Goal: Task Accomplishment & Management: Use online tool/utility

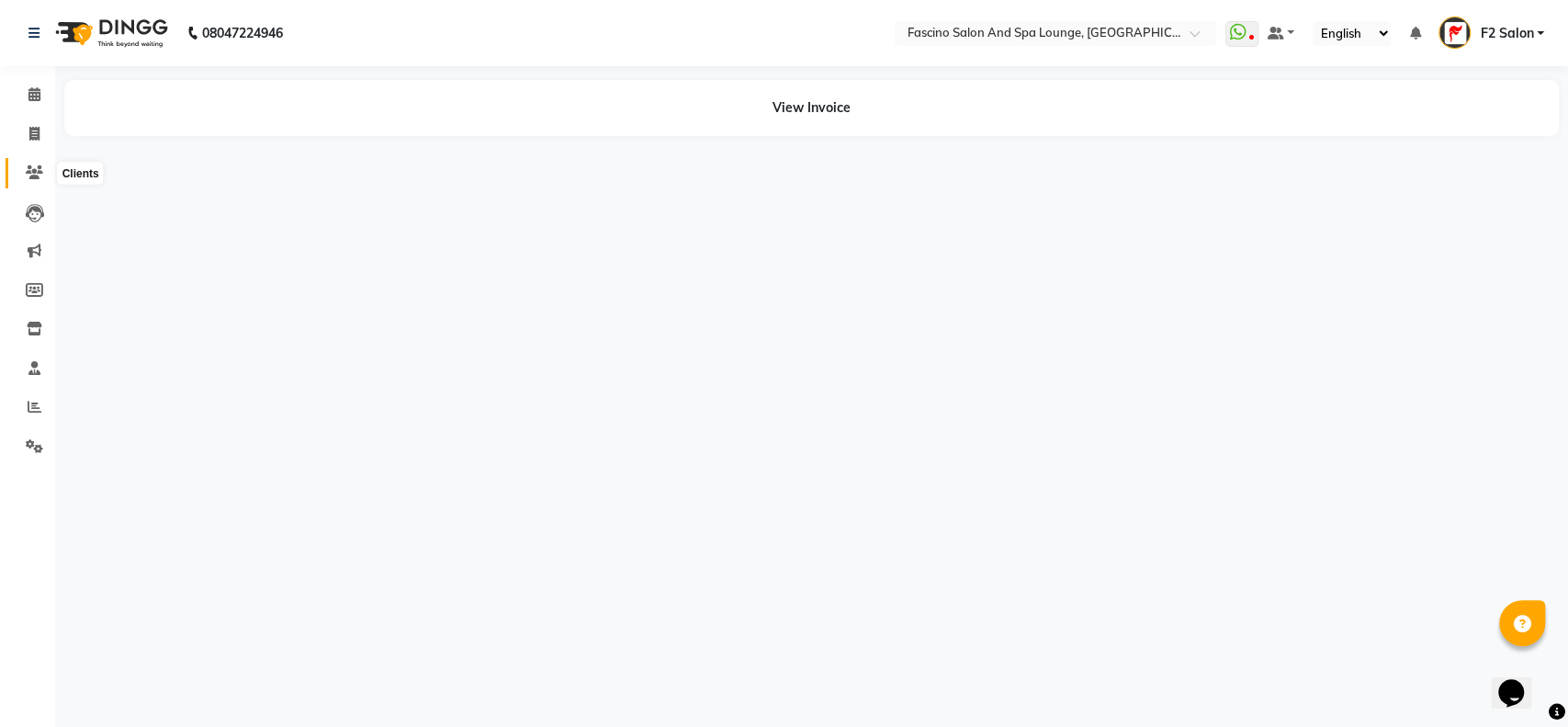
click at [31, 173] on icon at bounding box center [34, 172] width 17 height 14
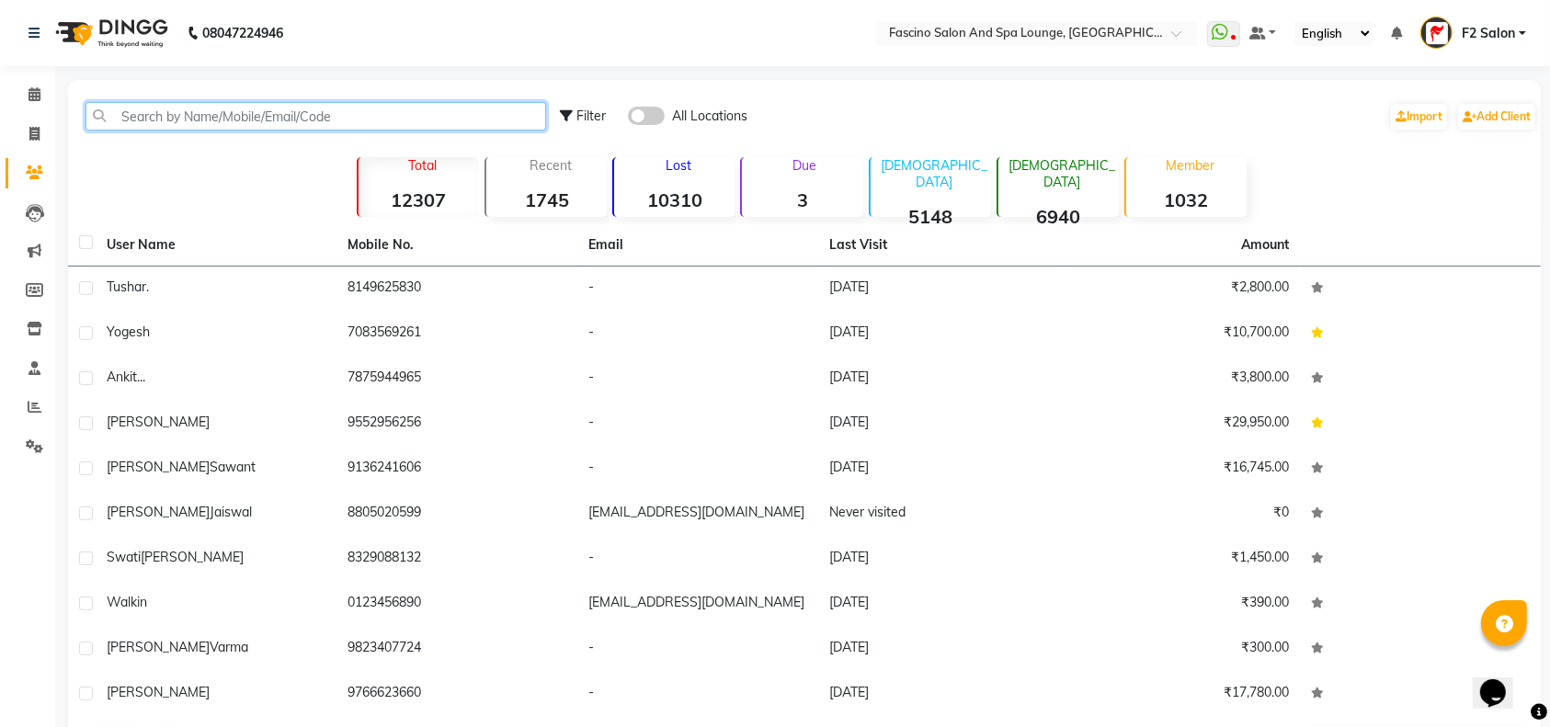
click at [188, 119] on input "text" at bounding box center [315, 116] width 460 height 28
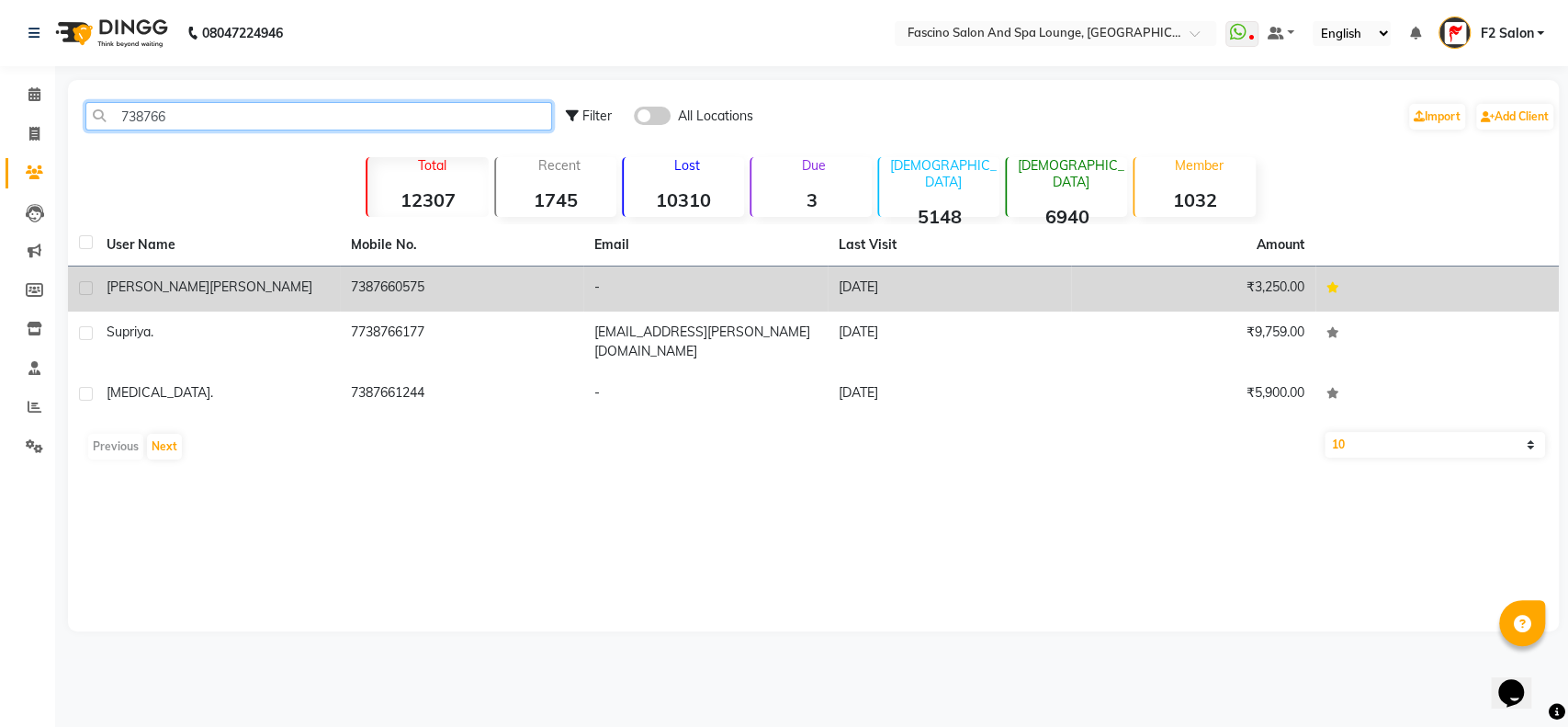
type input "738766"
click at [309, 276] on td "[PERSON_NAME]" at bounding box center [218, 289] width 244 height 45
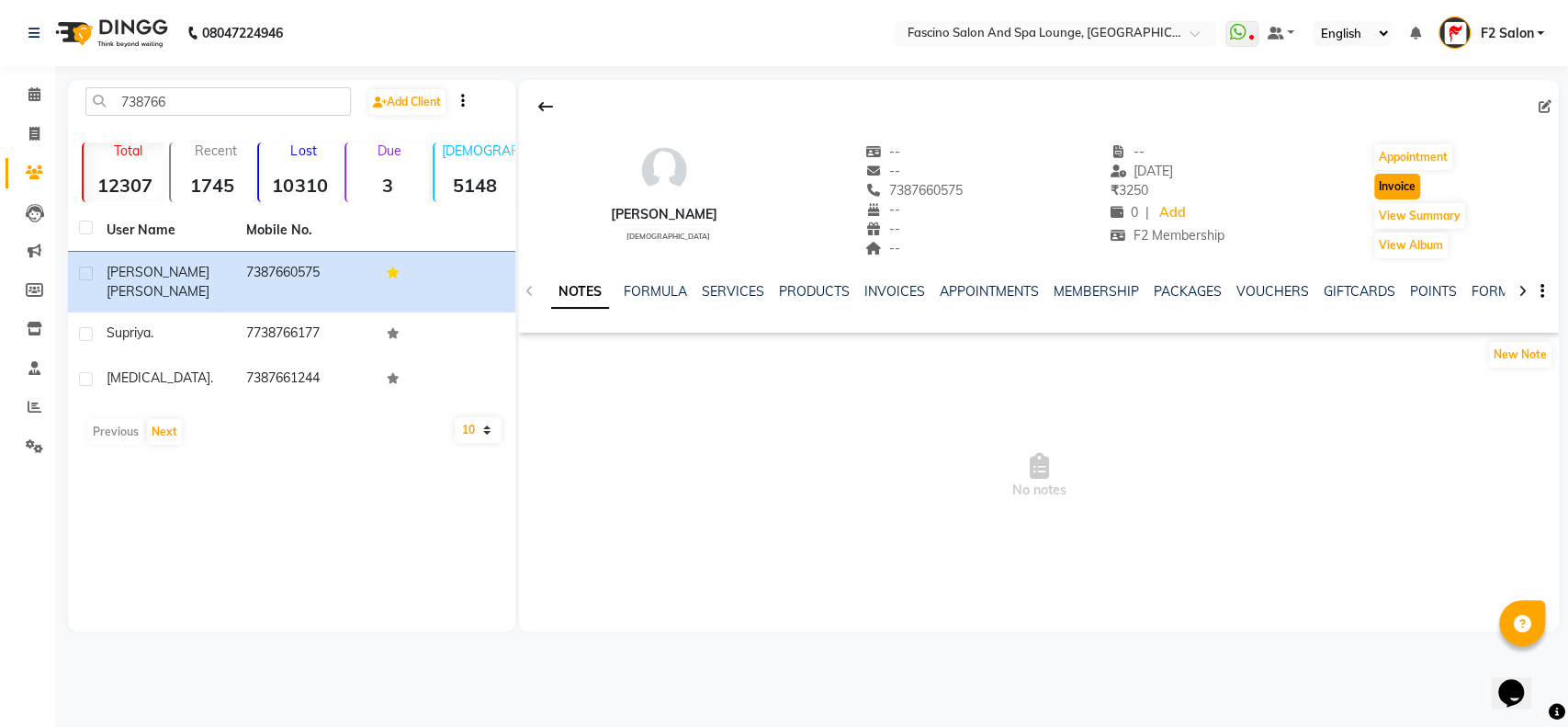
click at [1381, 180] on button "Invoice" at bounding box center [1397, 187] width 46 height 26
select select "129"
select select "service"
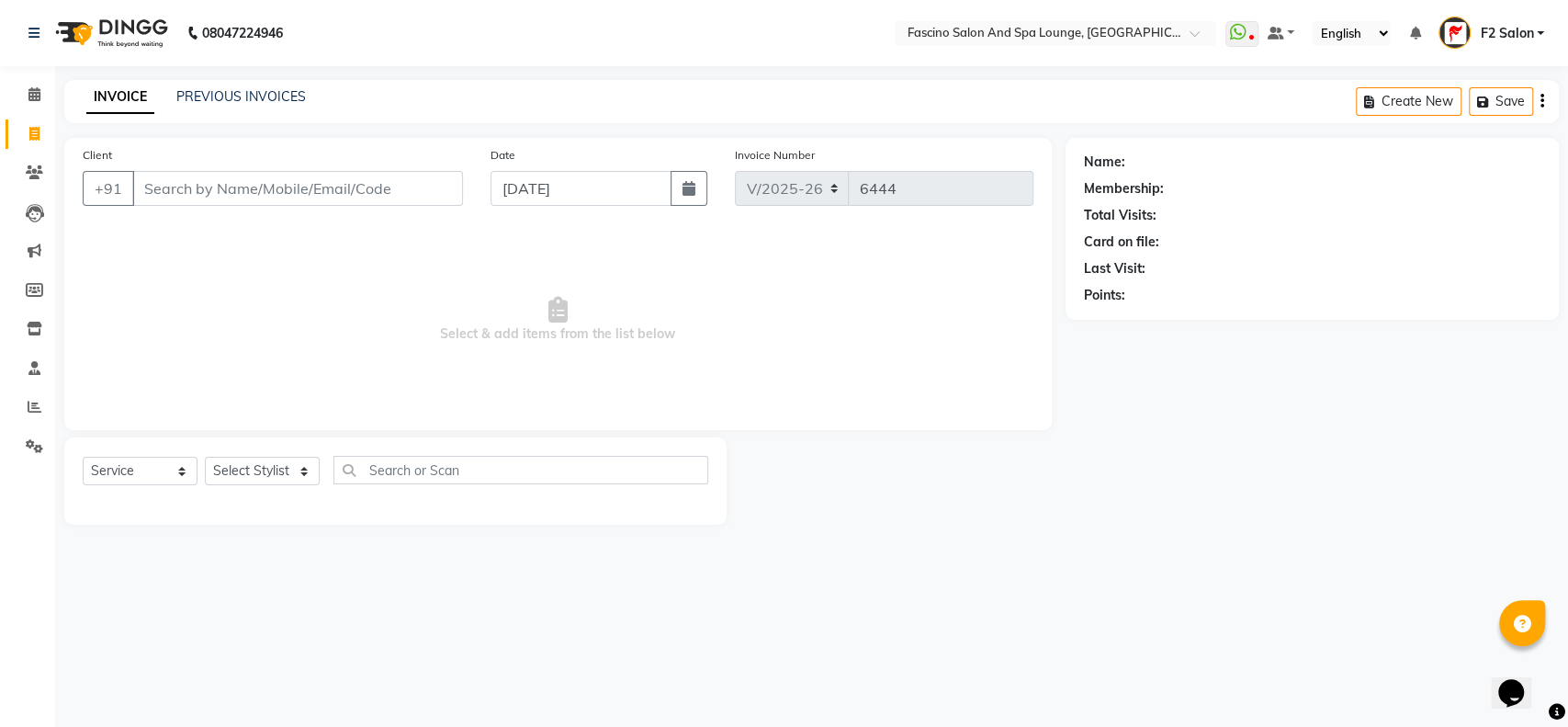
type input "7387660575"
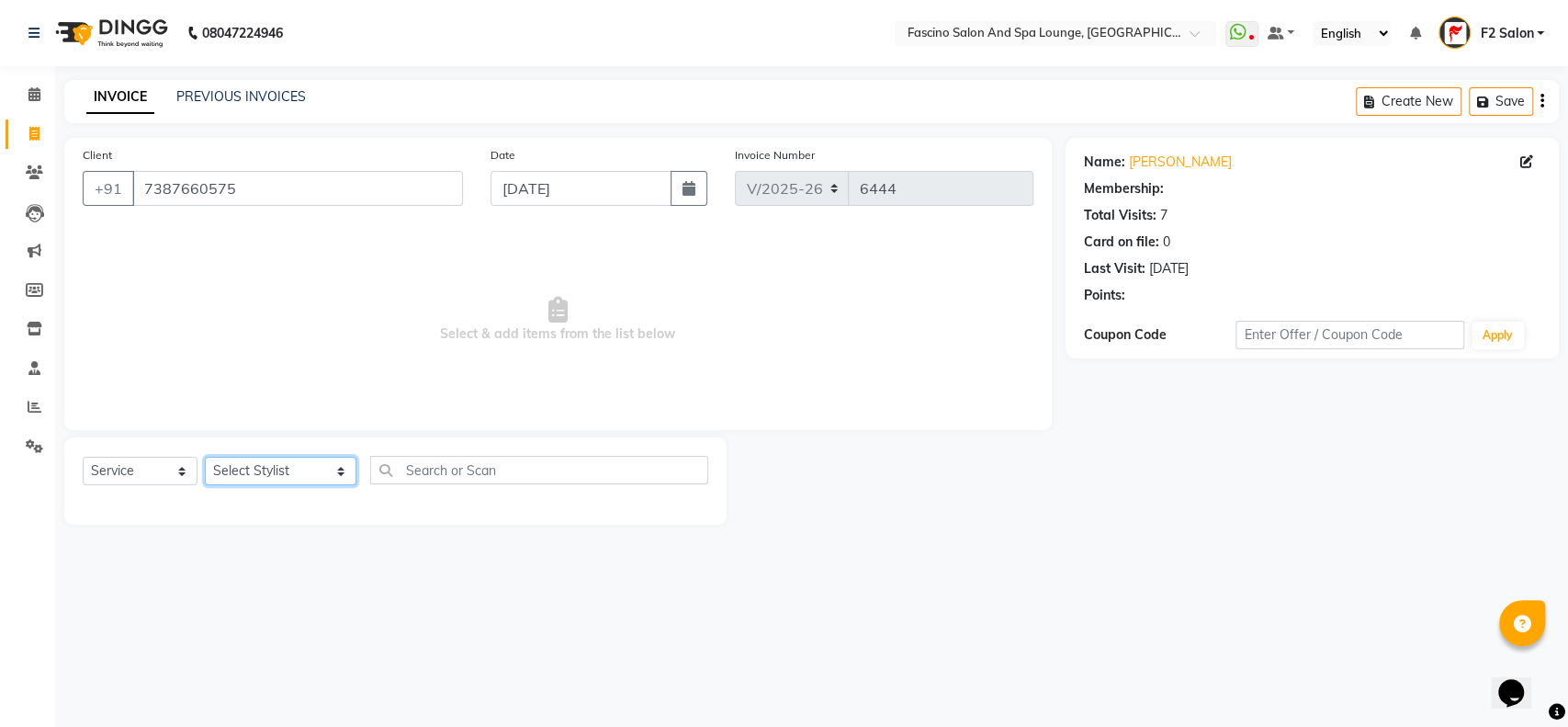
select select "1: Object"
click at [257, 473] on select "Select Stylist akash F3 [PERSON_NAME] [PERSON_NAME] Bhushan [PERSON_NAME] Mam […" at bounding box center [281, 471] width 152 height 28
select select "87492"
click at [205, 457] on select "Select Stylist akash F3 [PERSON_NAME] [PERSON_NAME] Bhushan [PERSON_NAME] Mam […" at bounding box center [281, 471] width 152 height 28
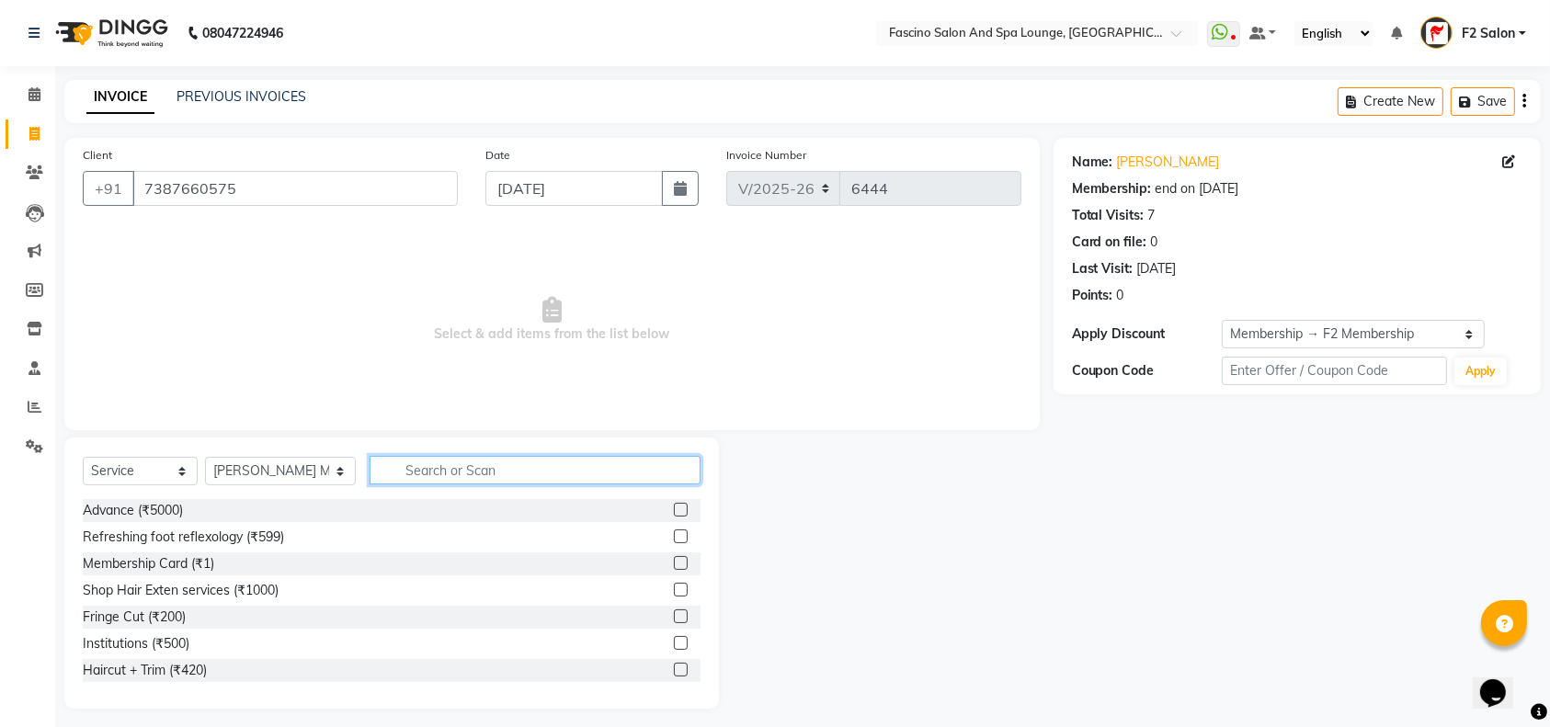
click at [425, 468] on input "text" at bounding box center [534, 470] width 331 height 28
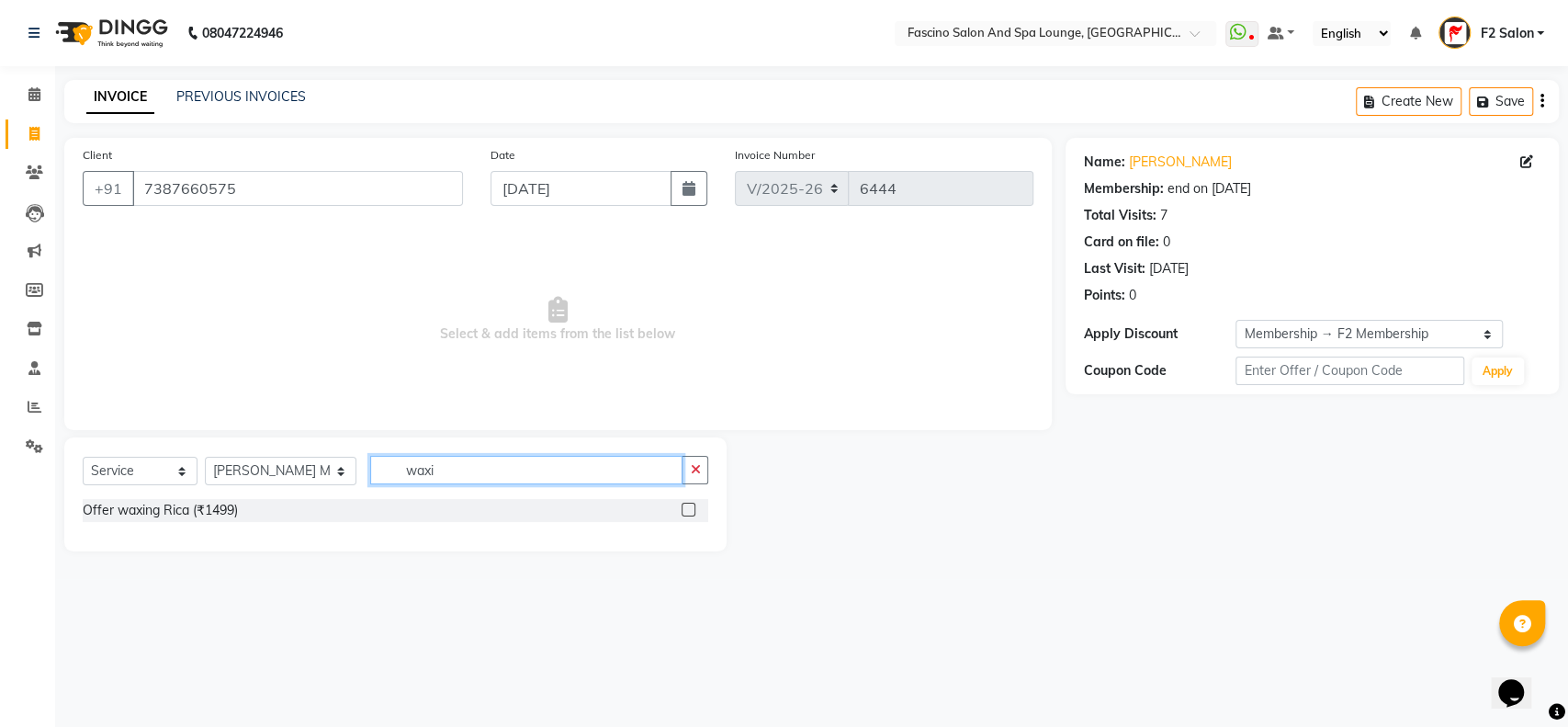
type input "waxi"
click at [691, 505] on label at bounding box center [689, 510] width 14 height 14
click at [691, 505] on input "checkbox" at bounding box center [688, 511] width 12 height 12
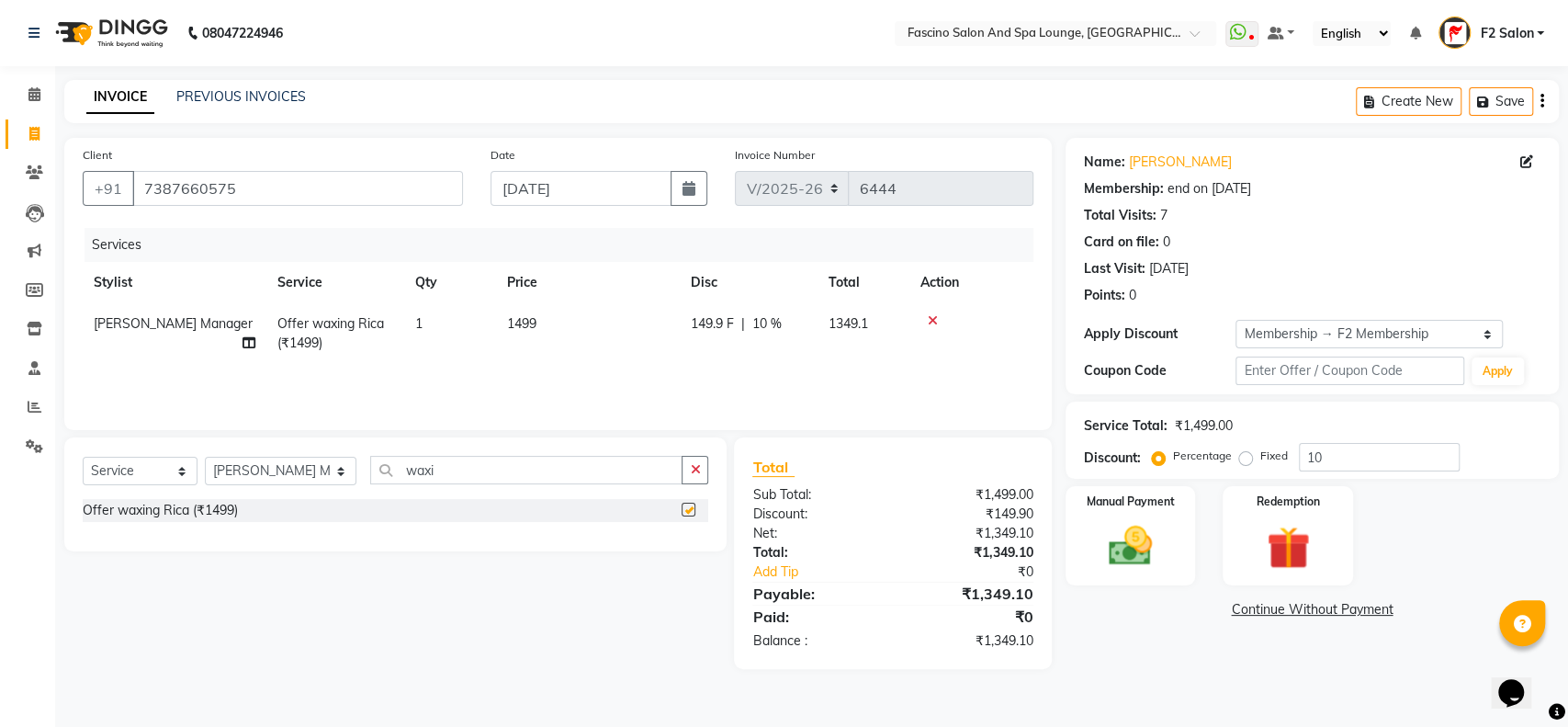
checkbox input "false"
click at [1332, 454] on input "10" at bounding box center [1379, 457] width 161 height 28
type input "1"
click at [523, 312] on td "1499" at bounding box center [588, 333] width 184 height 61
select select "87492"
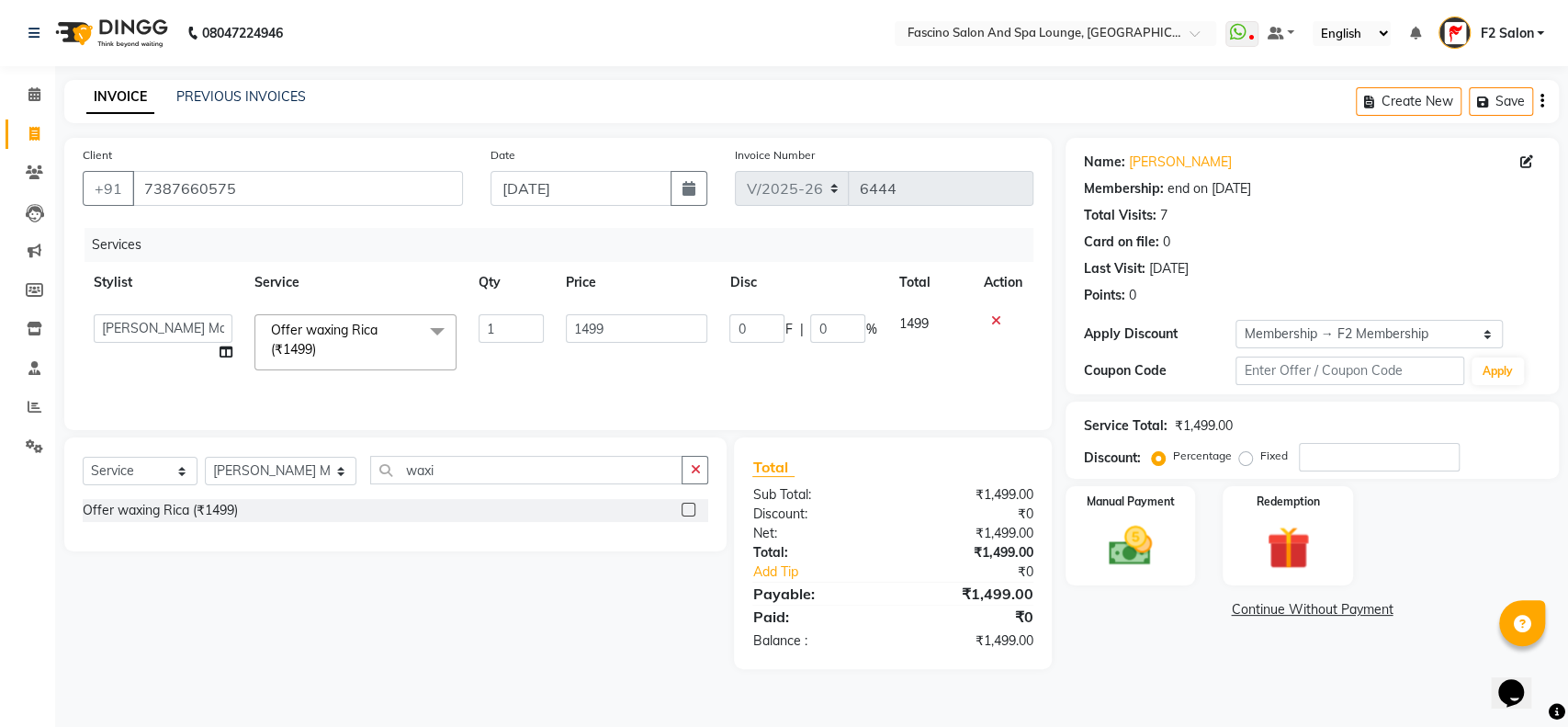
click at [523, 312] on td "1" at bounding box center [511, 342] width 86 height 78
click at [581, 332] on input "1499" at bounding box center [637, 328] width 142 height 28
type input "980"
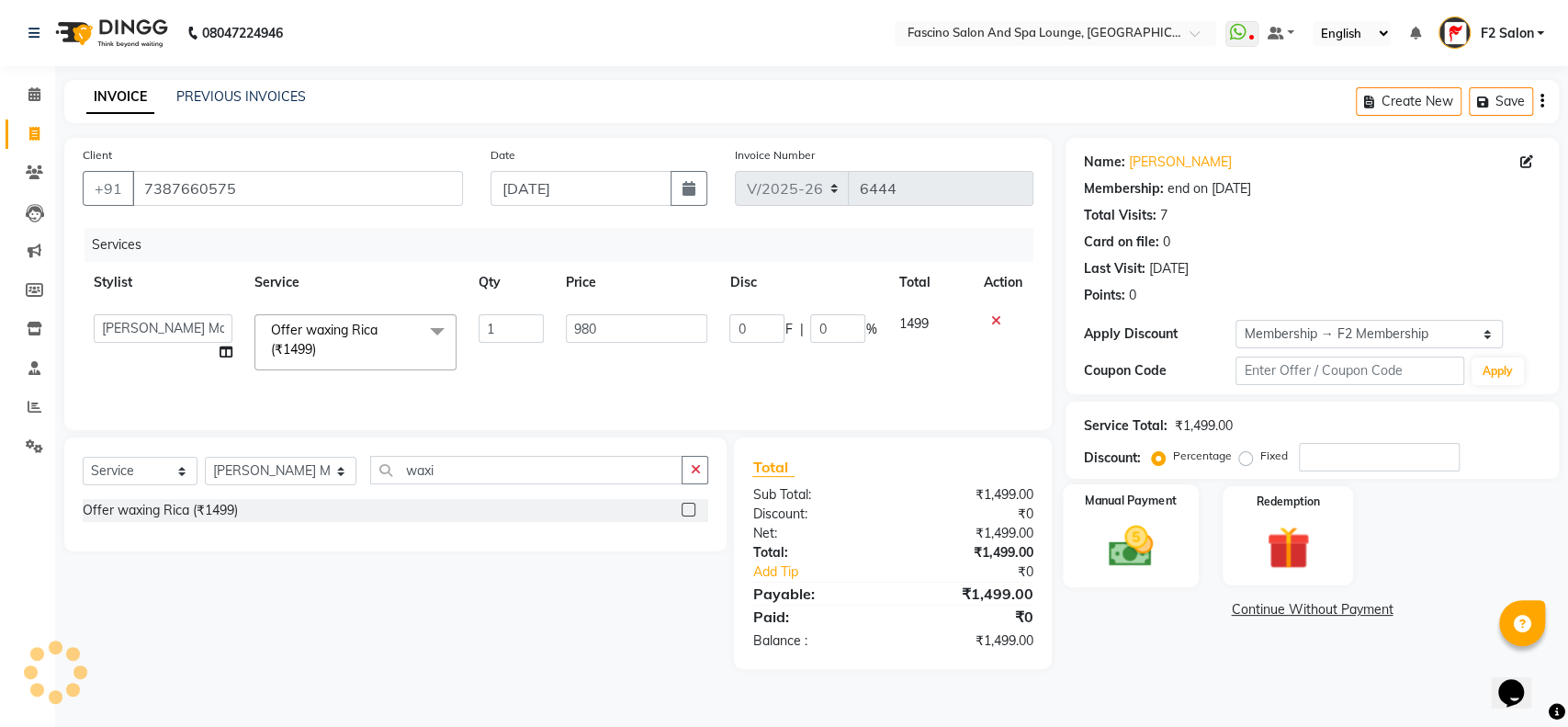
click at [1161, 543] on img at bounding box center [1130, 545] width 73 height 51
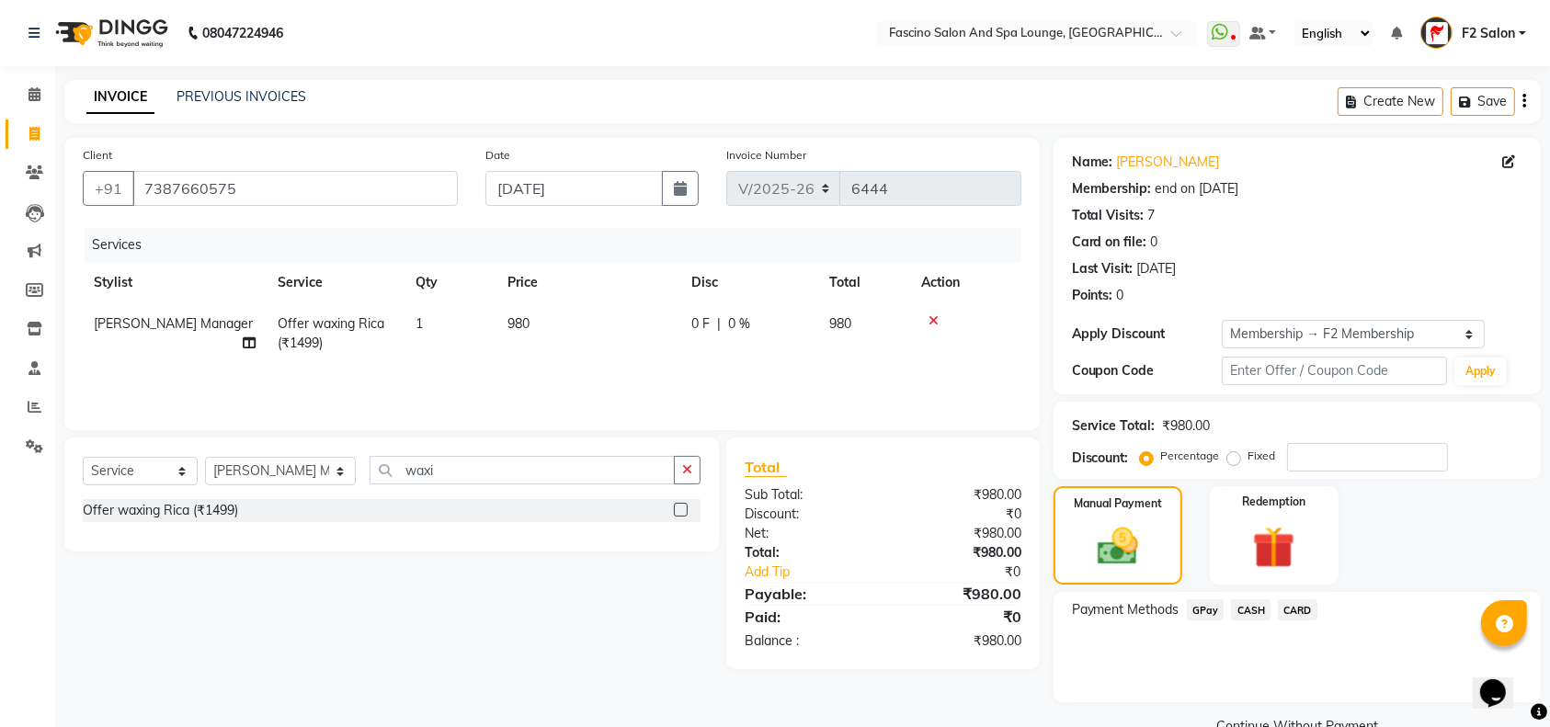
click at [1209, 613] on span "GPay" at bounding box center [1205, 609] width 38 height 21
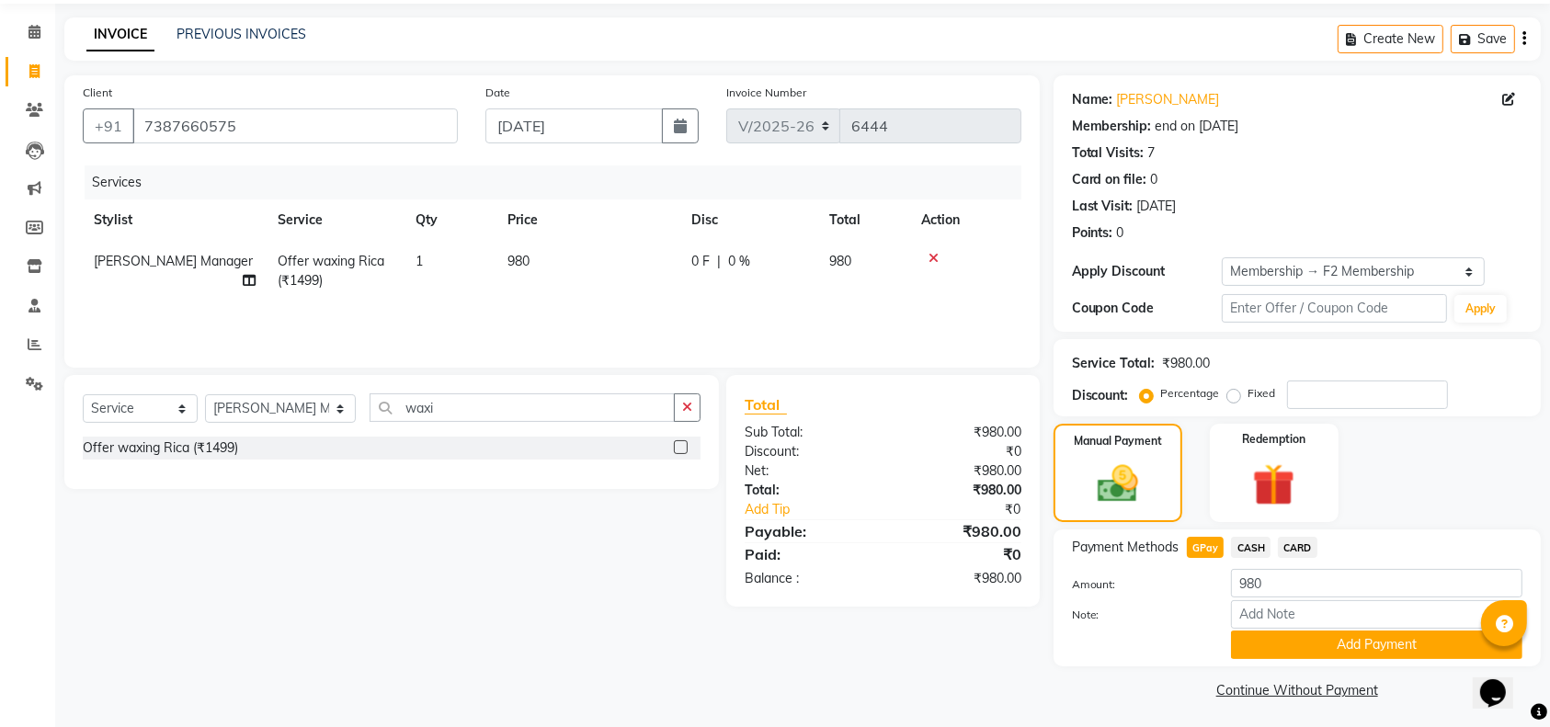
scroll to position [66, 0]
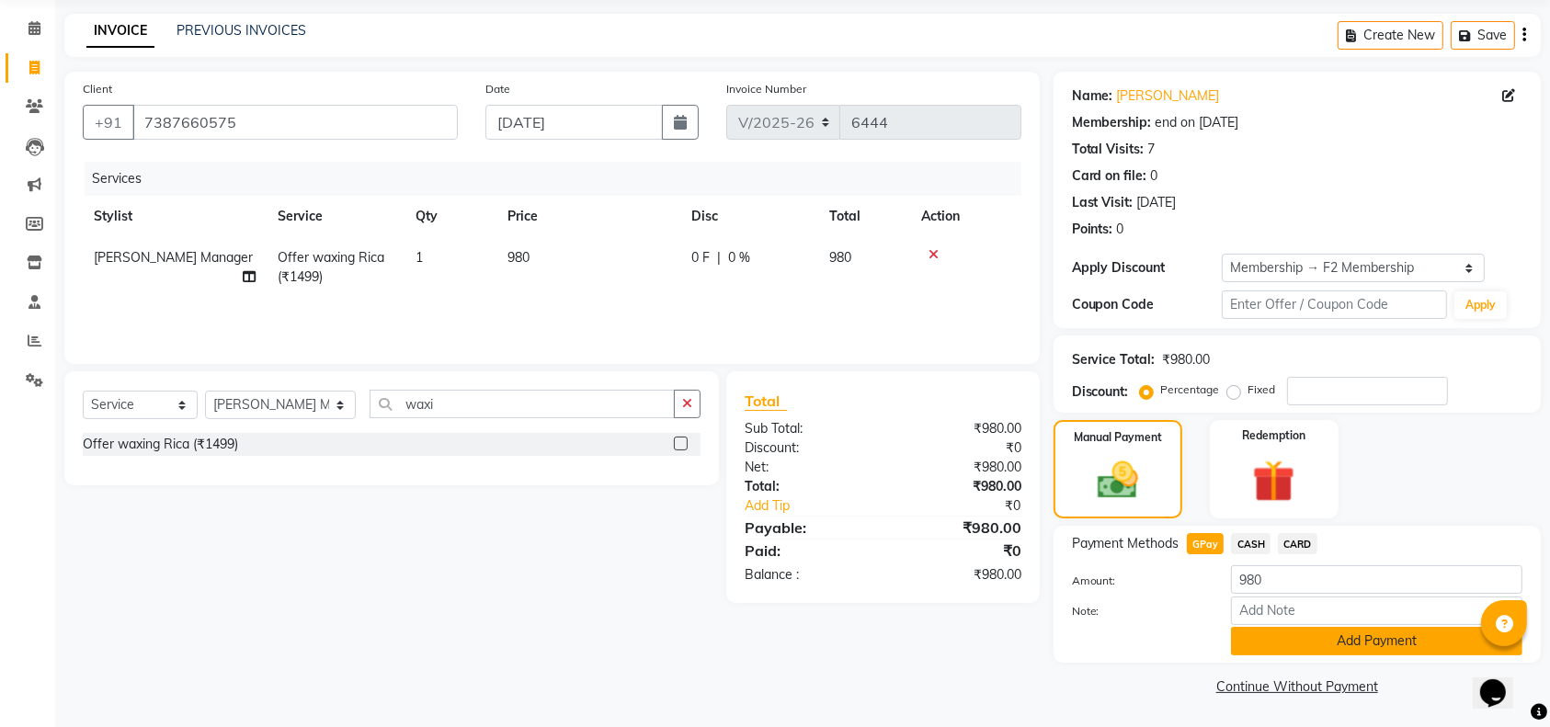
click at [1262, 630] on button "Add Payment" at bounding box center [1376, 641] width 291 height 28
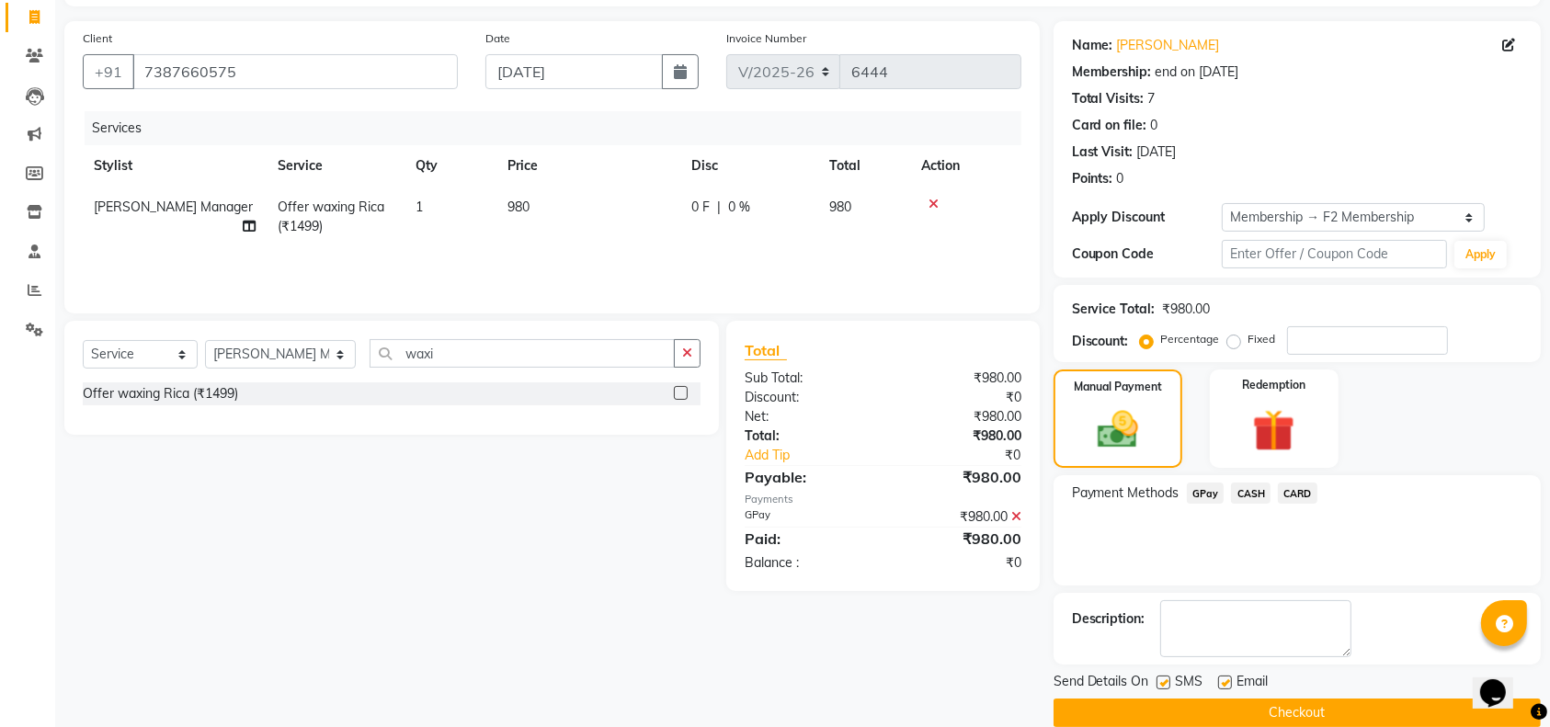
scroll to position [143, 0]
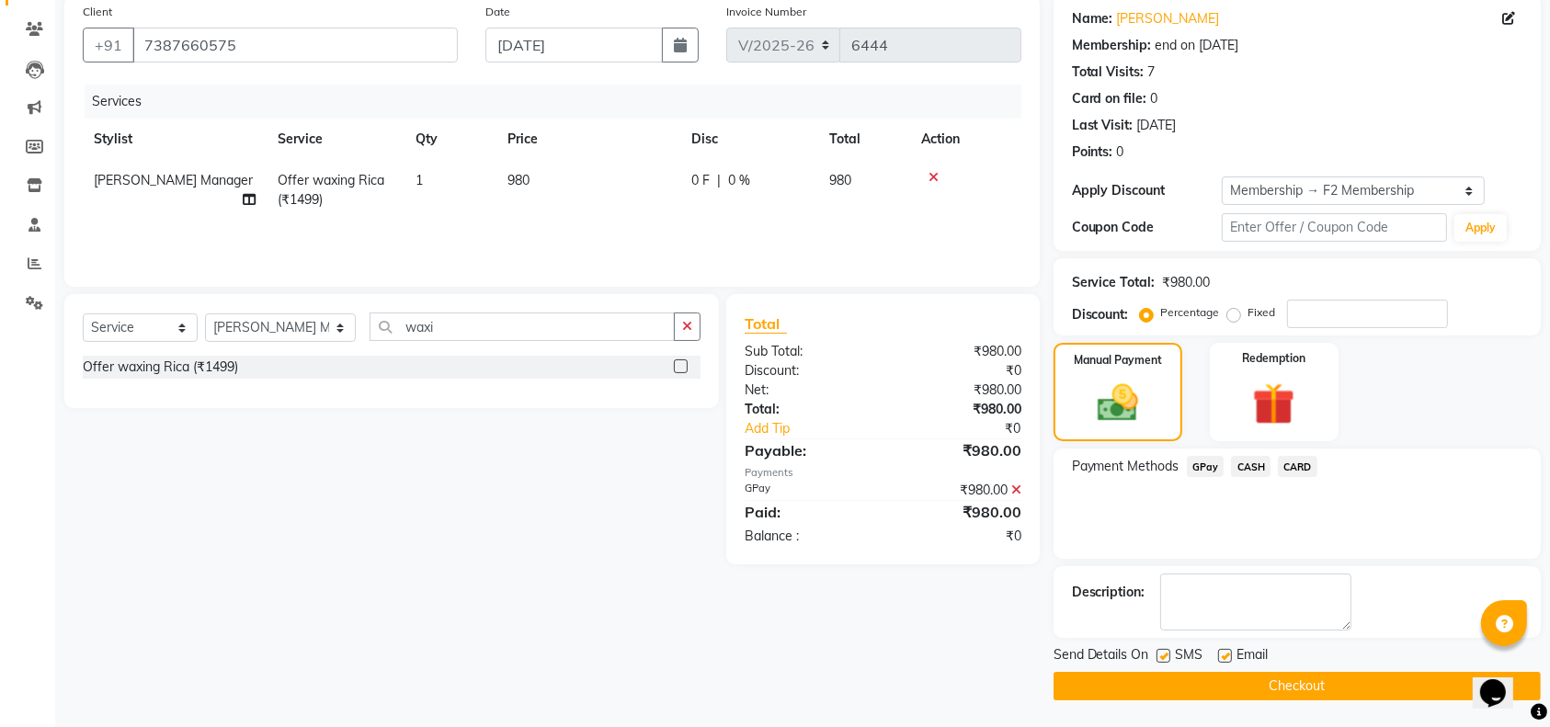
click at [1262, 684] on button "Checkout" at bounding box center [1296, 686] width 487 height 28
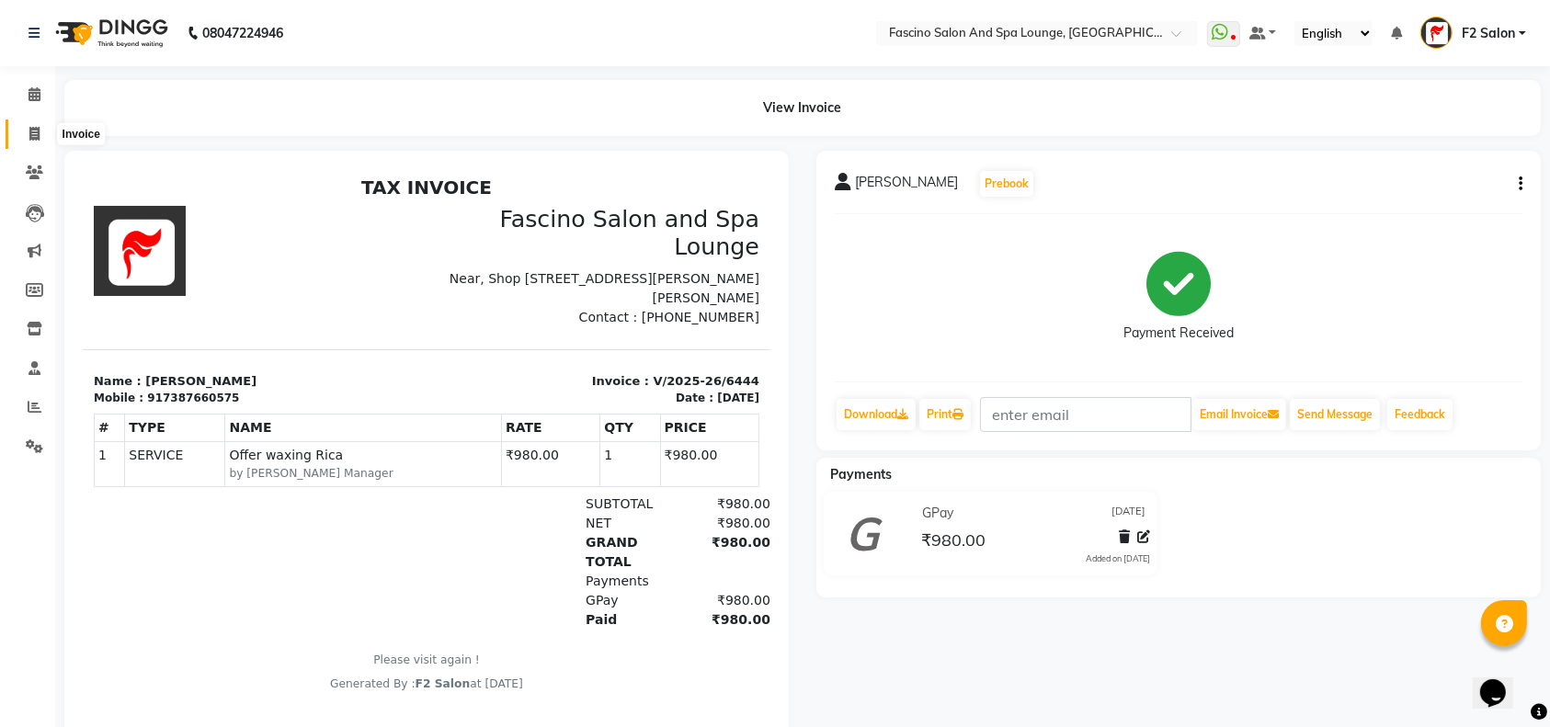
click at [31, 135] on icon at bounding box center [34, 134] width 10 height 14
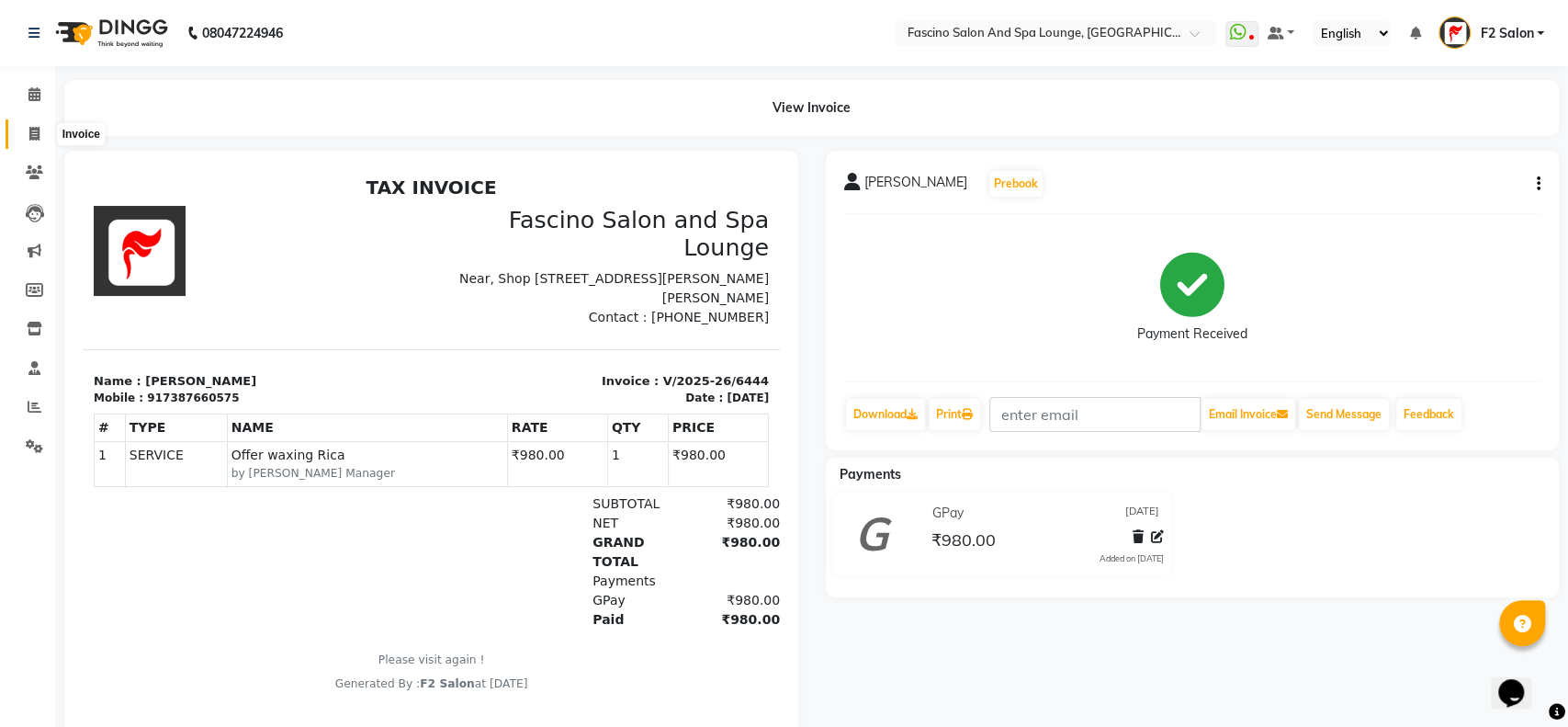
select select "129"
select select "service"
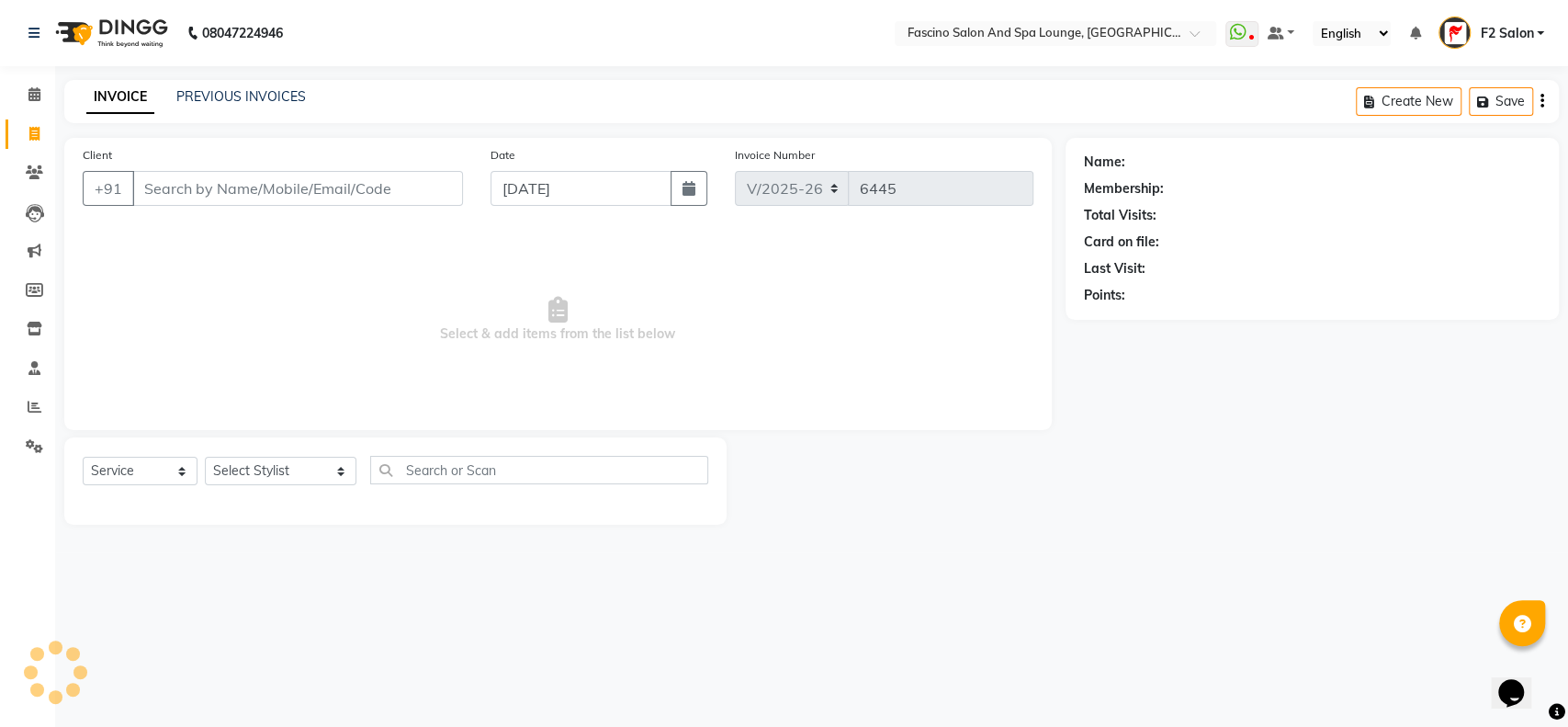
click at [254, 195] on input "Client" at bounding box center [297, 188] width 331 height 35
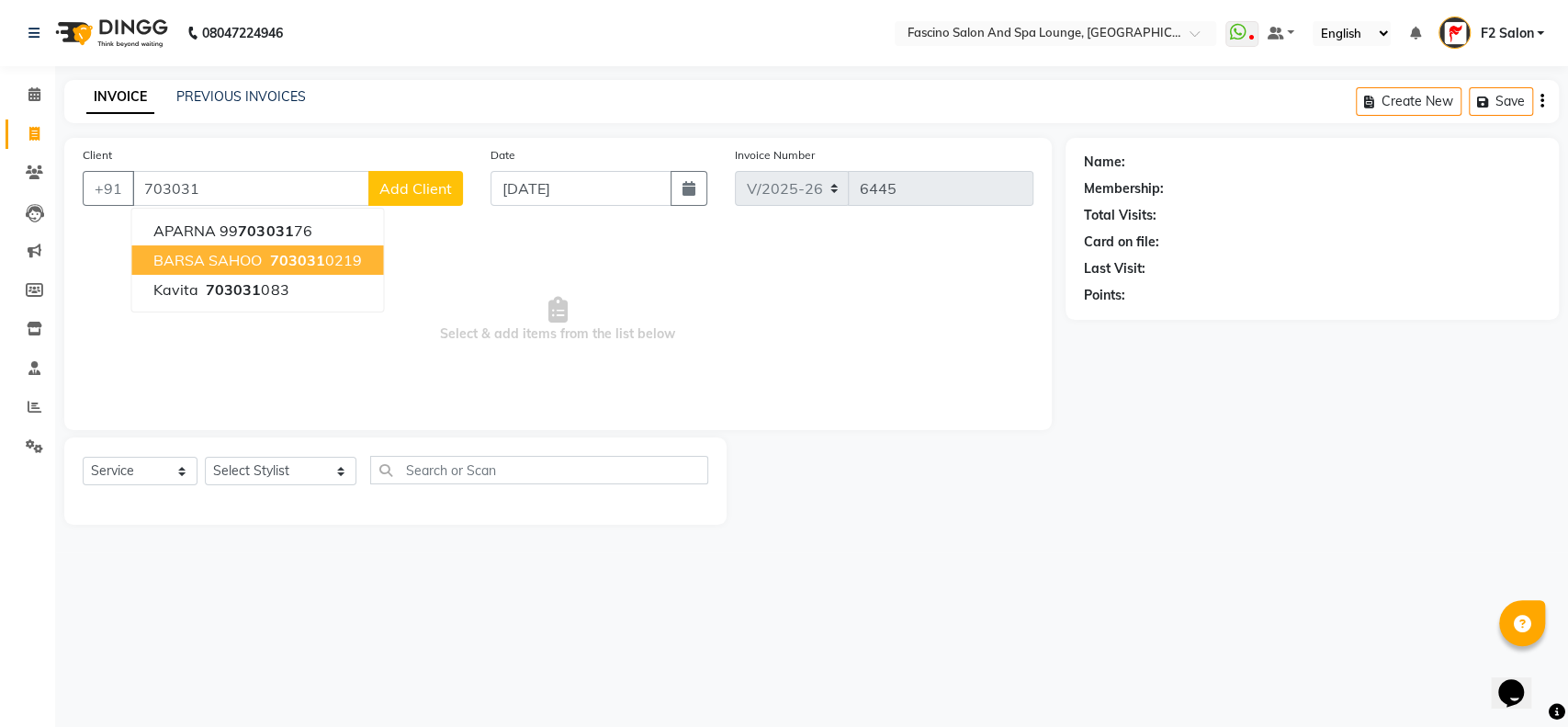
click at [270, 252] on span "703031" at bounding box center [296, 260] width 55 height 18
type input "7030310219"
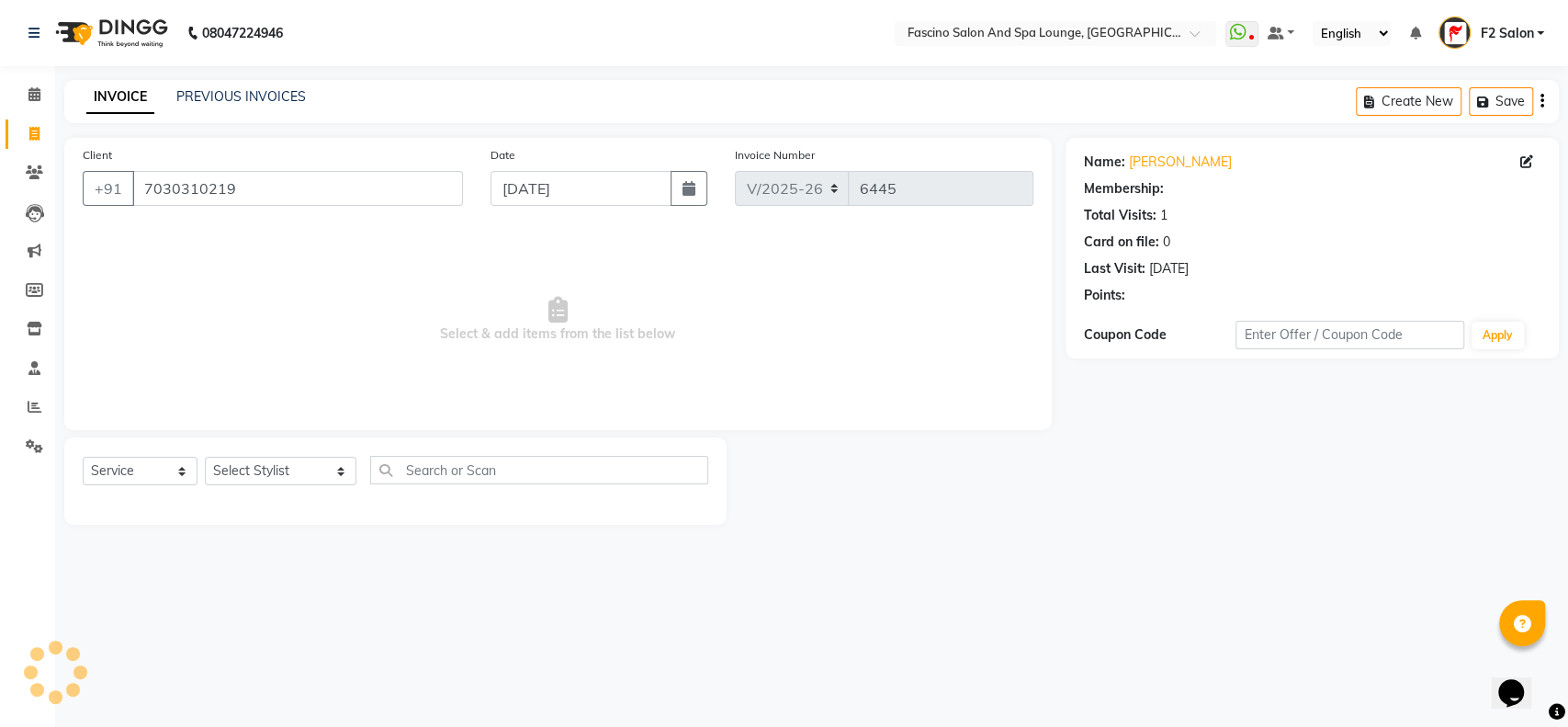
select select "1: Object"
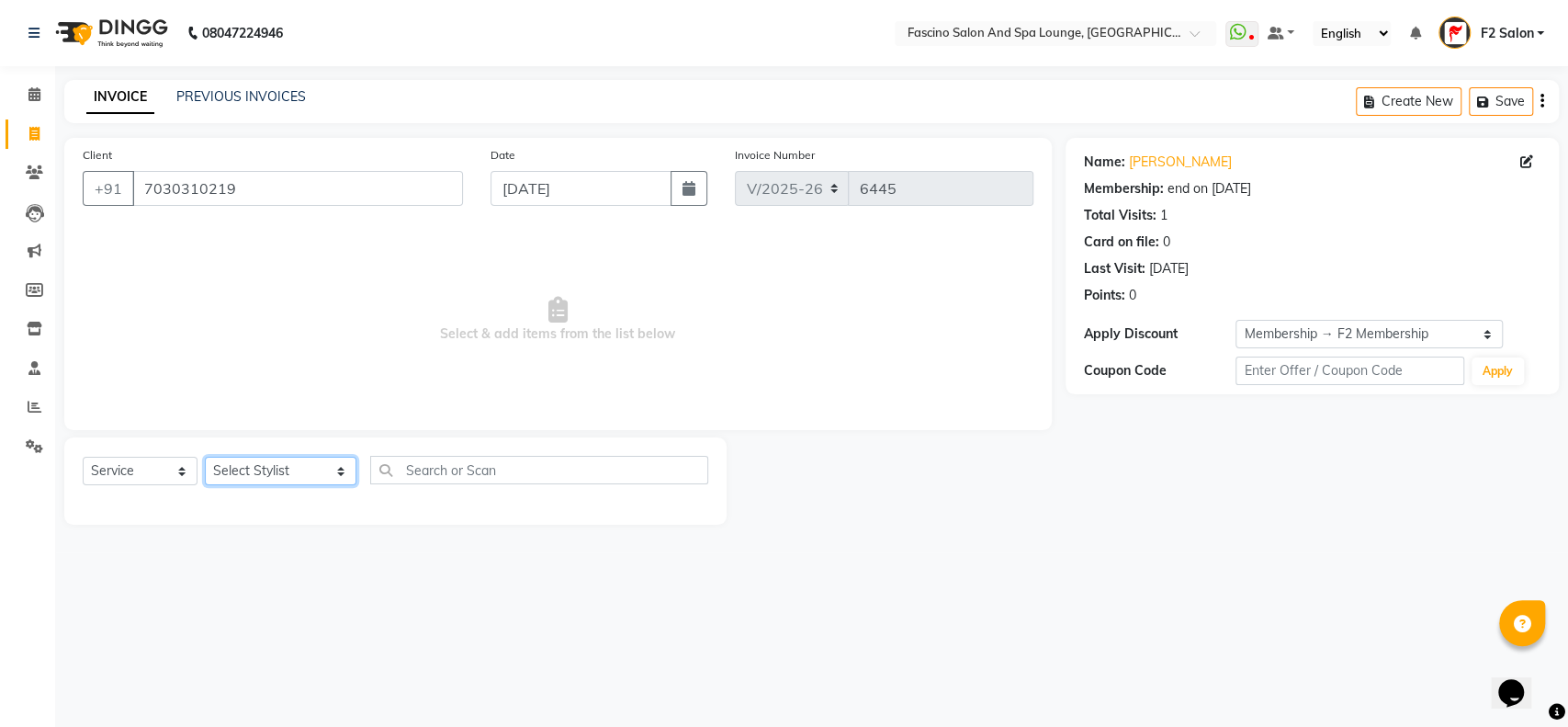
click at [245, 478] on select "Select Stylist akash F3 [PERSON_NAME] [PERSON_NAME] Bhushan [PERSON_NAME] Mam […" at bounding box center [281, 471] width 152 height 28
select select "25247"
click at [205, 457] on select "Select Stylist akash F3 [PERSON_NAME] [PERSON_NAME] Bhushan [PERSON_NAME] Mam […" at bounding box center [281, 471] width 152 height 28
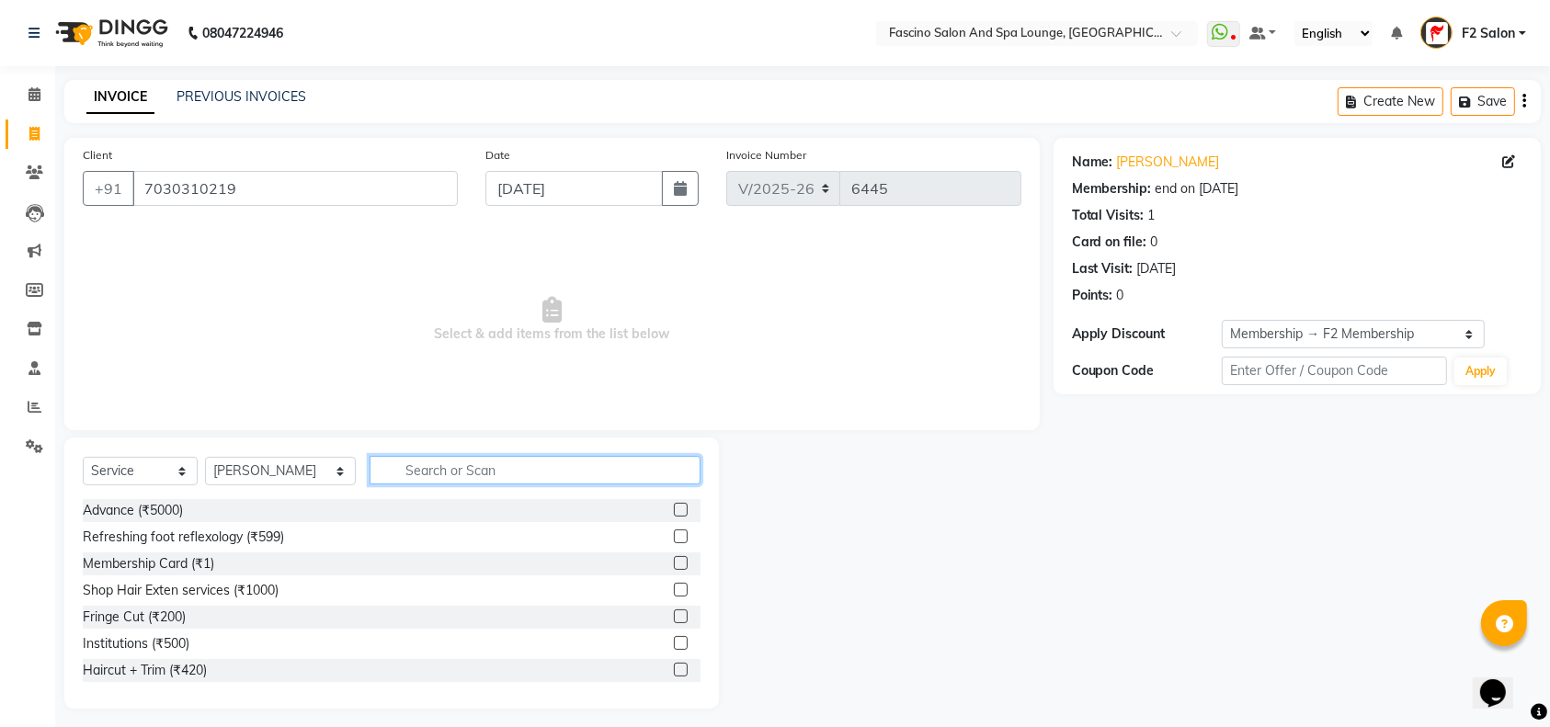
click at [469, 473] on input "text" at bounding box center [534, 470] width 331 height 28
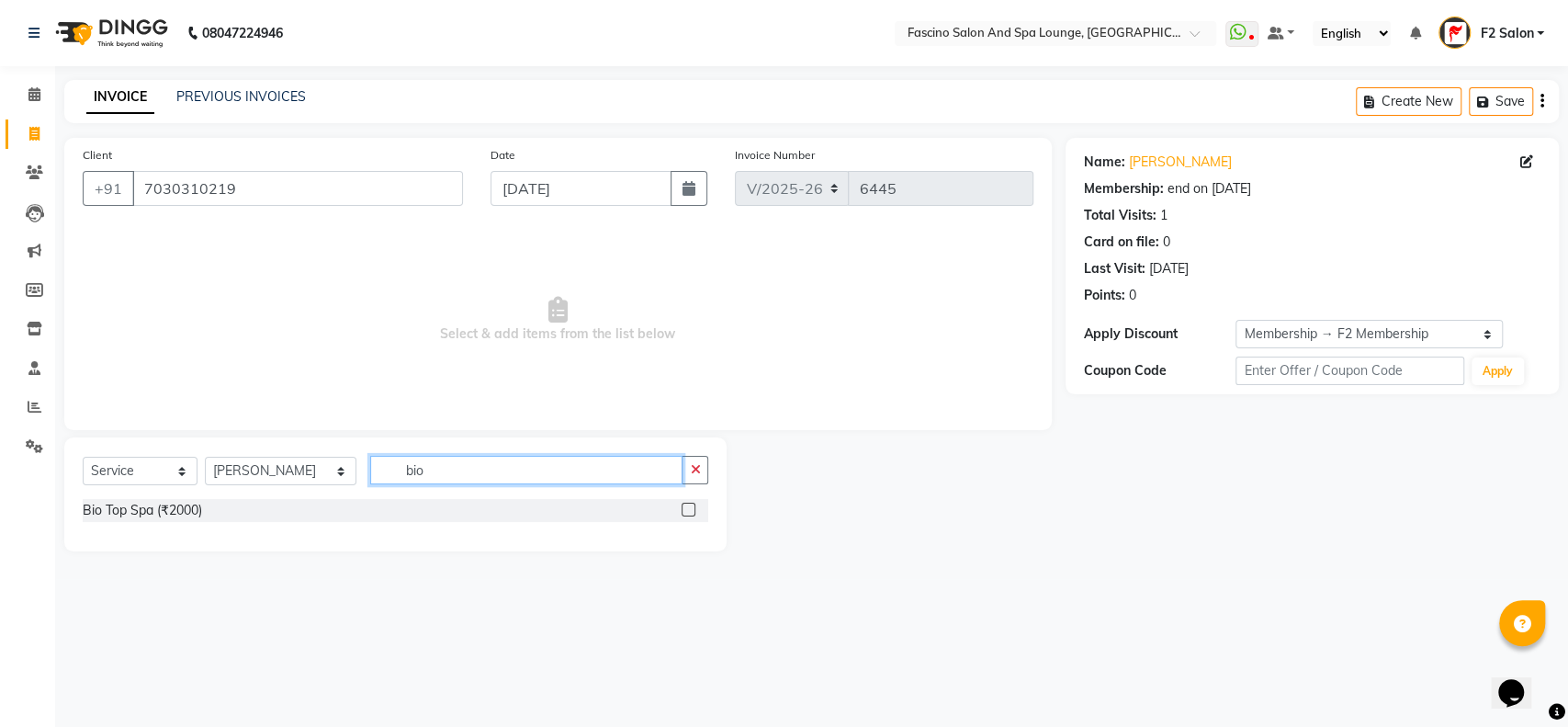
type input "bio"
click at [687, 504] on label at bounding box center [689, 510] width 14 height 14
click at [687, 505] on input "checkbox" at bounding box center [688, 511] width 12 height 12
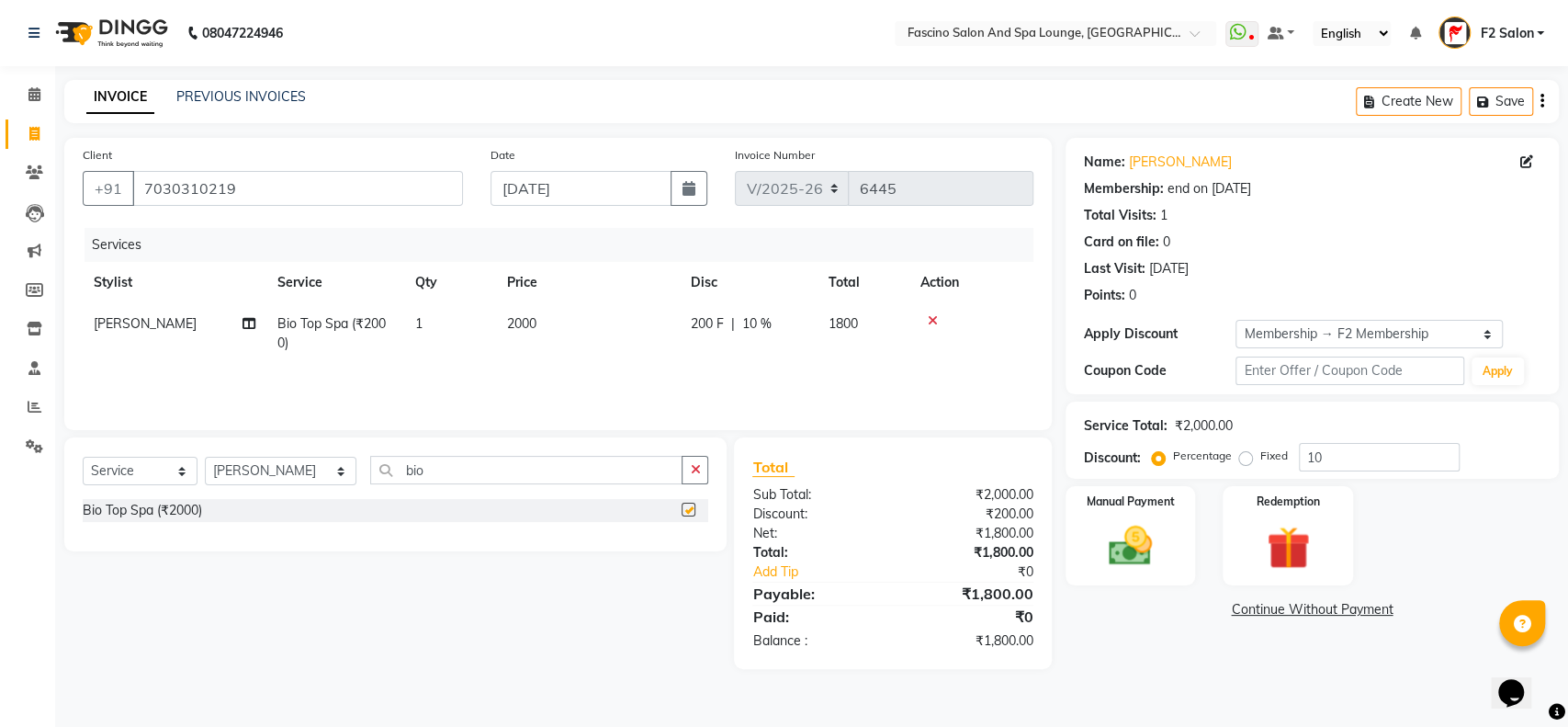
checkbox input "false"
click at [1310, 451] on input "10" at bounding box center [1379, 457] width 161 height 28
type input "0"
click at [1146, 531] on img at bounding box center [1130, 545] width 73 height 51
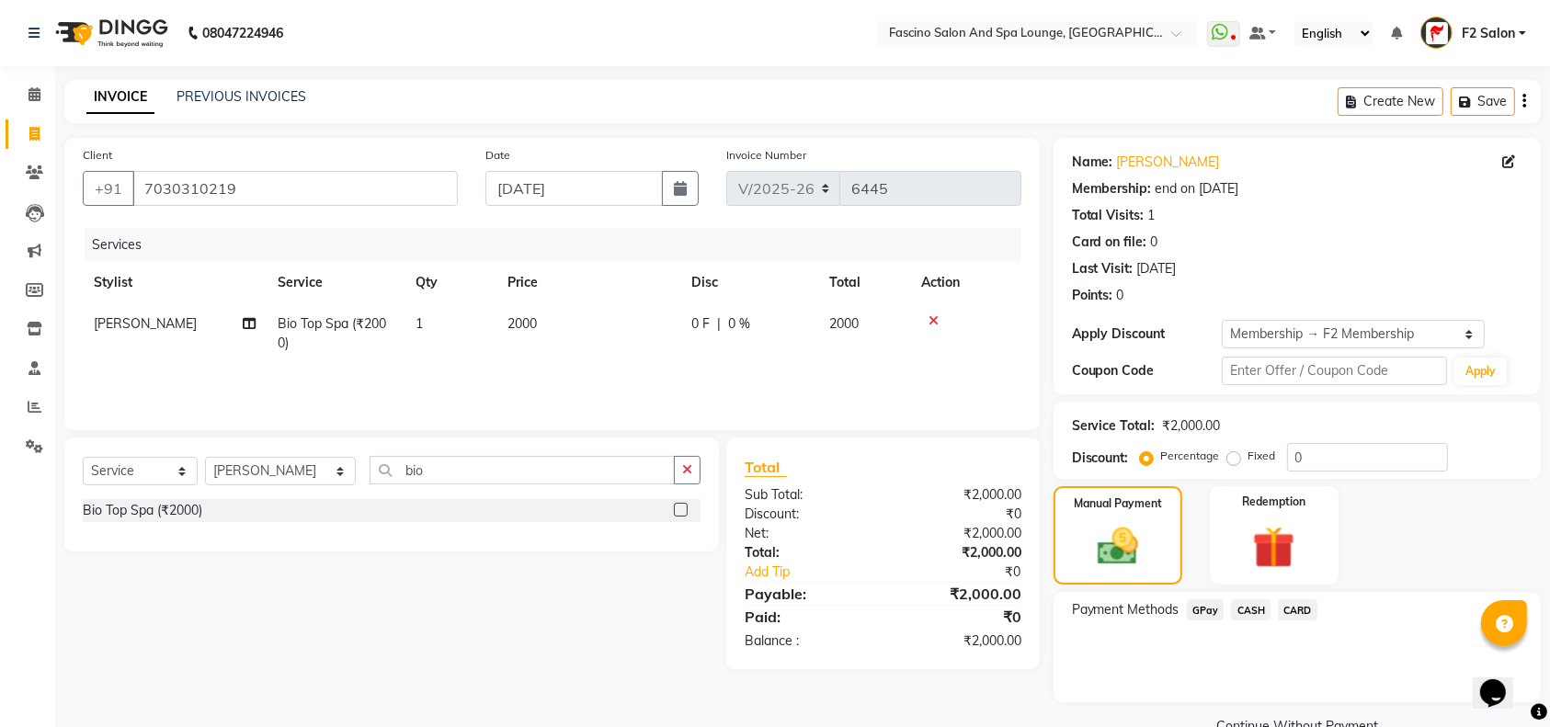
click at [1197, 610] on span "GPay" at bounding box center [1205, 609] width 38 height 21
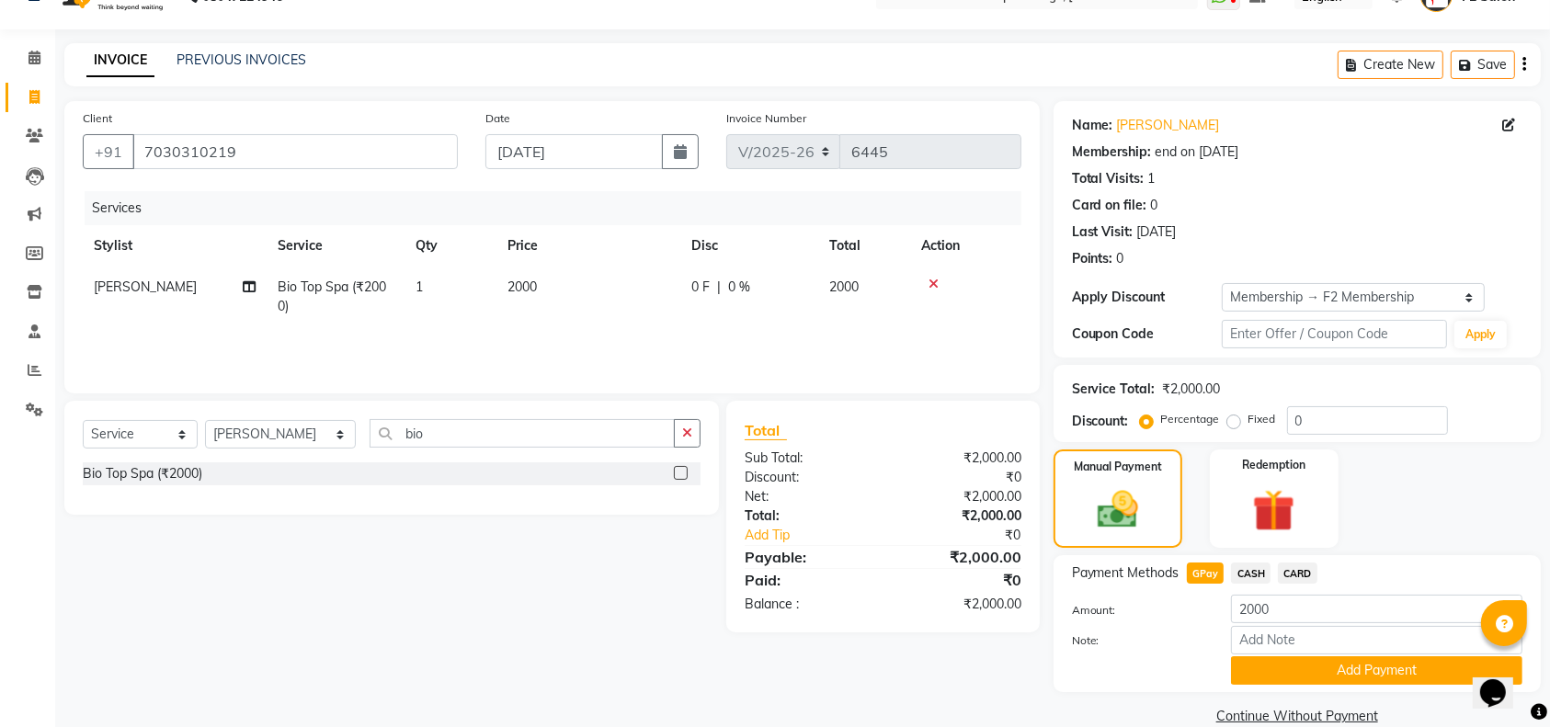
scroll to position [66, 0]
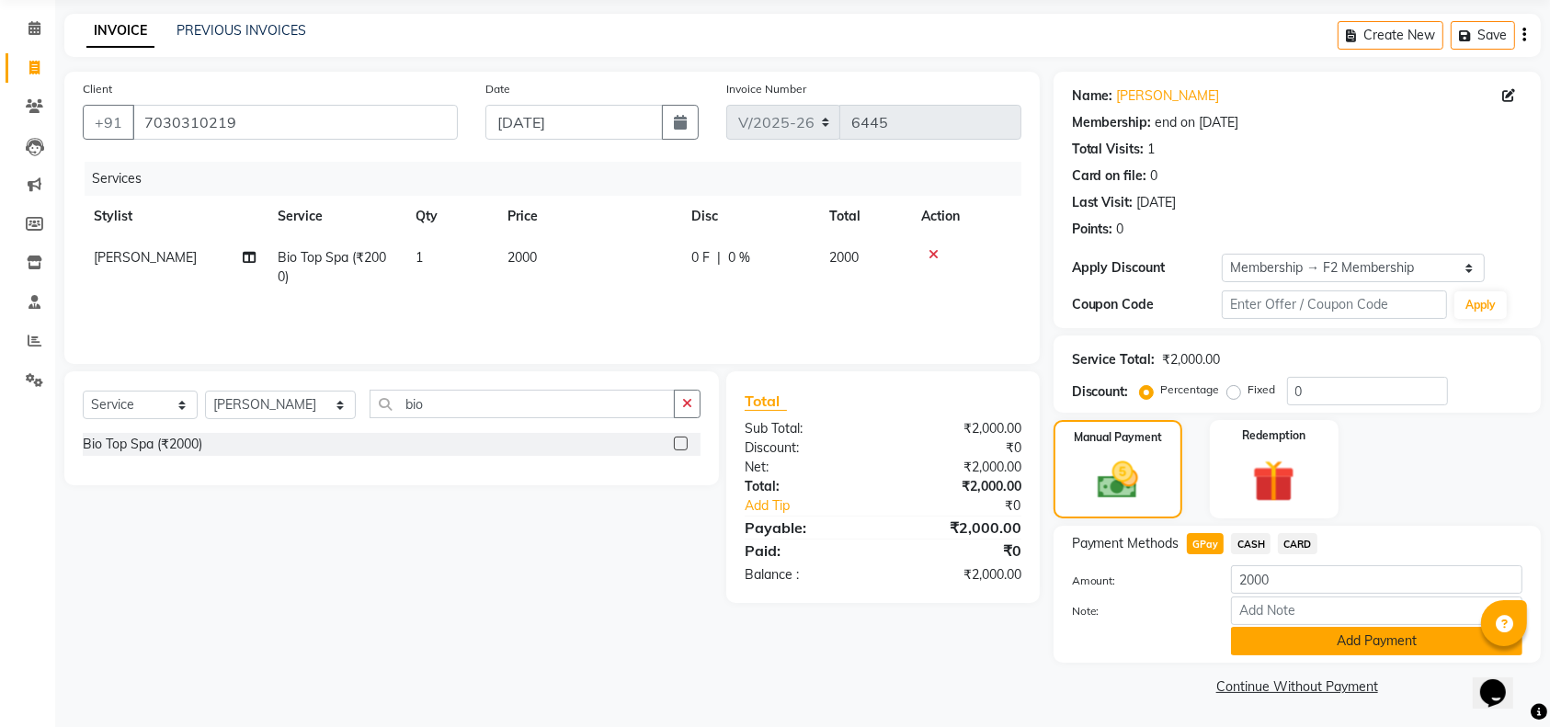
click at [1258, 635] on button "Add Payment" at bounding box center [1376, 641] width 291 height 28
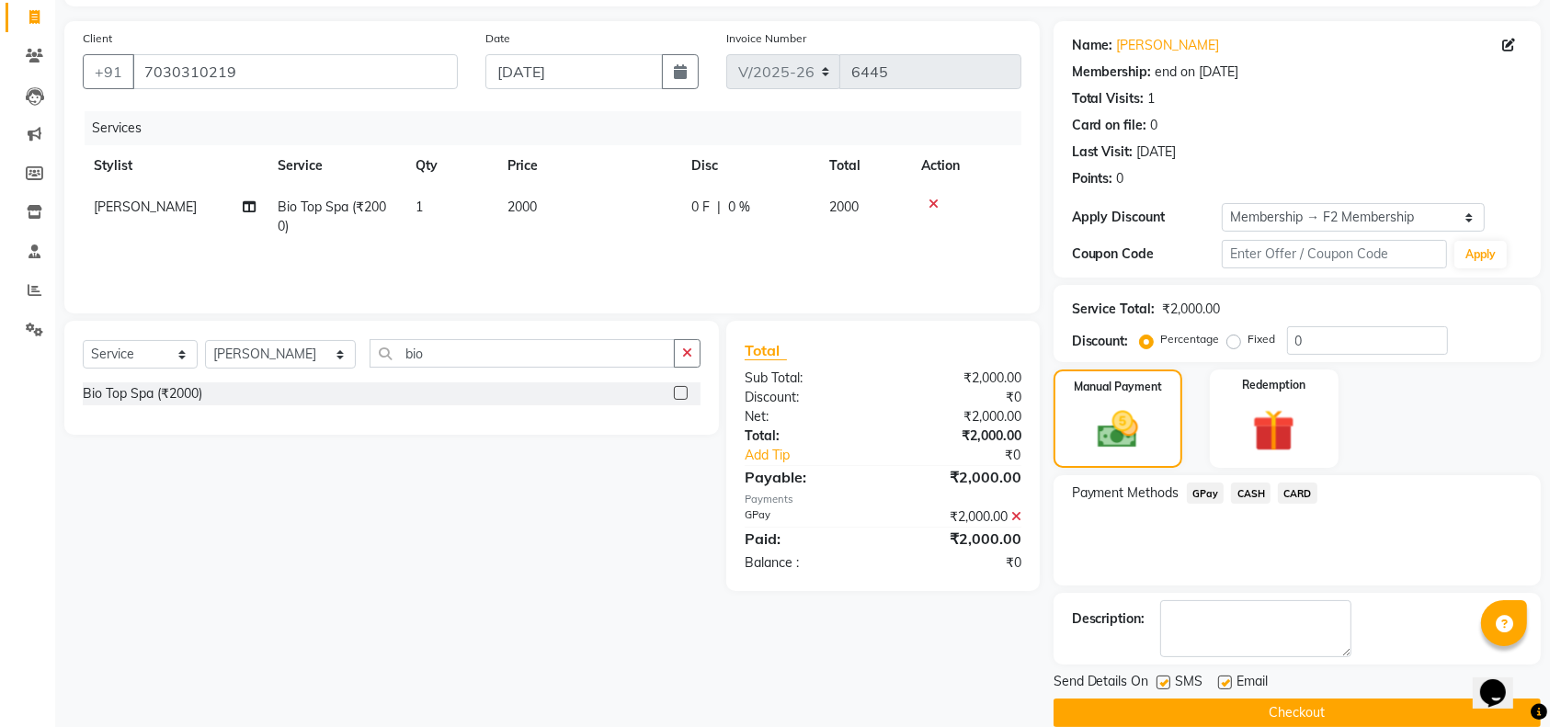
scroll to position [143, 0]
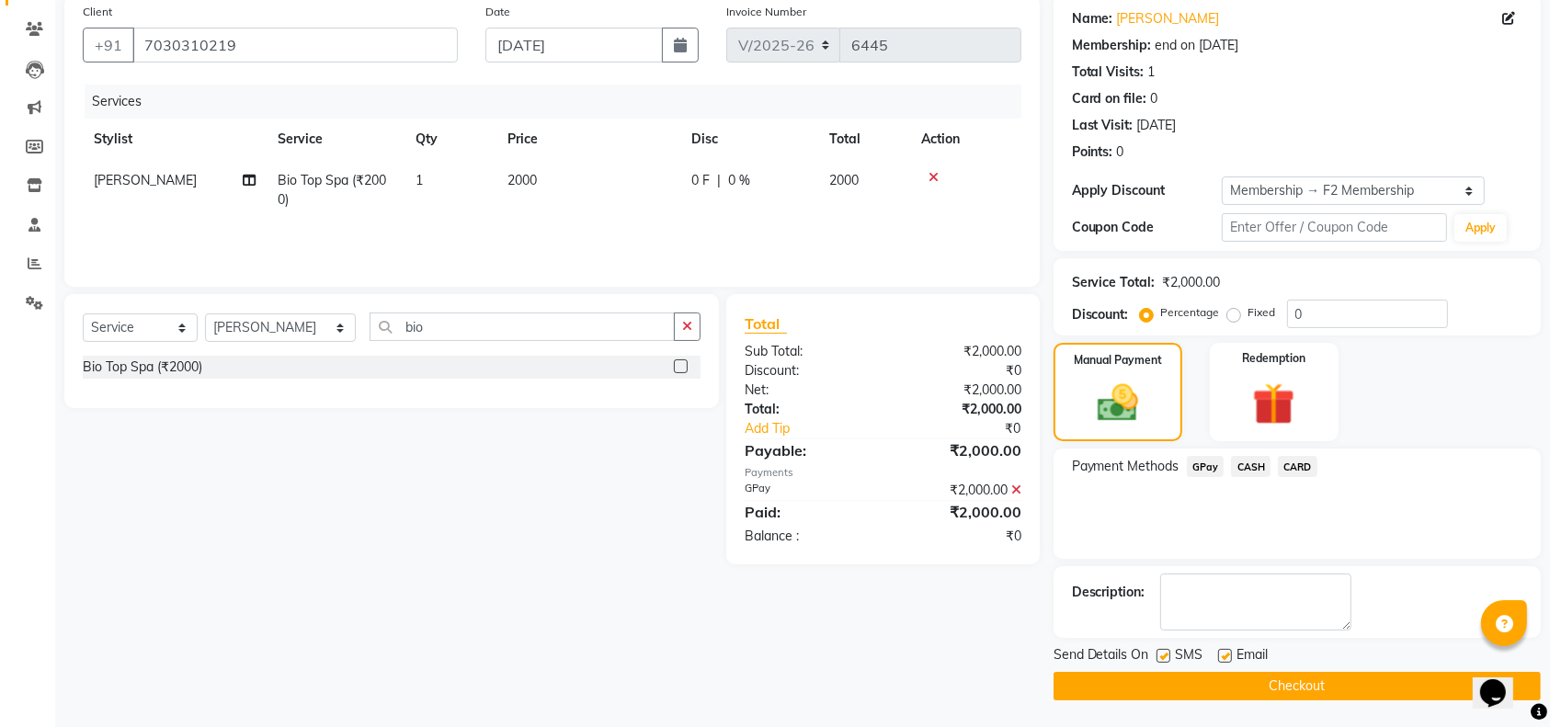
click at [1274, 682] on button "Checkout" at bounding box center [1296, 686] width 487 height 28
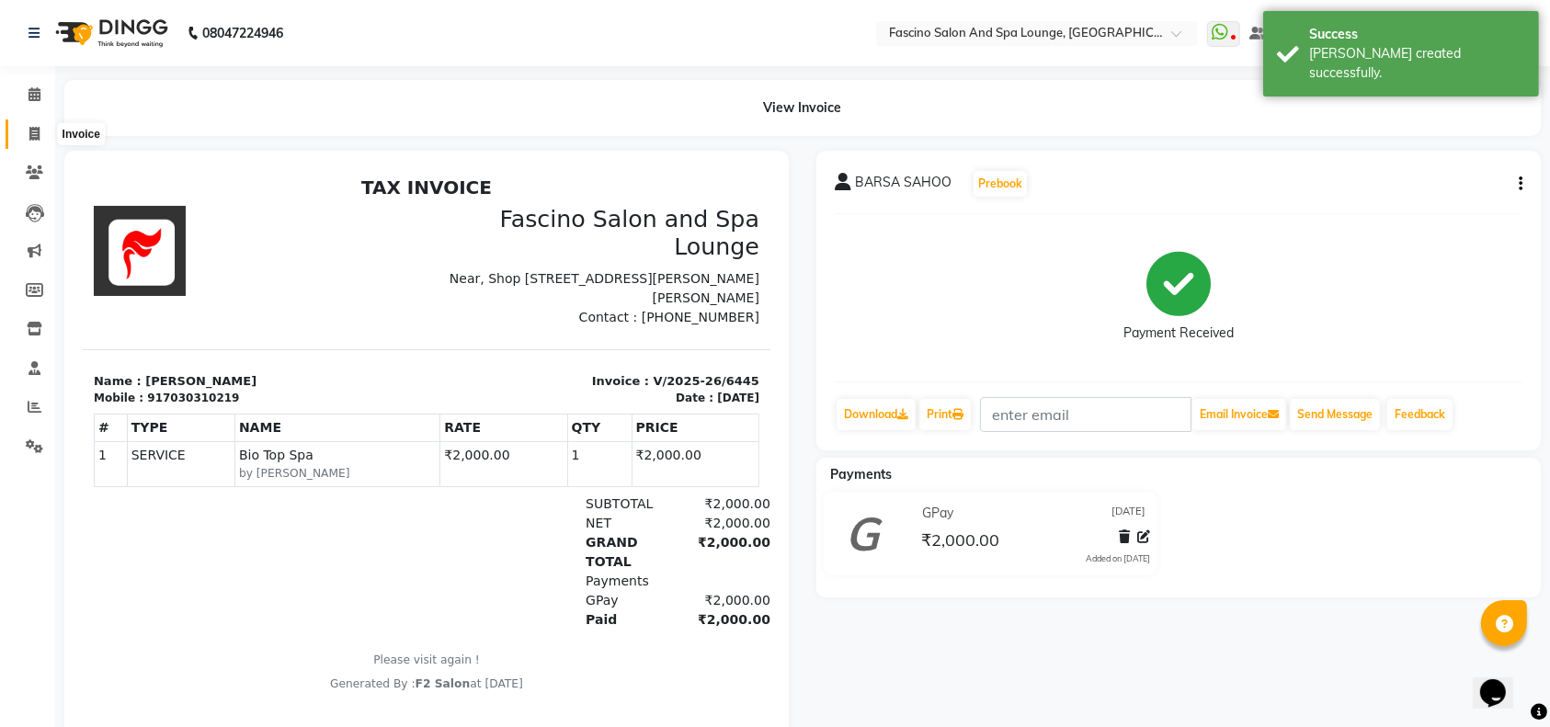
click at [34, 133] on icon at bounding box center [34, 134] width 10 height 14
select select "service"
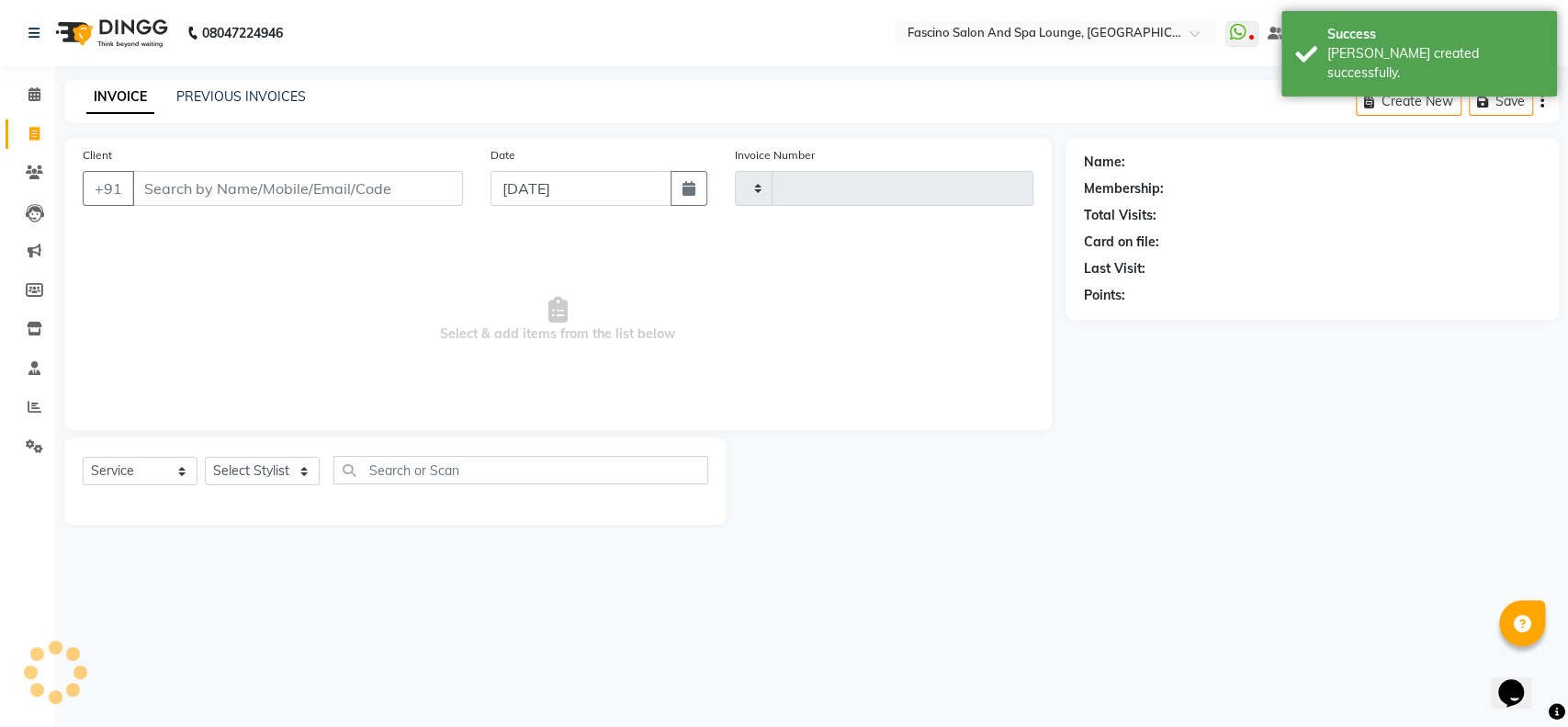
type input "6446"
select select "129"
click at [176, 92] on link "PREVIOUS INVOICES" at bounding box center [241, 96] width 130 height 17
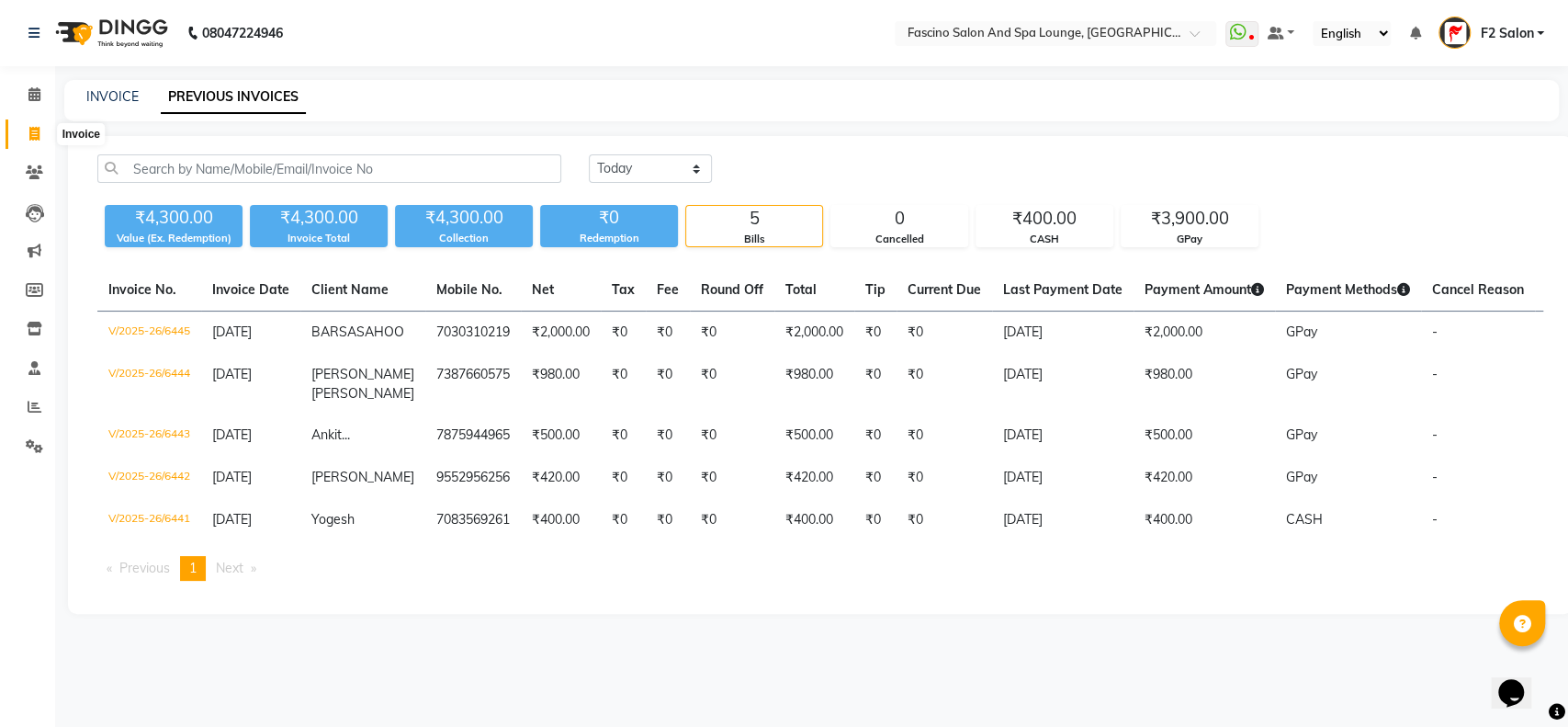
click at [31, 131] on icon at bounding box center [34, 134] width 10 height 14
select select "129"
select select "service"
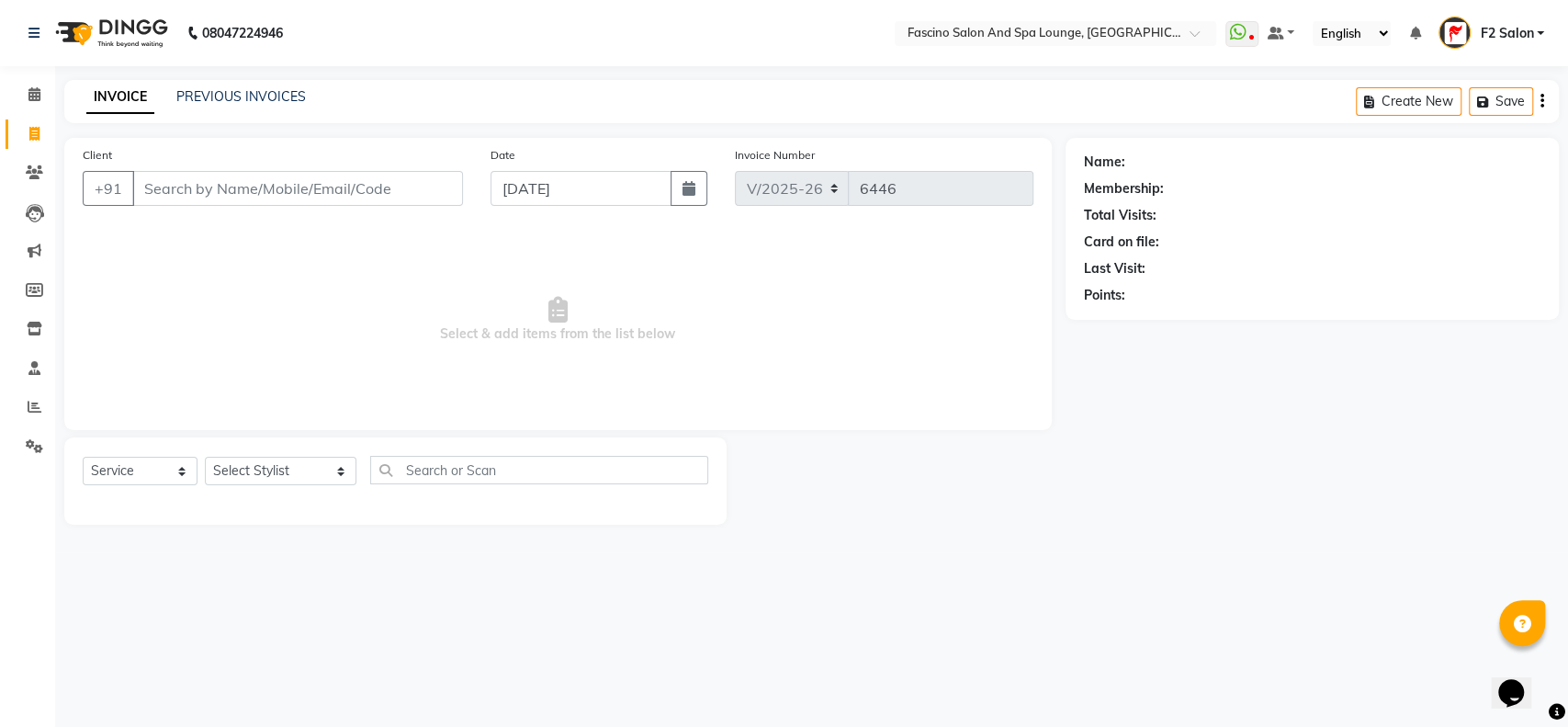
click at [177, 187] on input "Client" at bounding box center [297, 188] width 331 height 35
type input "8459785239"
click at [404, 197] on span "Add Client" at bounding box center [416, 188] width 73 height 18
select select "22"
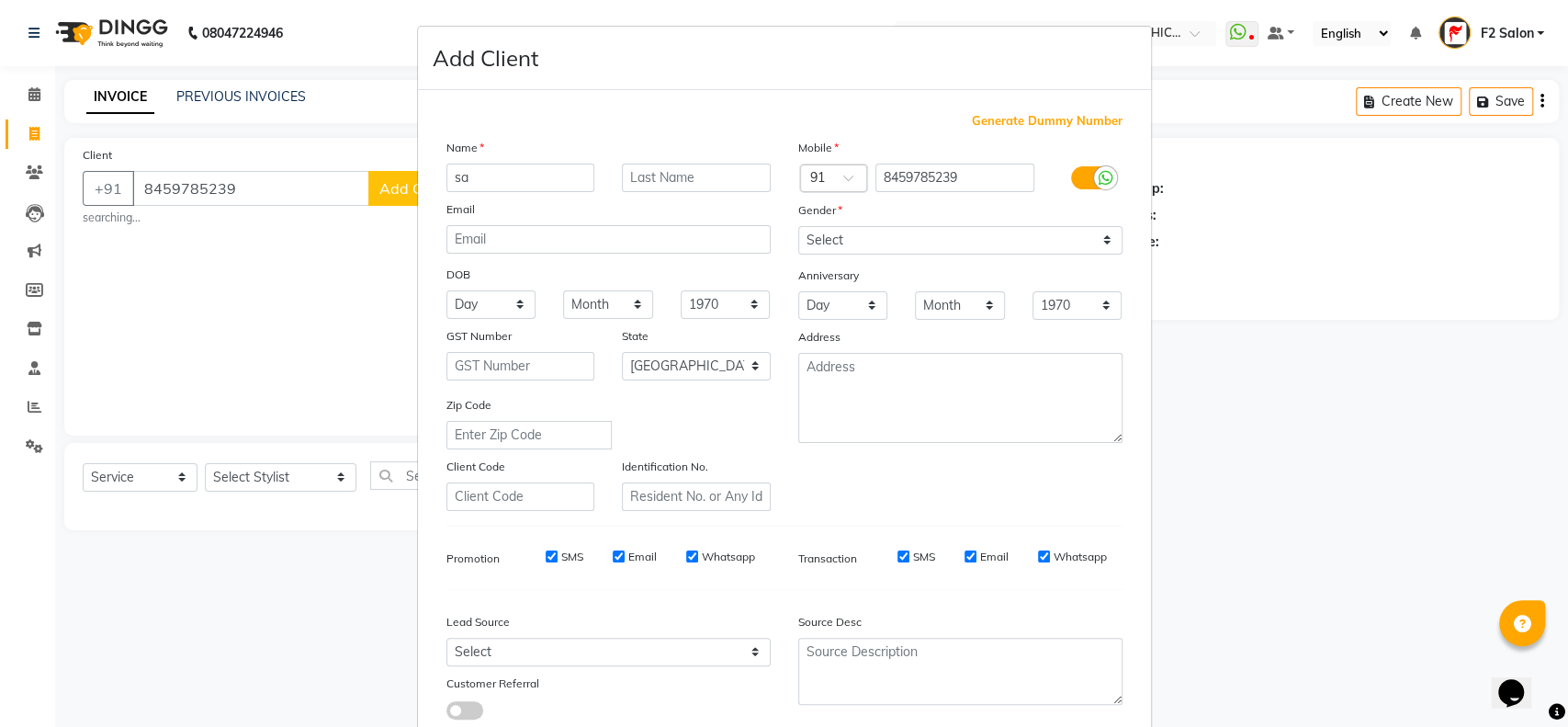
type input "s"
type input "SAKASHI"
click at [916, 233] on select "Select [DEMOGRAPHIC_DATA] [DEMOGRAPHIC_DATA] Other Prefer Not To Say" at bounding box center [960, 240] width 324 height 28
select select "[DEMOGRAPHIC_DATA]"
click at [798, 226] on select "Select [DEMOGRAPHIC_DATA] [DEMOGRAPHIC_DATA] Other Prefer Not To Say" at bounding box center [960, 240] width 324 height 28
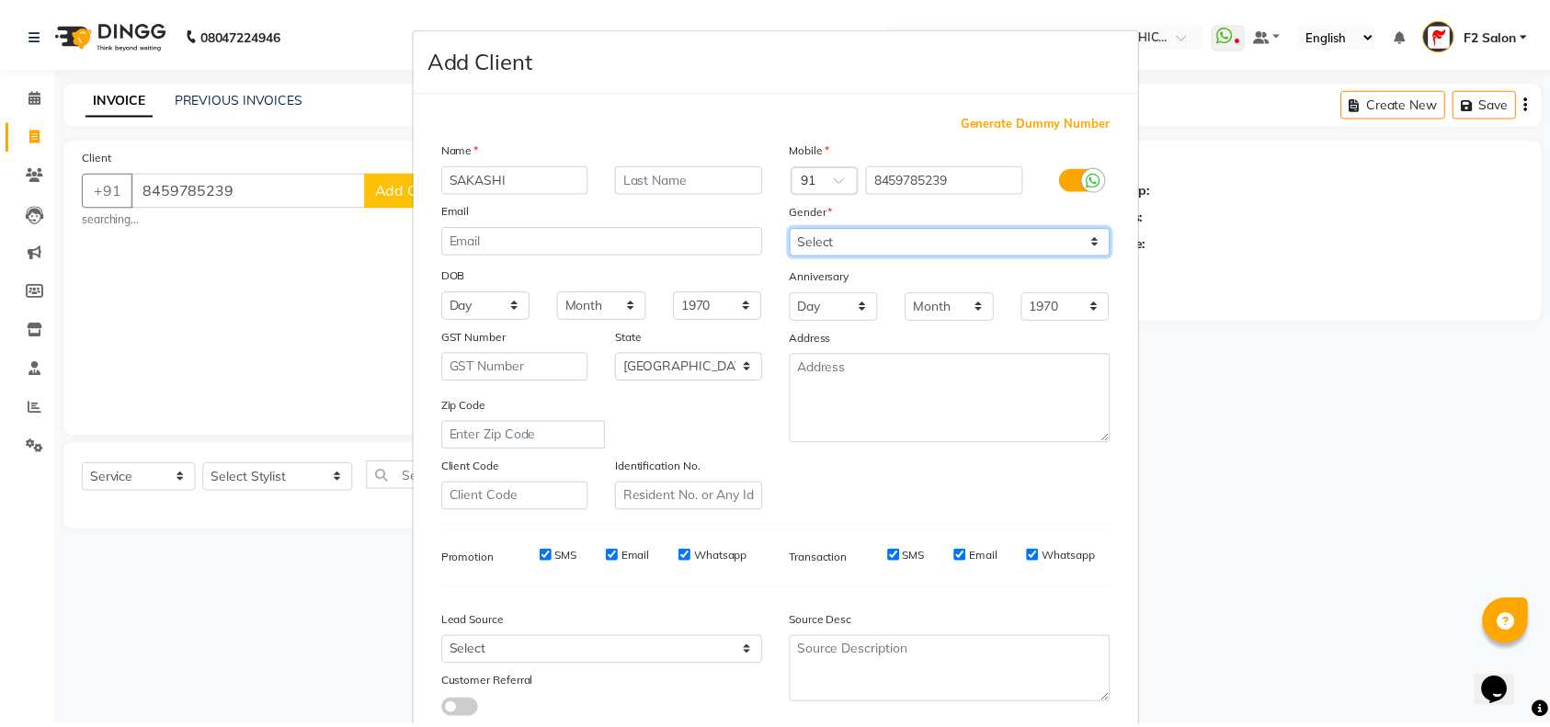
scroll to position [118, 0]
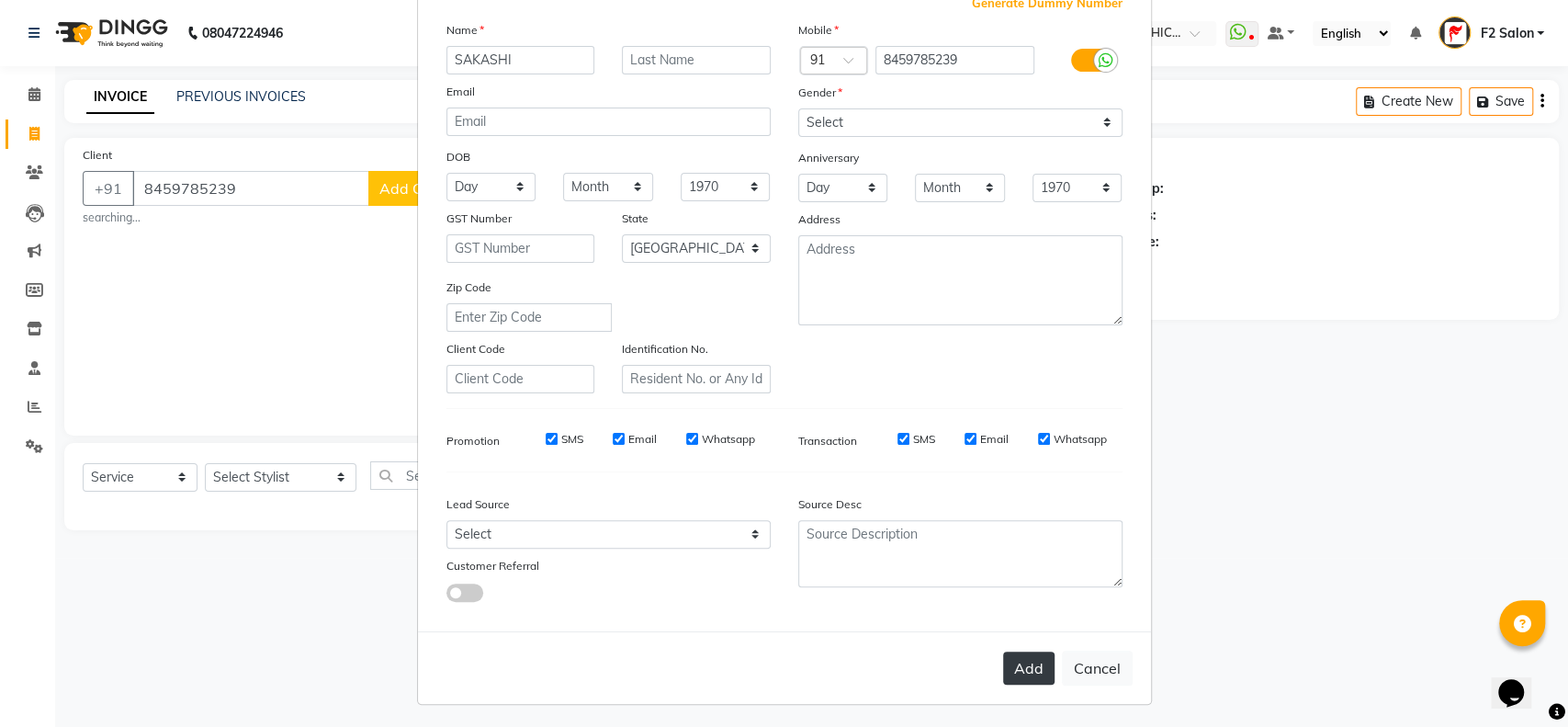
click at [1014, 664] on button "Add" at bounding box center [1028, 668] width 51 height 33
select select
select select "null"
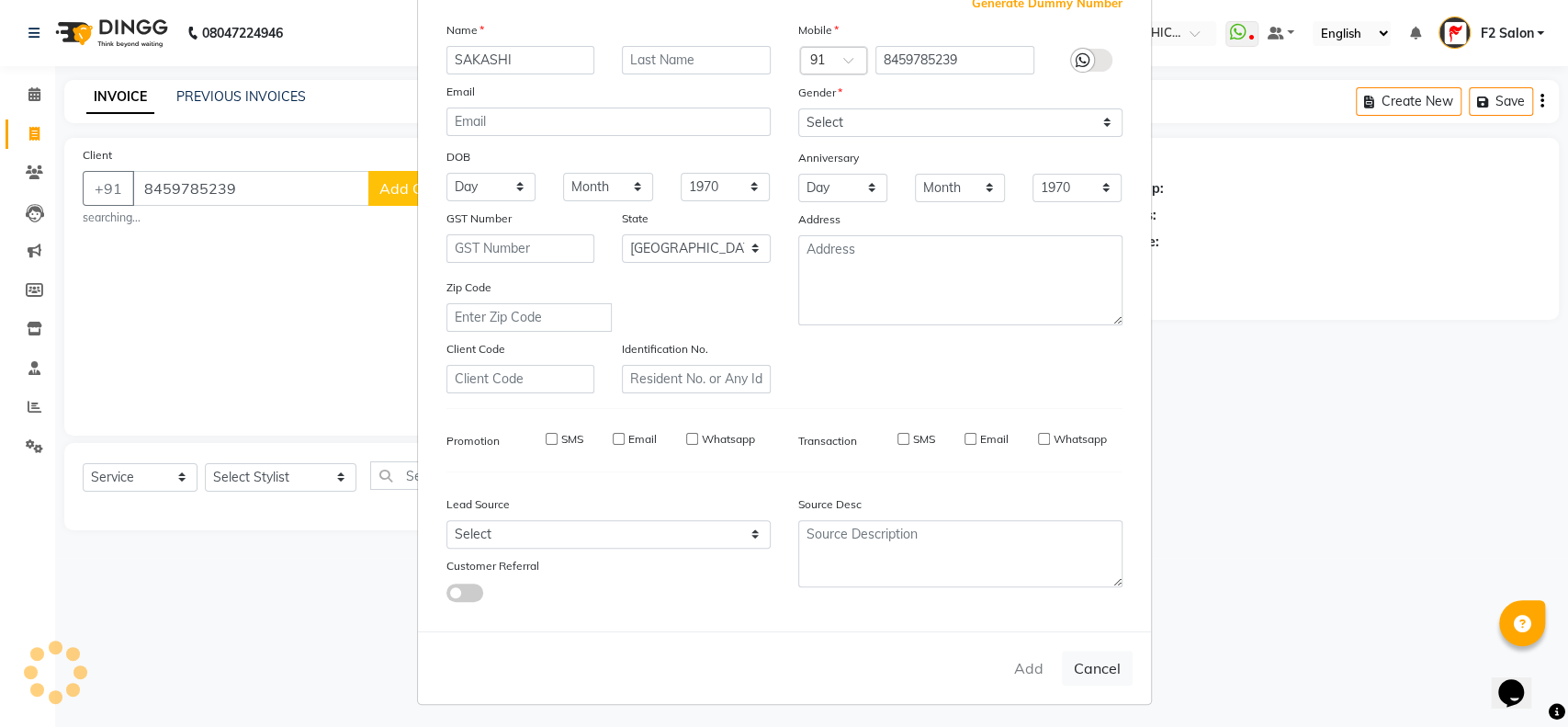
select select
checkbox input "false"
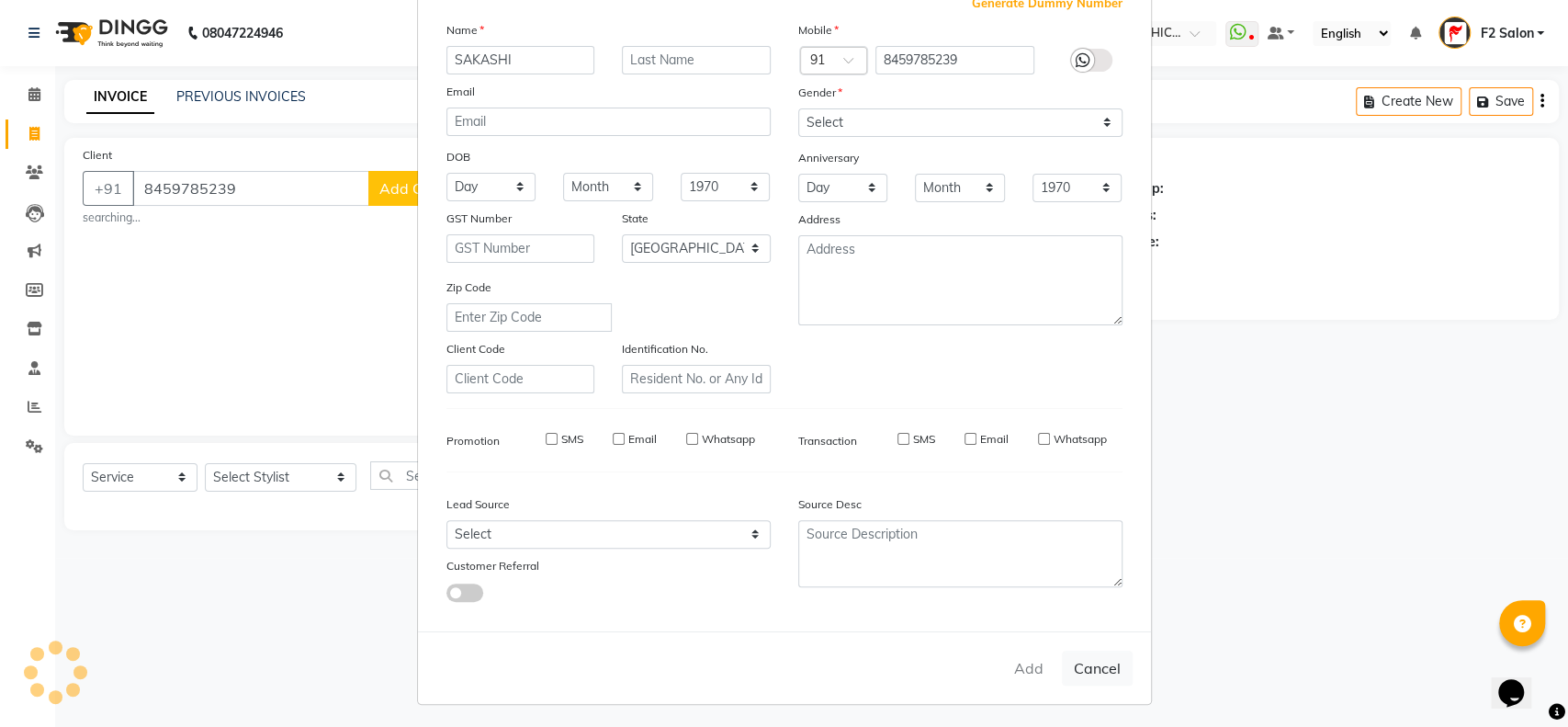
checkbox input "false"
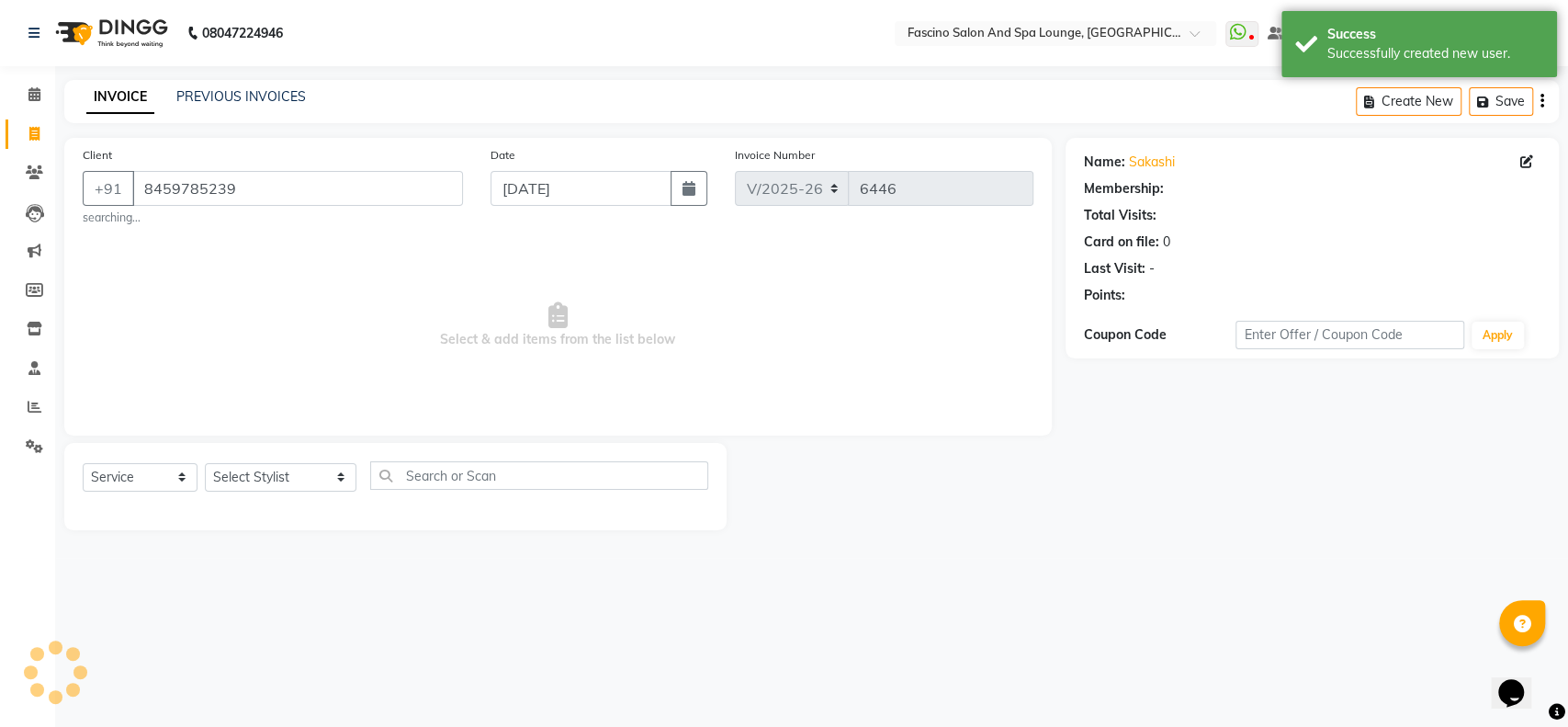
click at [1014, 664] on div "08047224946 Select Location × Fascino Salon And Spa Lounge, [GEOGRAPHIC_DATA] W…" at bounding box center [784, 363] width 1568 height 727
click at [261, 475] on select "Select Stylist akash F3 [PERSON_NAME] [PERSON_NAME] Bhushan [PERSON_NAME] Mam […" at bounding box center [281, 477] width 152 height 28
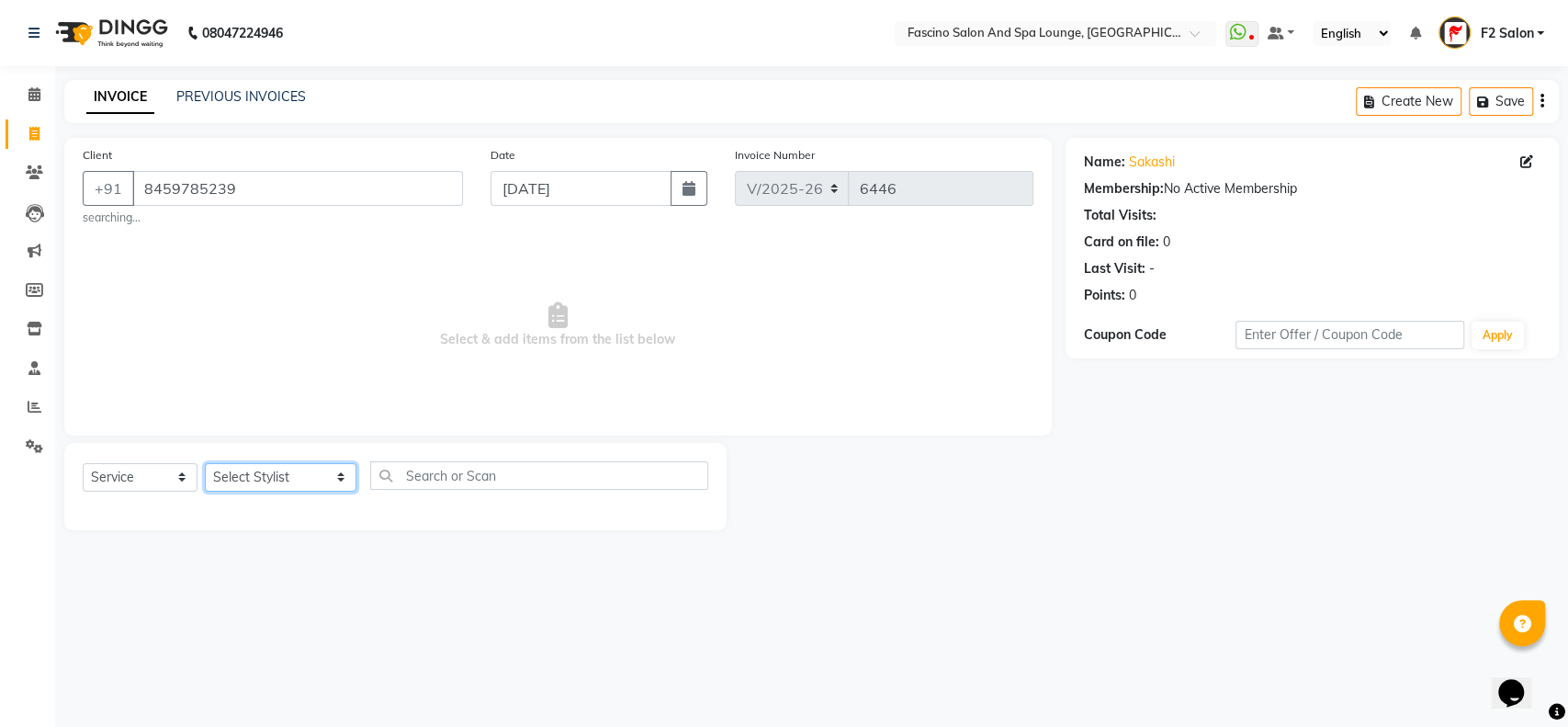
select select "19687"
click at [205, 463] on select "Select Stylist akash F3 [PERSON_NAME] [PERSON_NAME] Bhushan [PERSON_NAME] Mam […" at bounding box center [281, 477] width 152 height 28
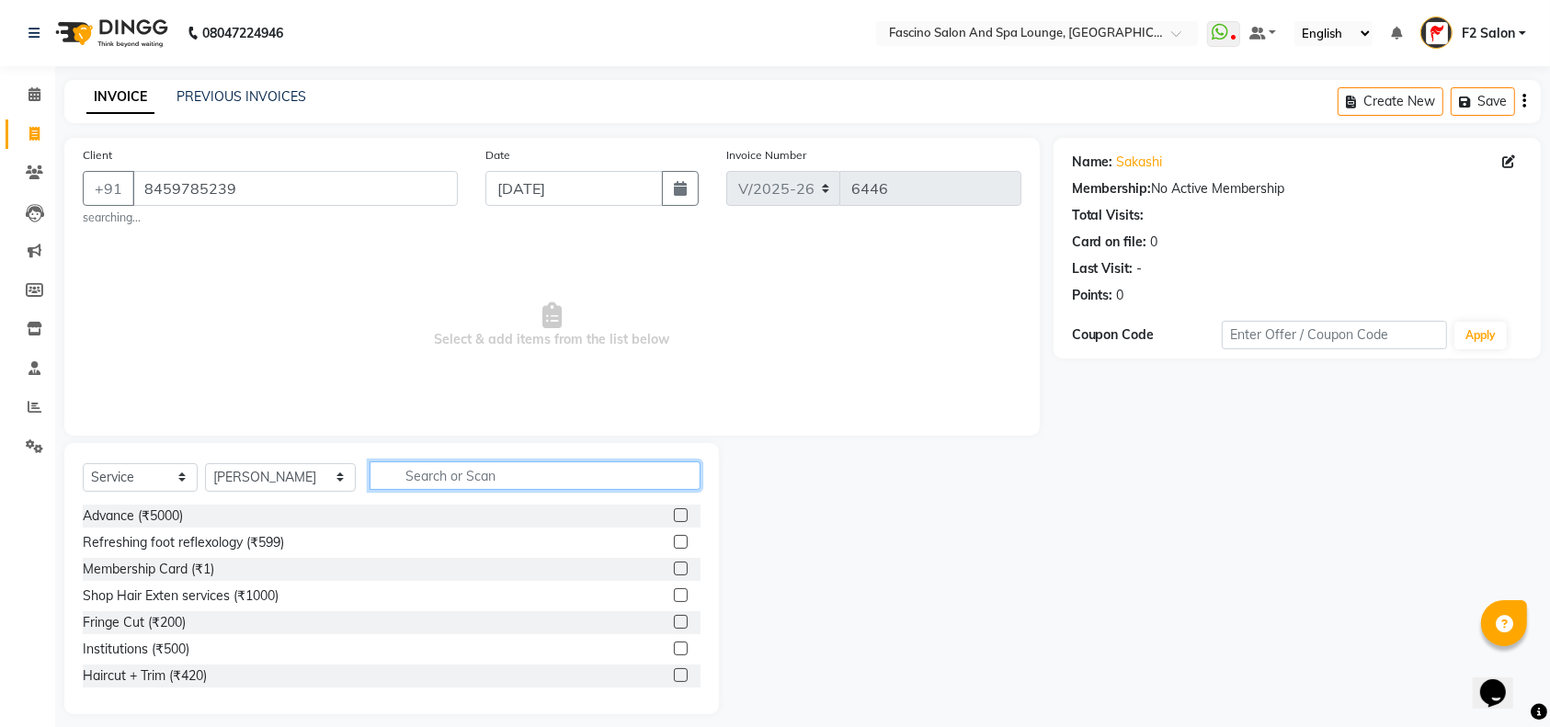
click at [372, 469] on input "text" at bounding box center [534, 475] width 331 height 28
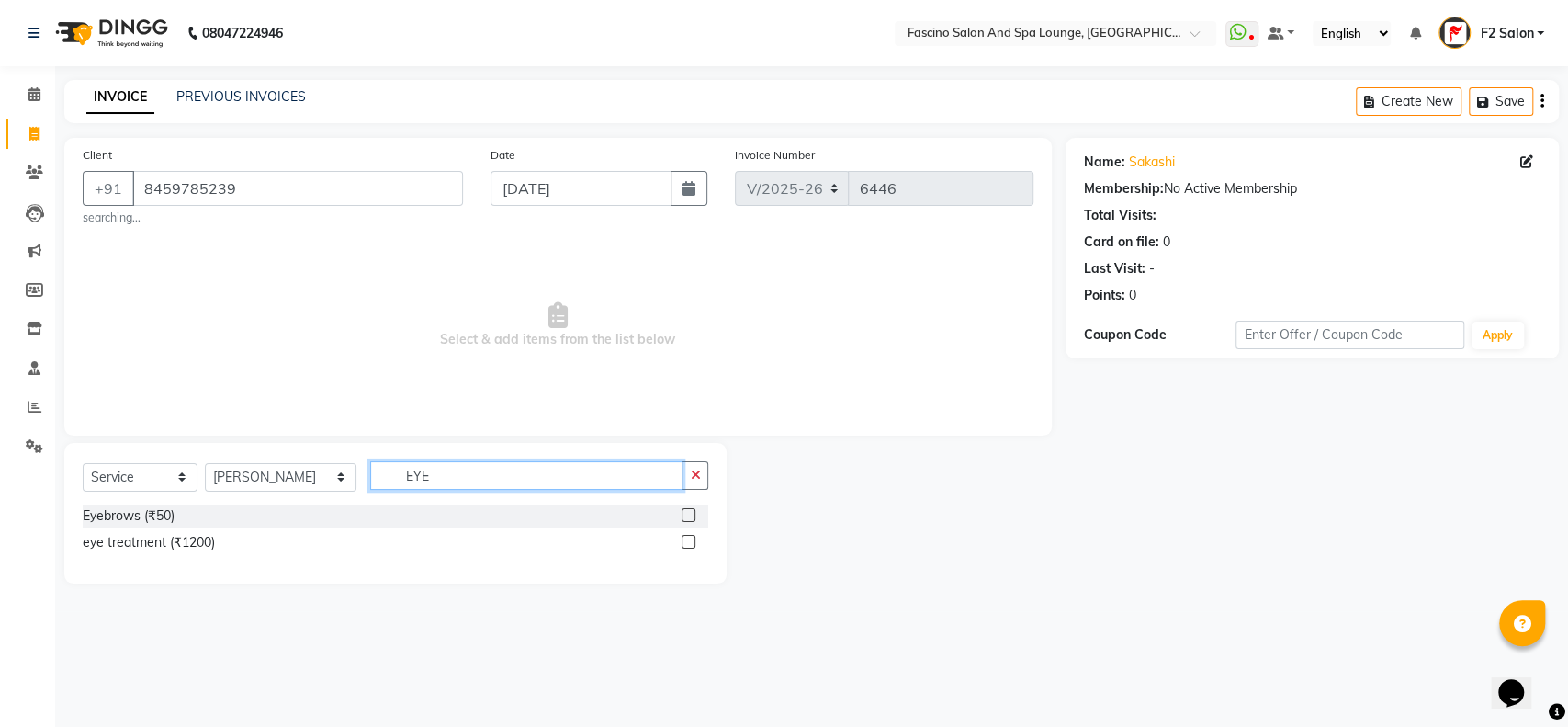
type input "EYE"
click at [691, 508] on label at bounding box center [689, 515] width 14 height 14
click at [691, 510] on input "checkbox" at bounding box center [688, 516] width 12 height 12
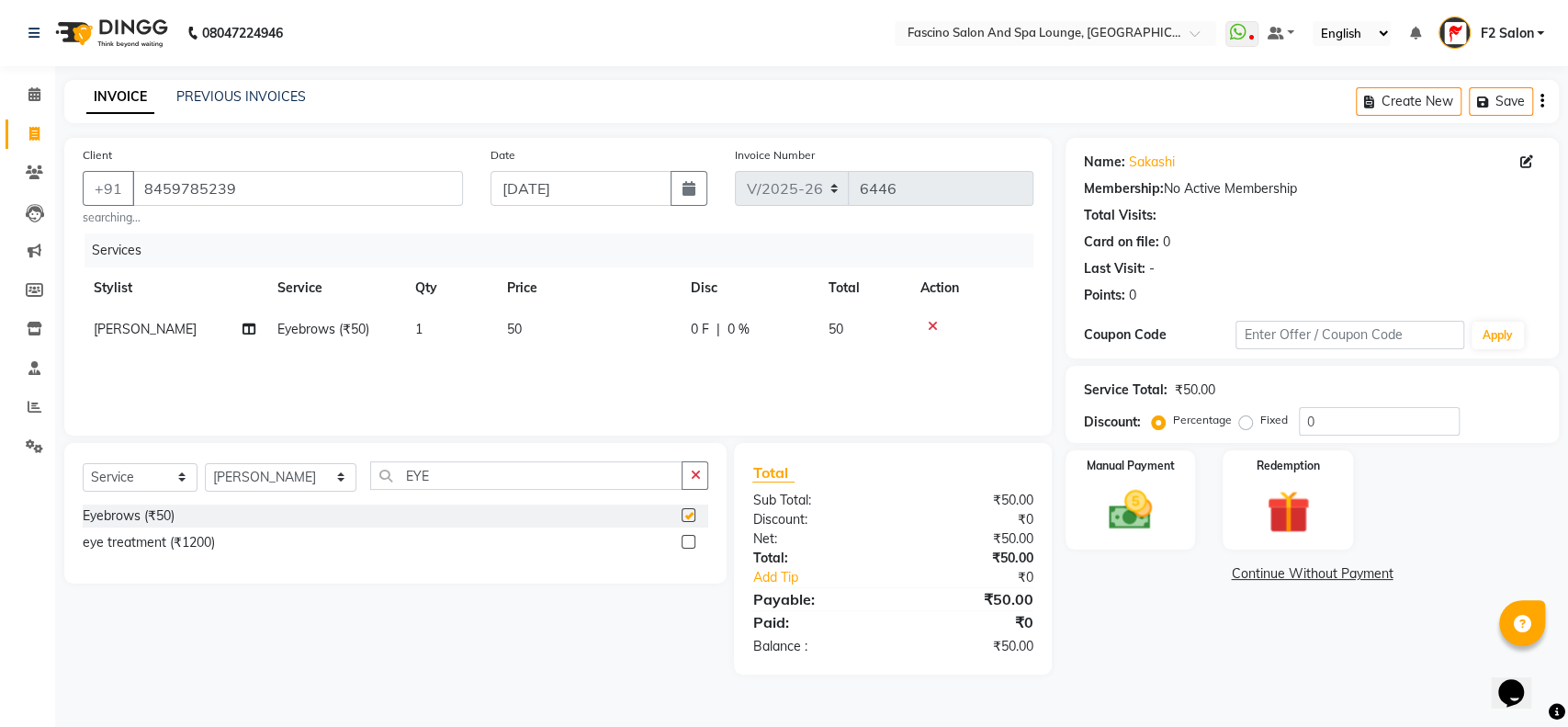
checkbox input "false"
click at [521, 305] on th "Price" at bounding box center [588, 287] width 184 height 41
click at [525, 326] on td "50" at bounding box center [588, 329] width 184 height 41
select select "19687"
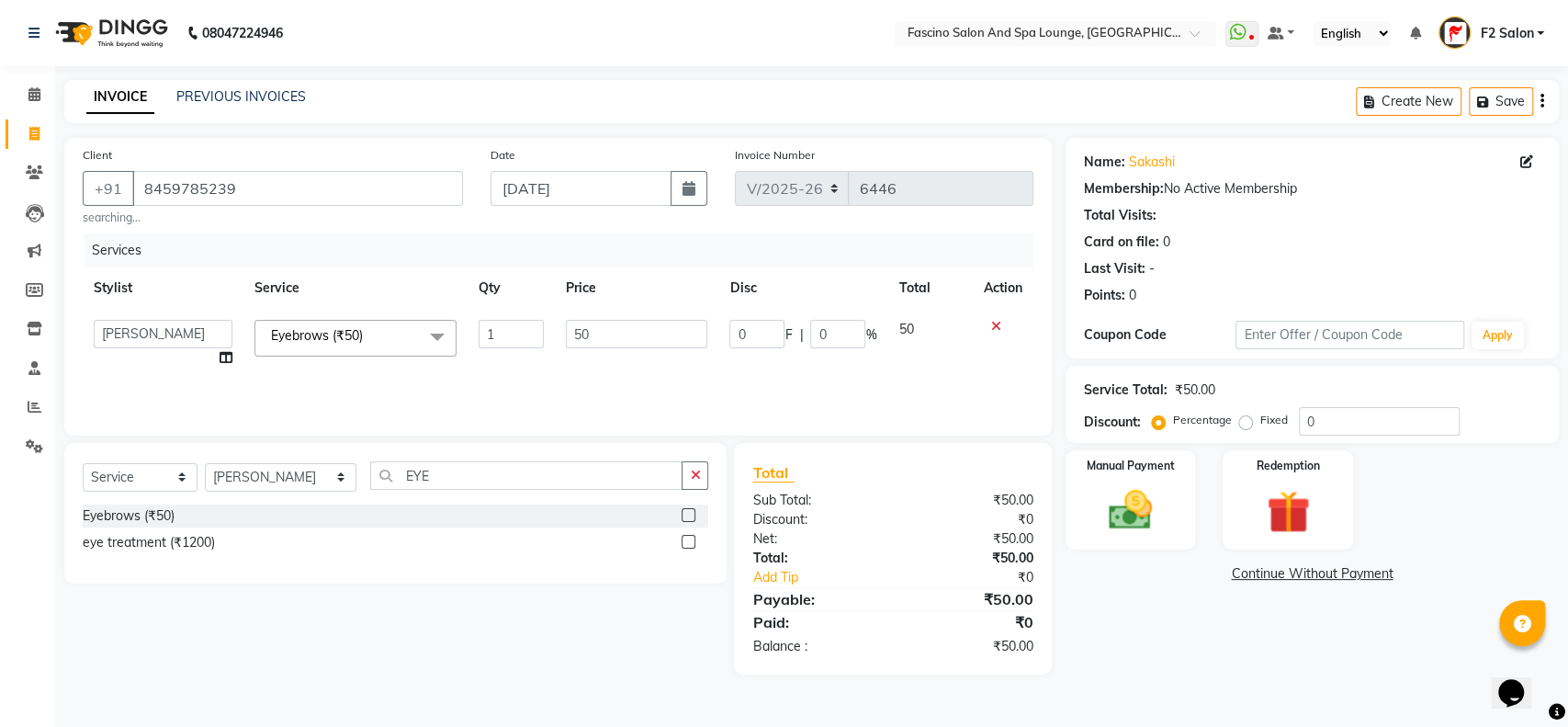
click at [525, 326] on input "1" at bounding box center [511, 334] width 64 height 28
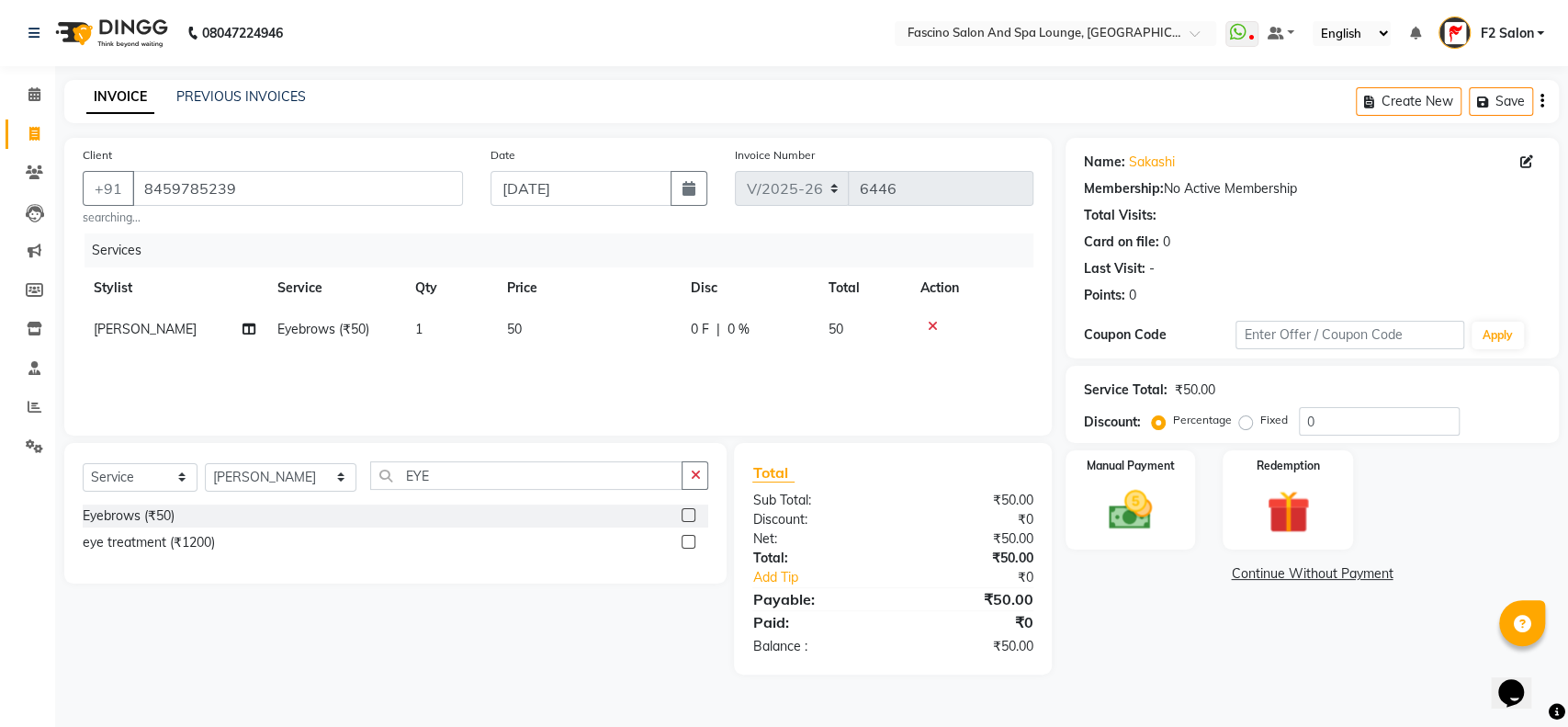
click at [573, 334] on td "50" at bounding box center [588, 329] width 184 height 41
select select "19687"
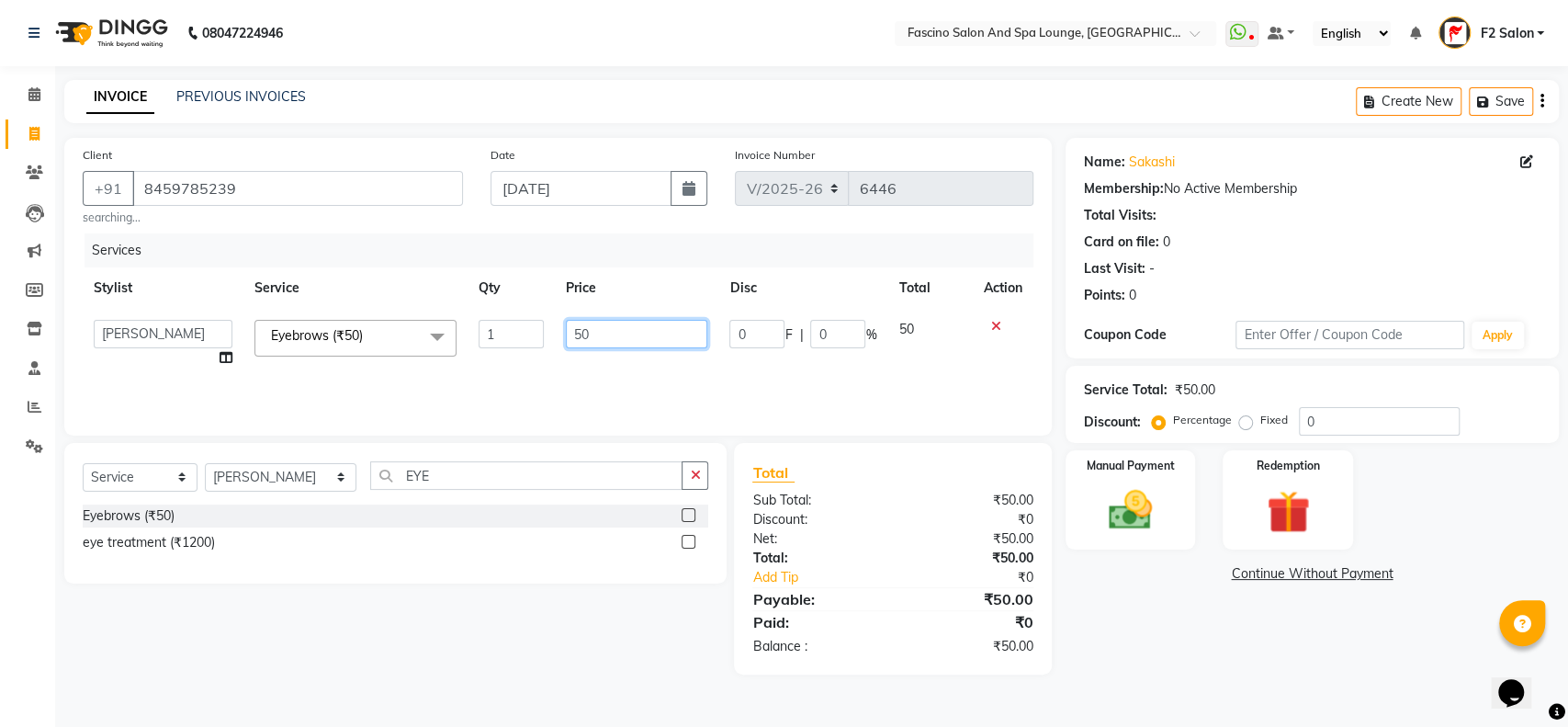
click at [573, 334] on input "50" at bounding box center [637, 334] width 142 height 28
type input "350"
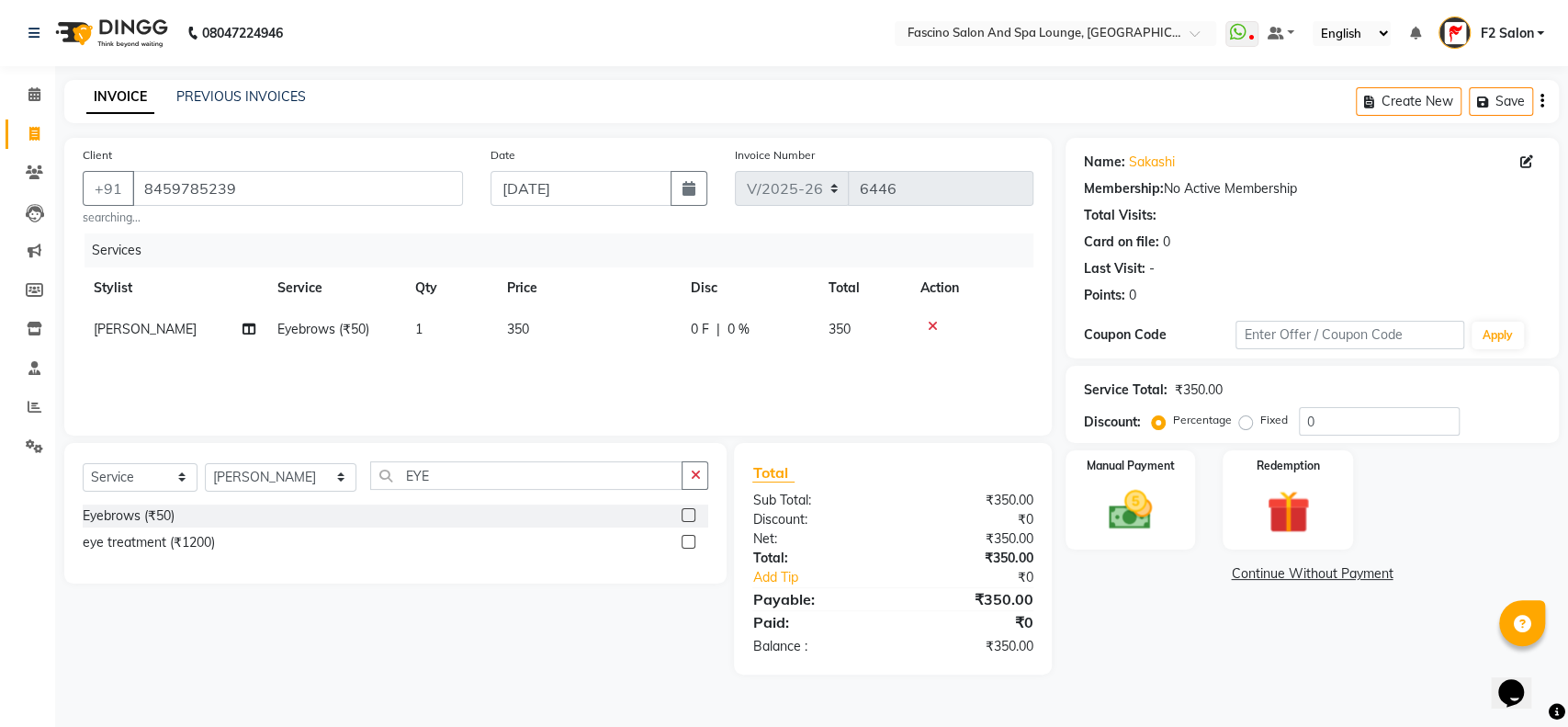
click at [633, 358] on div "Services Stylist Service Qty Price Disc Total Action [PERSON_NAME] Eyebrows (₹5…" at bounding box center [558, 325] width 950 height 184
click at [228, 483] on select "Select Stylist akash F3 [PERSON_NAME] [PERSON_NAME] Bhushan [PERSON_NAME] Mam […" at bounding box center [281, 477] width 152 height 28
select select "23065"
click at [205, 463] on select "Select Stylist akash F3 [PERSON_NAME] [PERSON_NAME] Bhushan [PERSON_NAME] Mam […" at bounding box center [281, 477] width 152 height 28
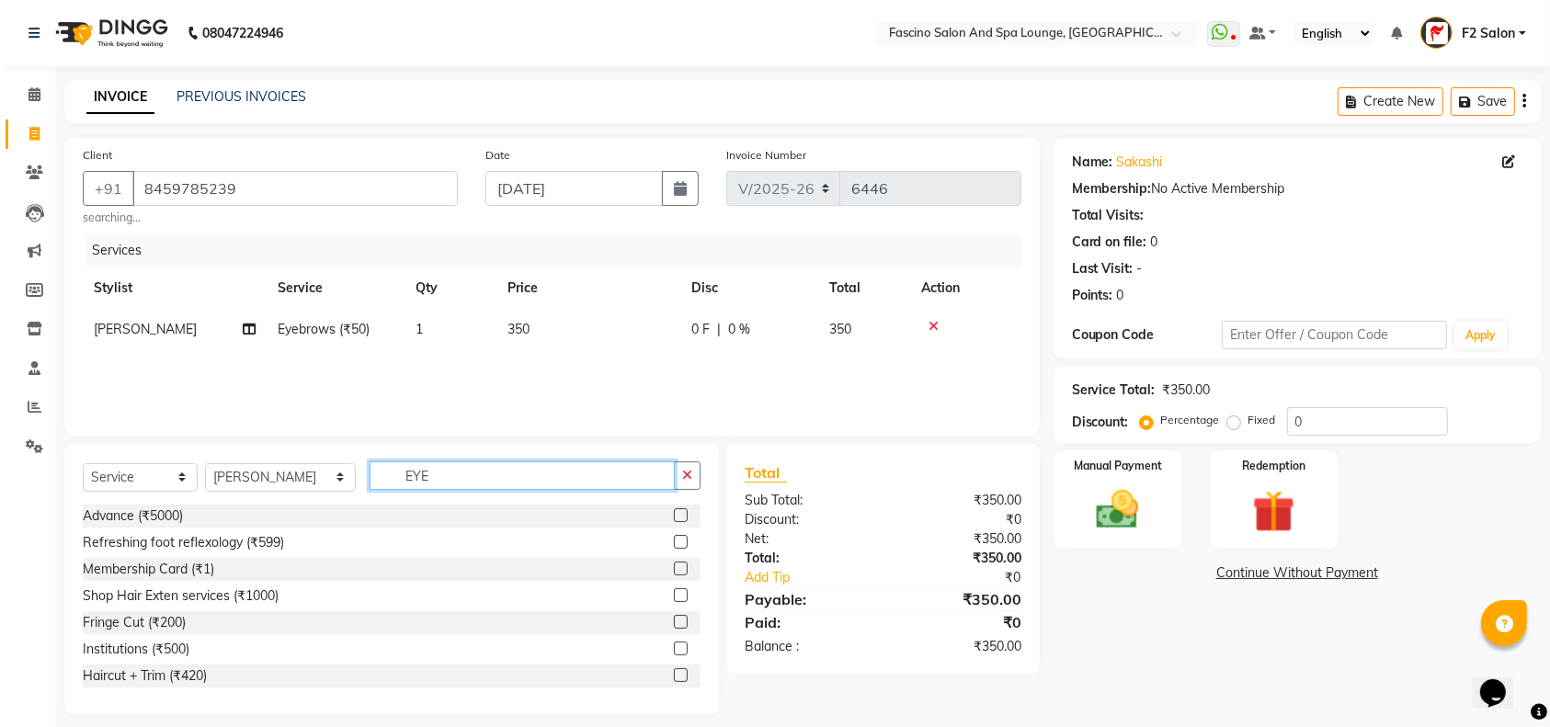
click at [400, 482] on input "EYE" at bounding box center [521, 475] width 305 height 28
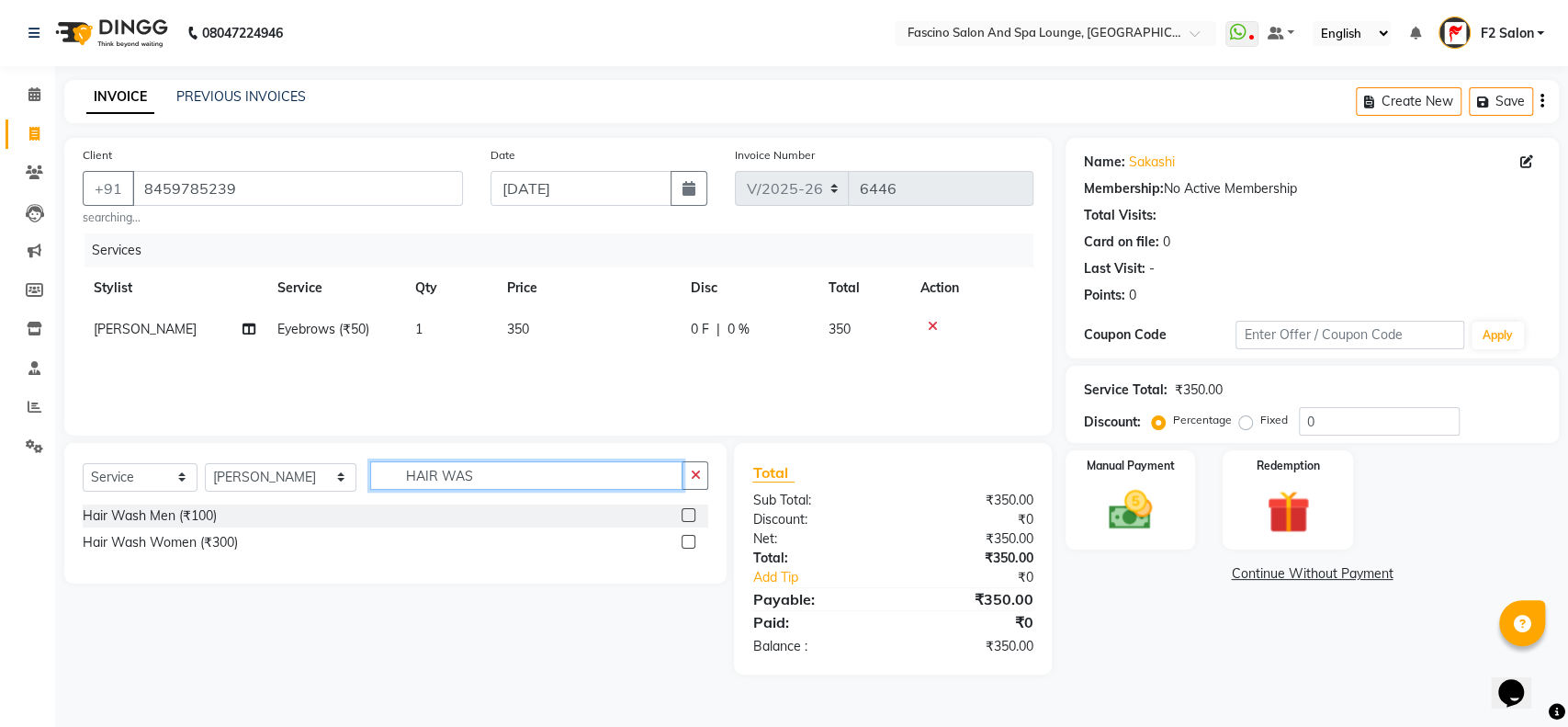
type input "HAIR WAS"
click at [688, 544] on label at bounding box center [689, 542] width 14 height 14
click at [688, 544] on input "checkbox" at bounding box center [688, 543] width 12 height 12
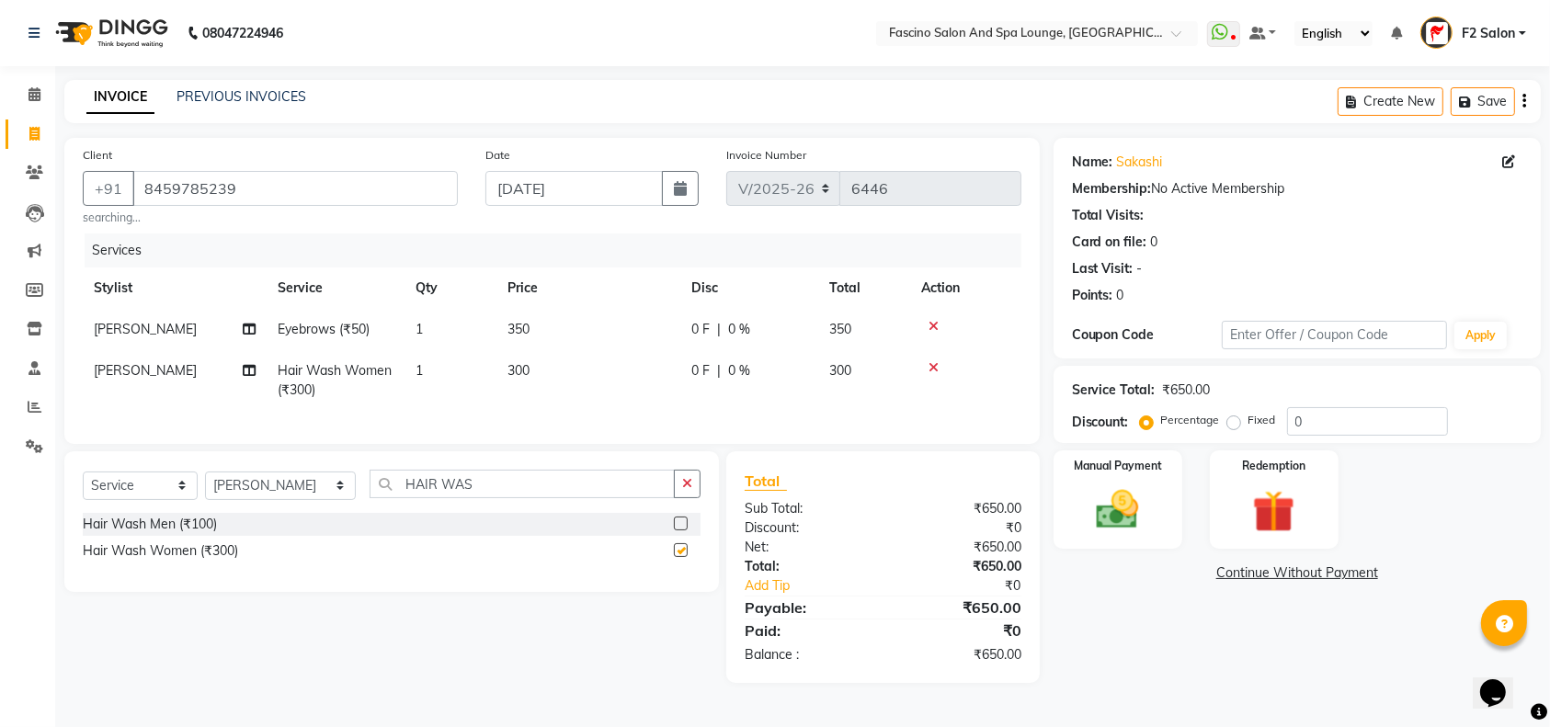
checkbox input "false"
click at [468, 493] on input "HAIR WAS" at bounding box center [521, 484] width 305 height 28
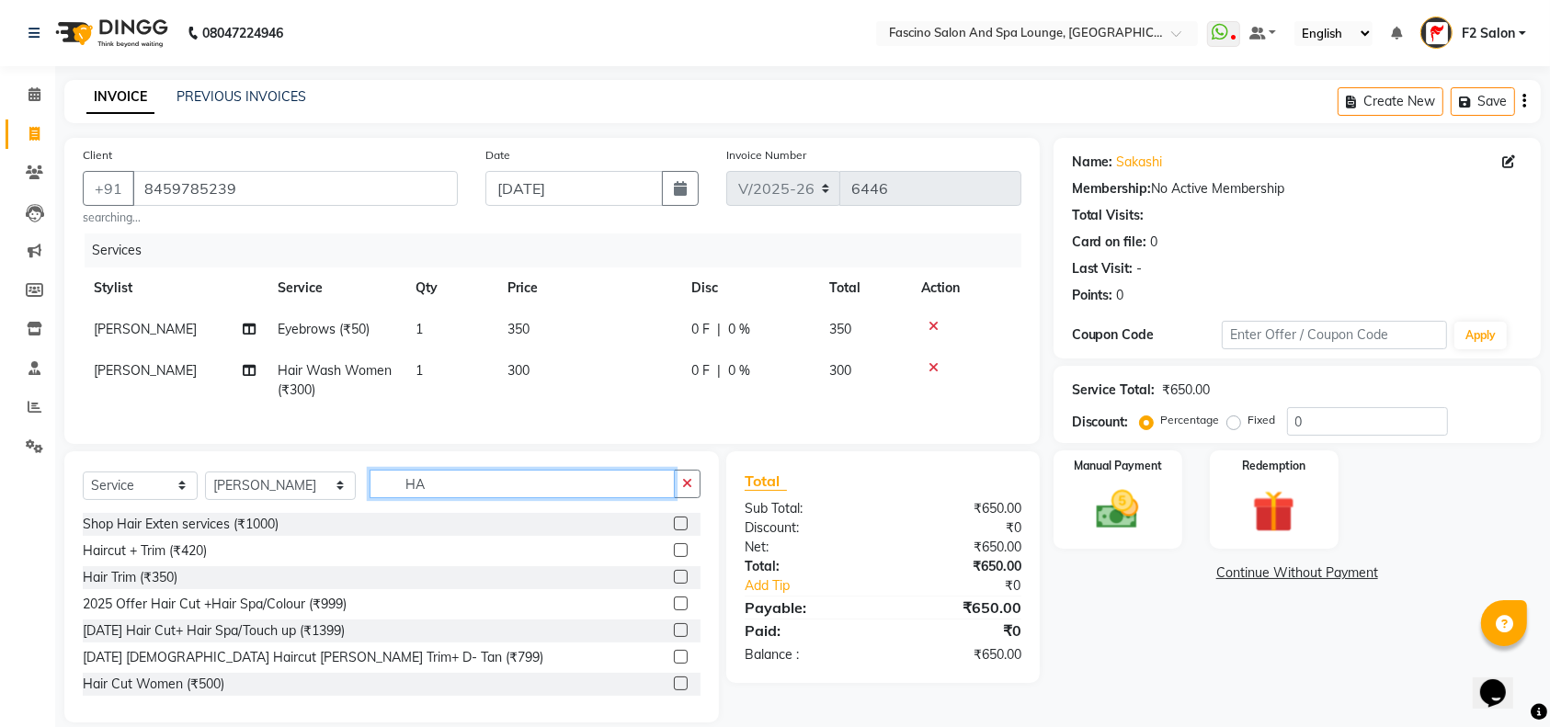
type input "H"
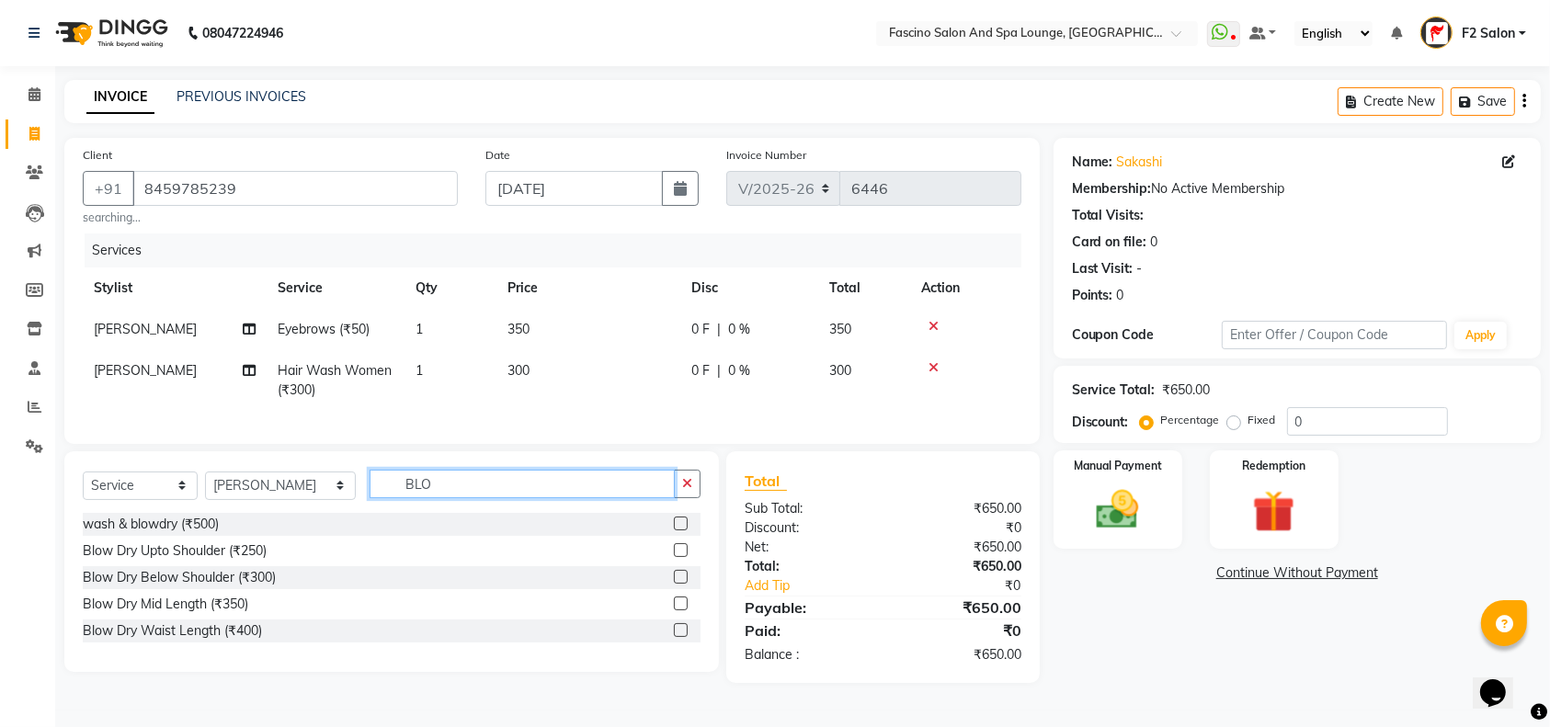
type input "BLO"
click at [676, 584] on label at bounding box center [681, 577] width 14 height 14
click at [676, 584] on input "checkbox" at bounding box center [680, 578] width 12 height 12
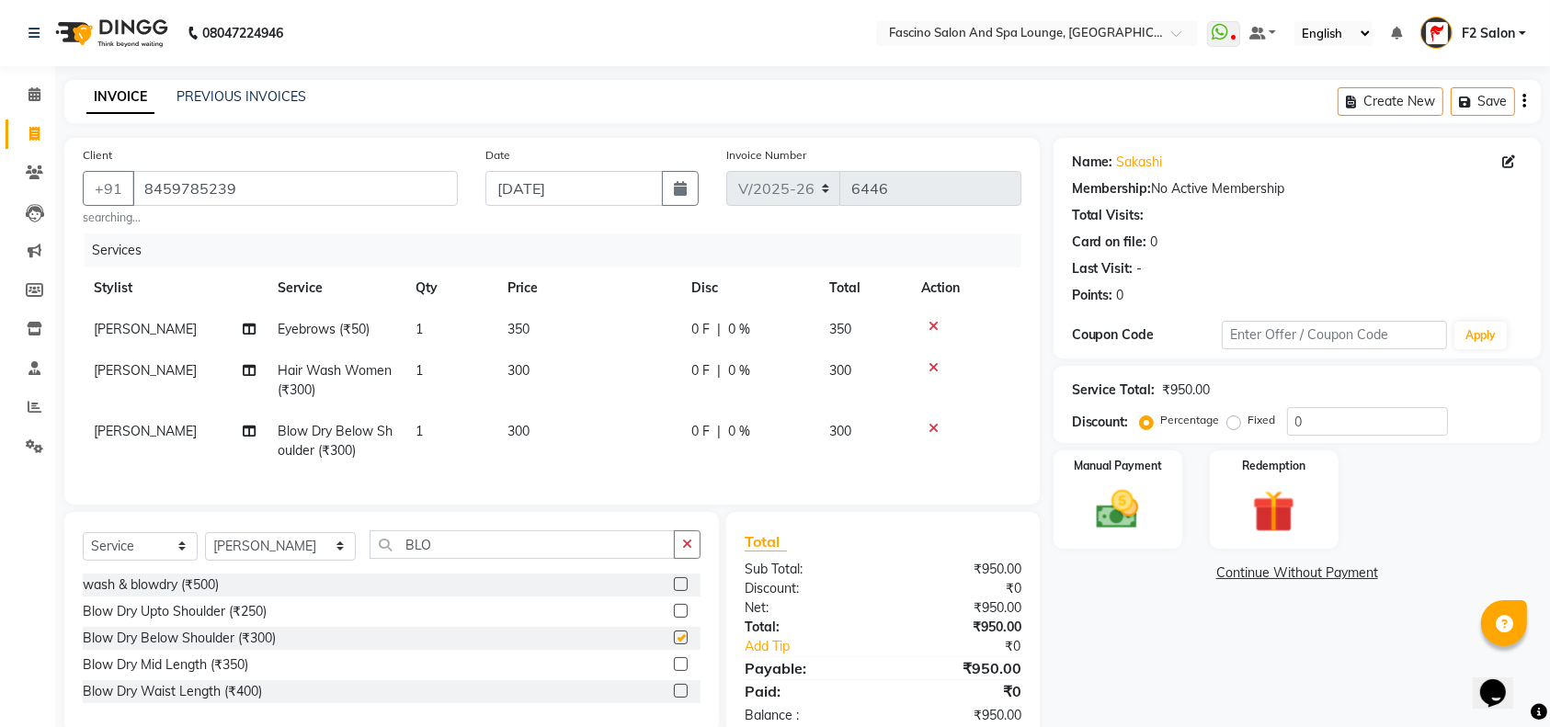
checkbox input "false"
click at [533, 429] on td "300" at bounding box center [588, 441] width 184 height 61
select select "23065"
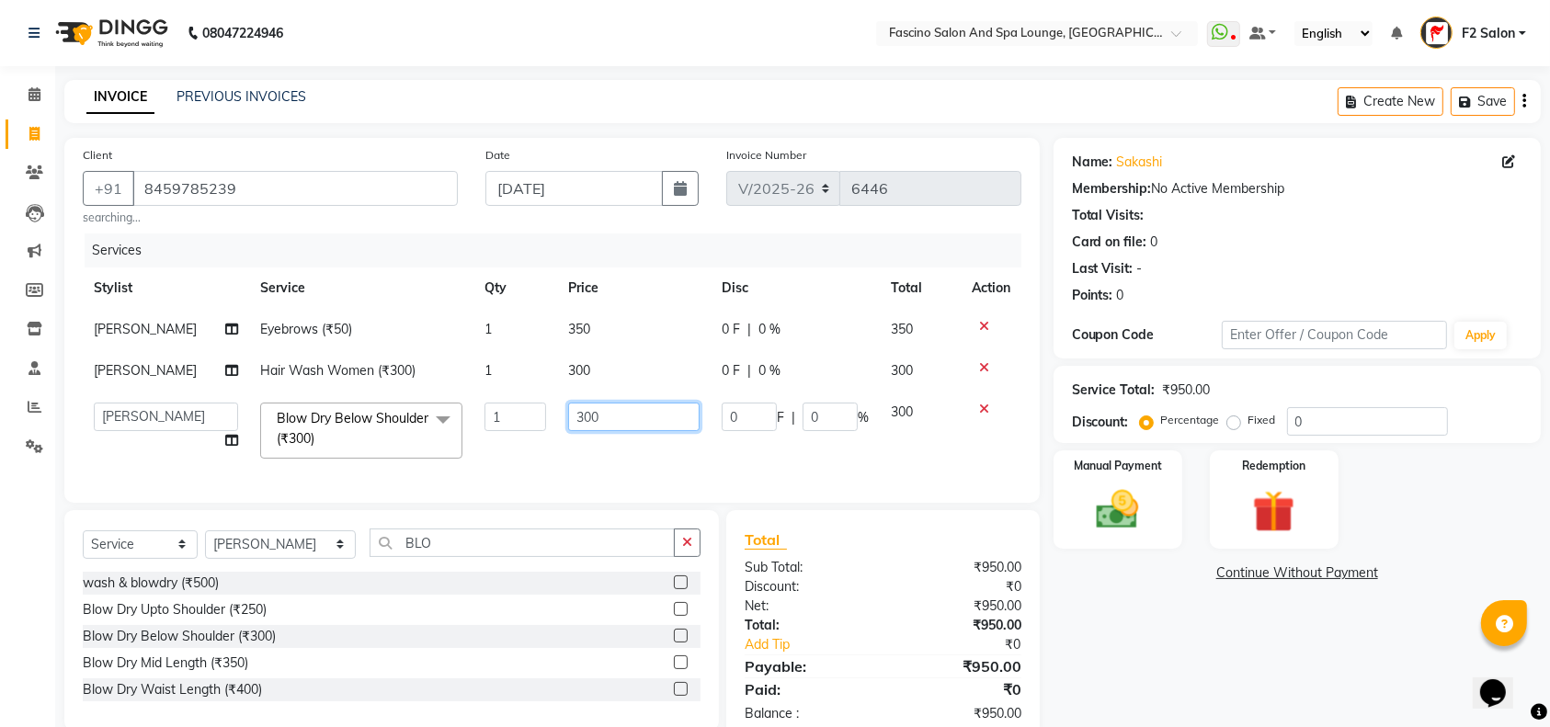
click at [585, 421] on input "300" at bounding box center [633, 417] width 131 height 28
type input "350"
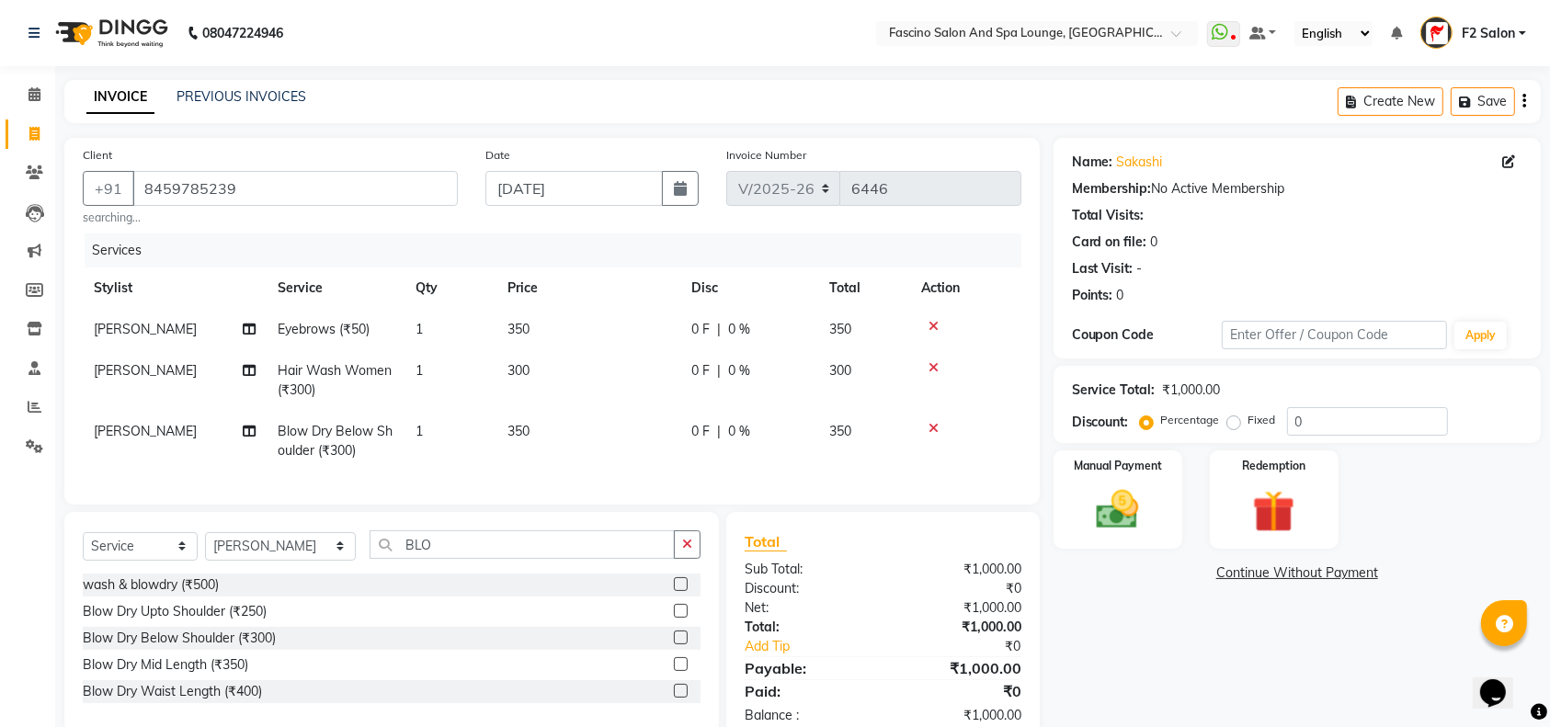
click at [592, 450] on td "350" at bounding box center [588, 441] width 184 height 61
select select "23065"
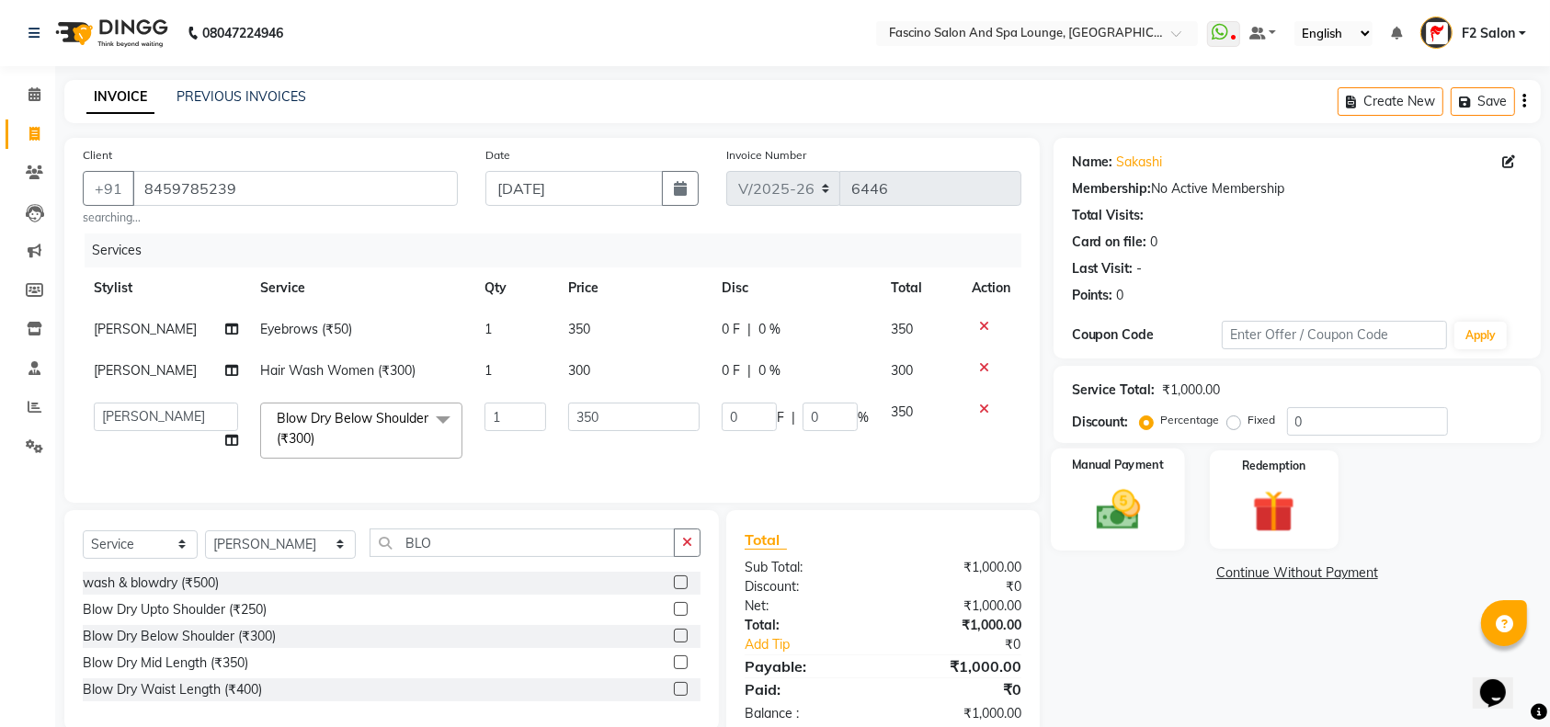
click at [1152, 472] on label "Manual Payment" at bounding box center [1118, 464] width 92 height 17
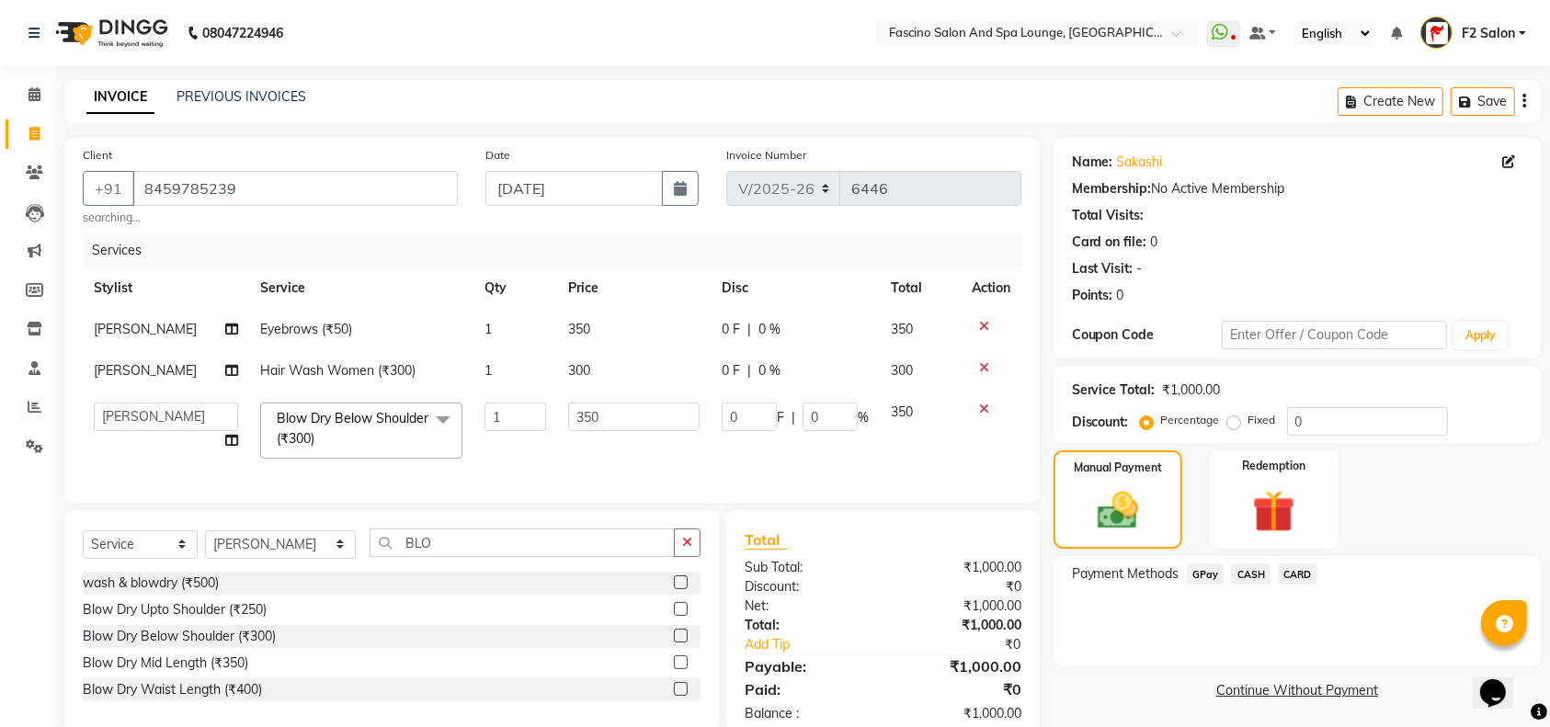
click at [1209, 572] on span "GPay" at bounding box center [1205, 573] width 38 height 21
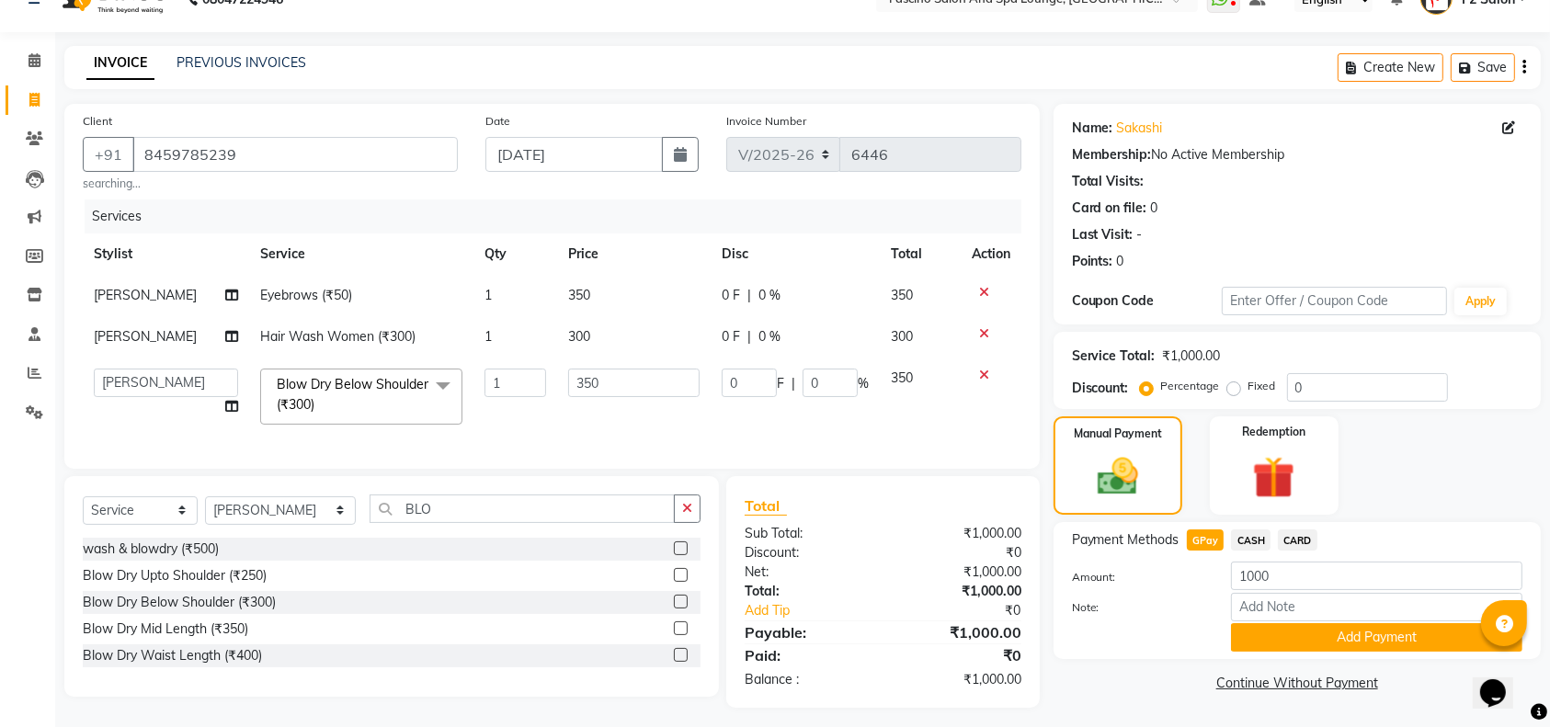
scroll to position [60, 0]
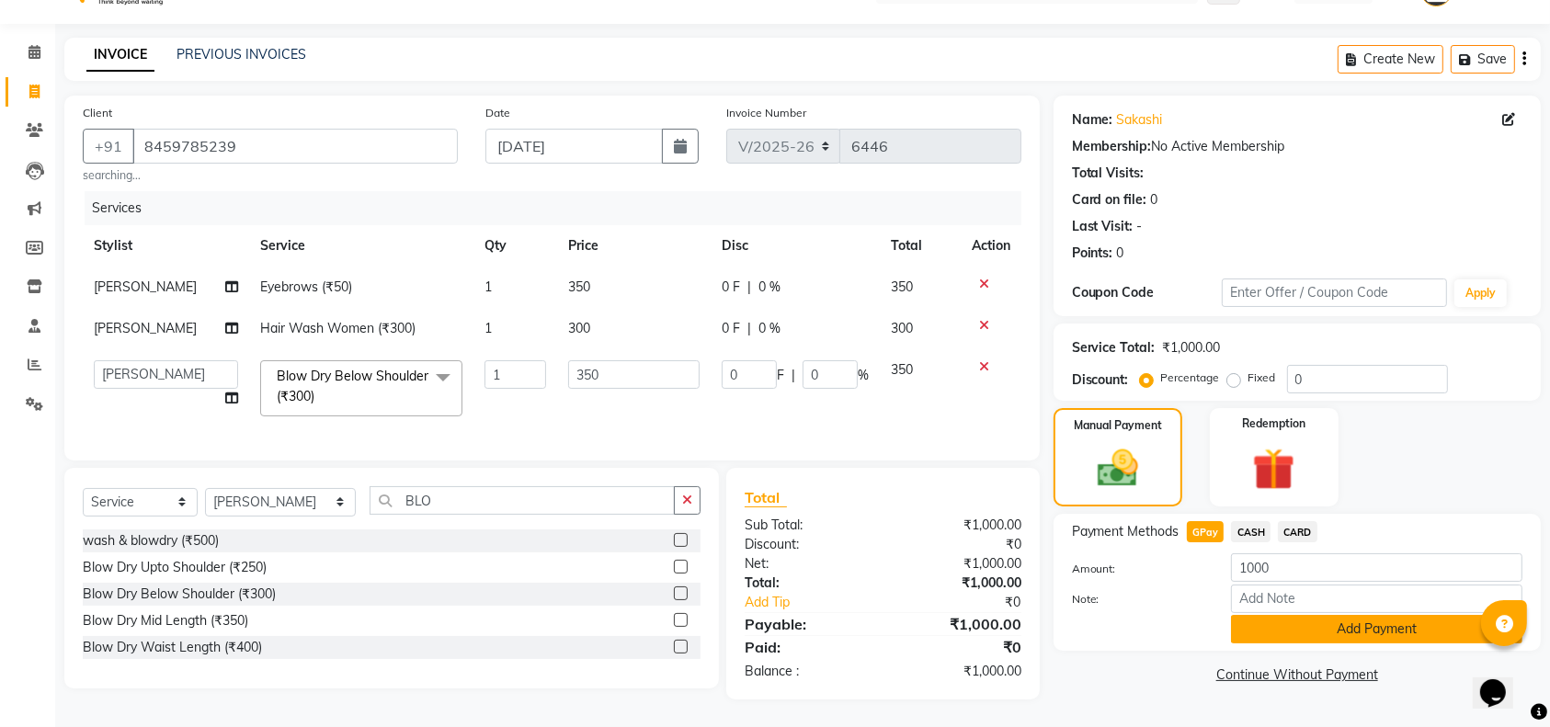
click at [1269, 615] on button "Add Payment" at bounding box center [1376, 629] width 291 height 28
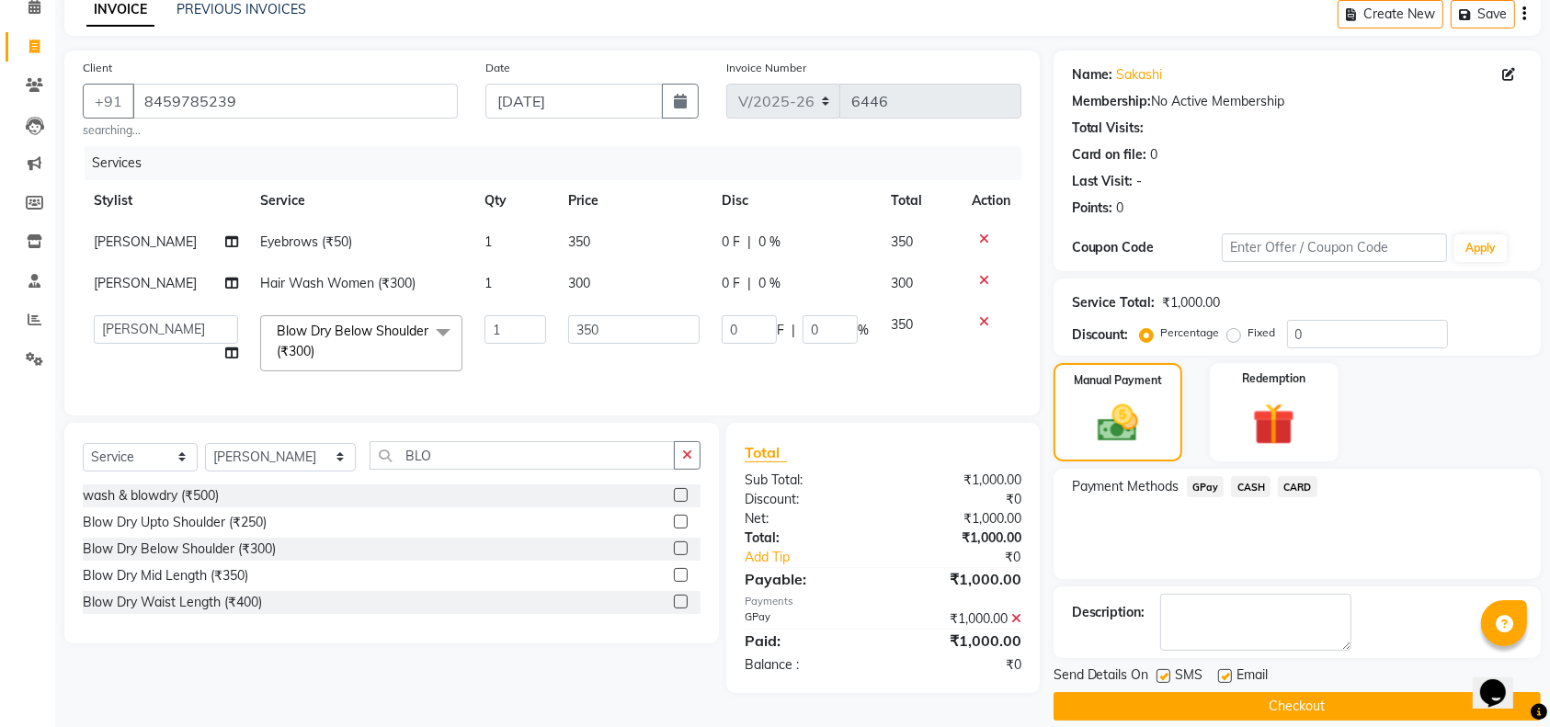
scroll to position [108, 0]
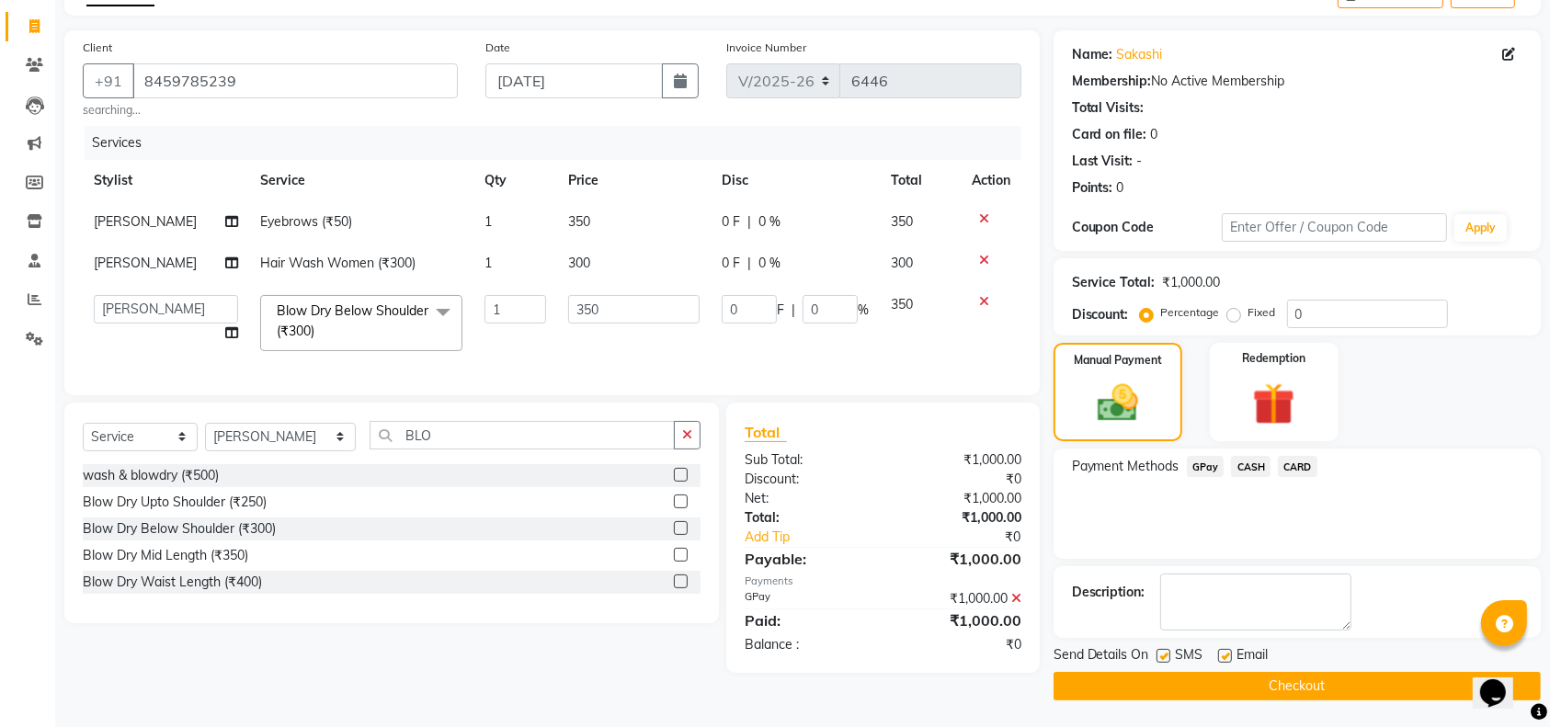
click at [1259, 687] on button "Checkout" at bounding box center [1296, 686] width 487 height 28
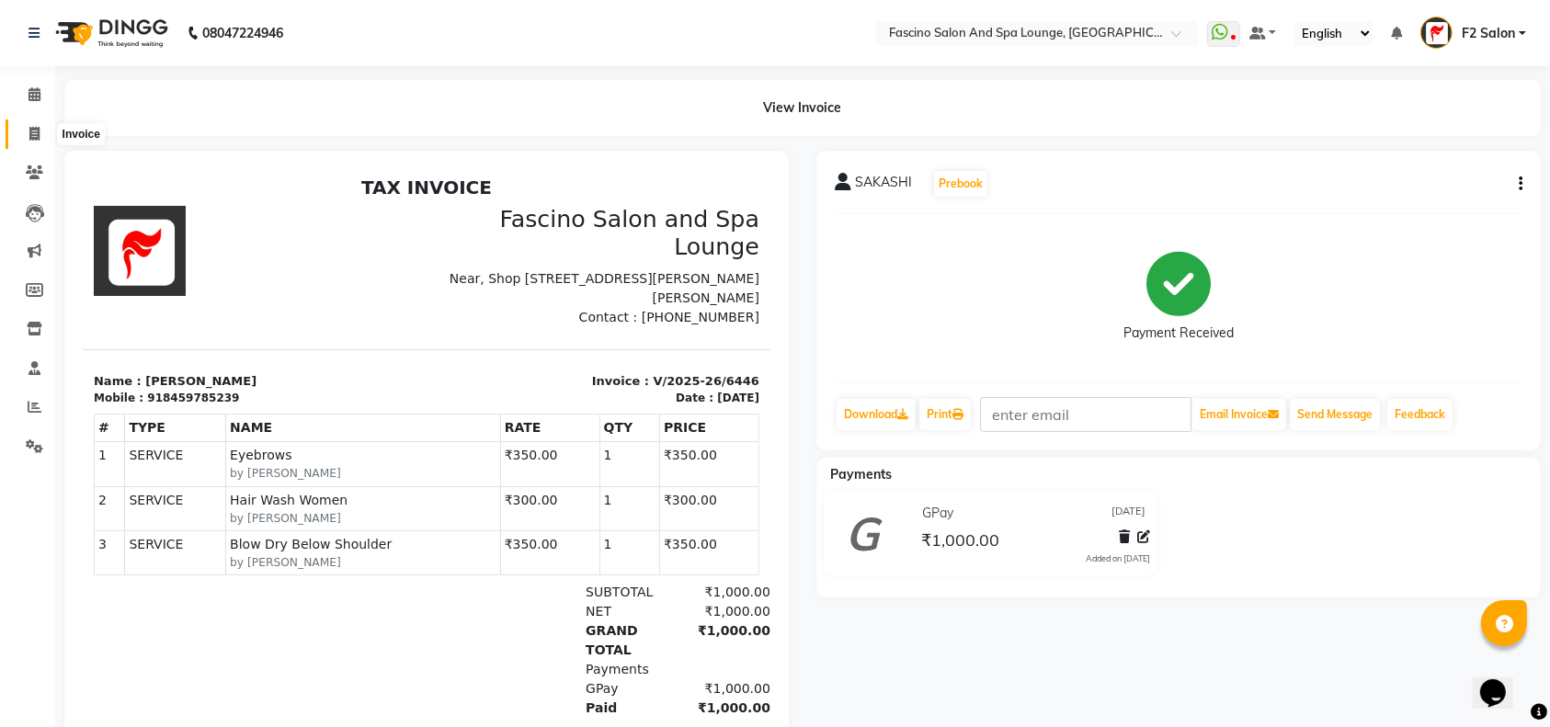
click at [30, 136] on icon at bounding box center [34, 134] width 10 height 14
select select "service"
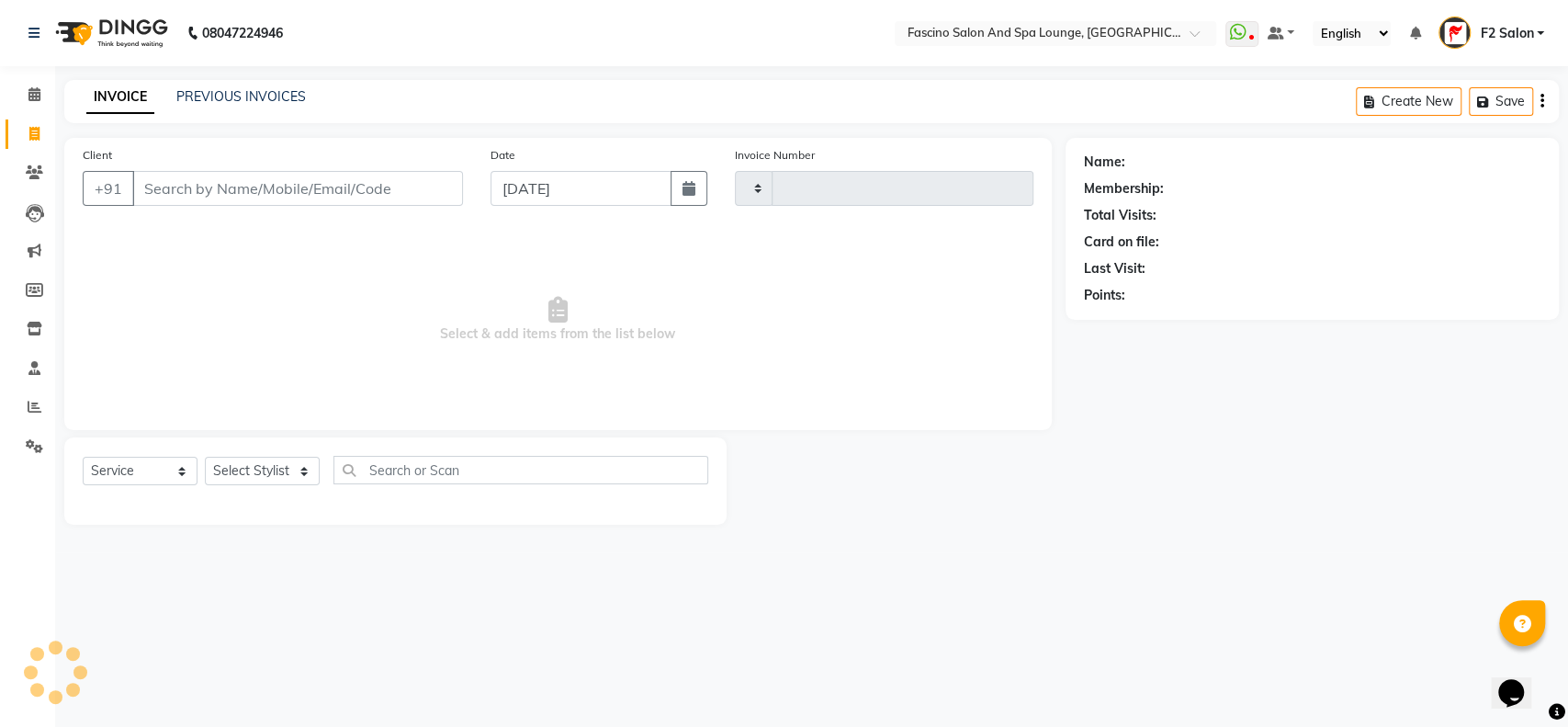
type input "6447"
select select "129"
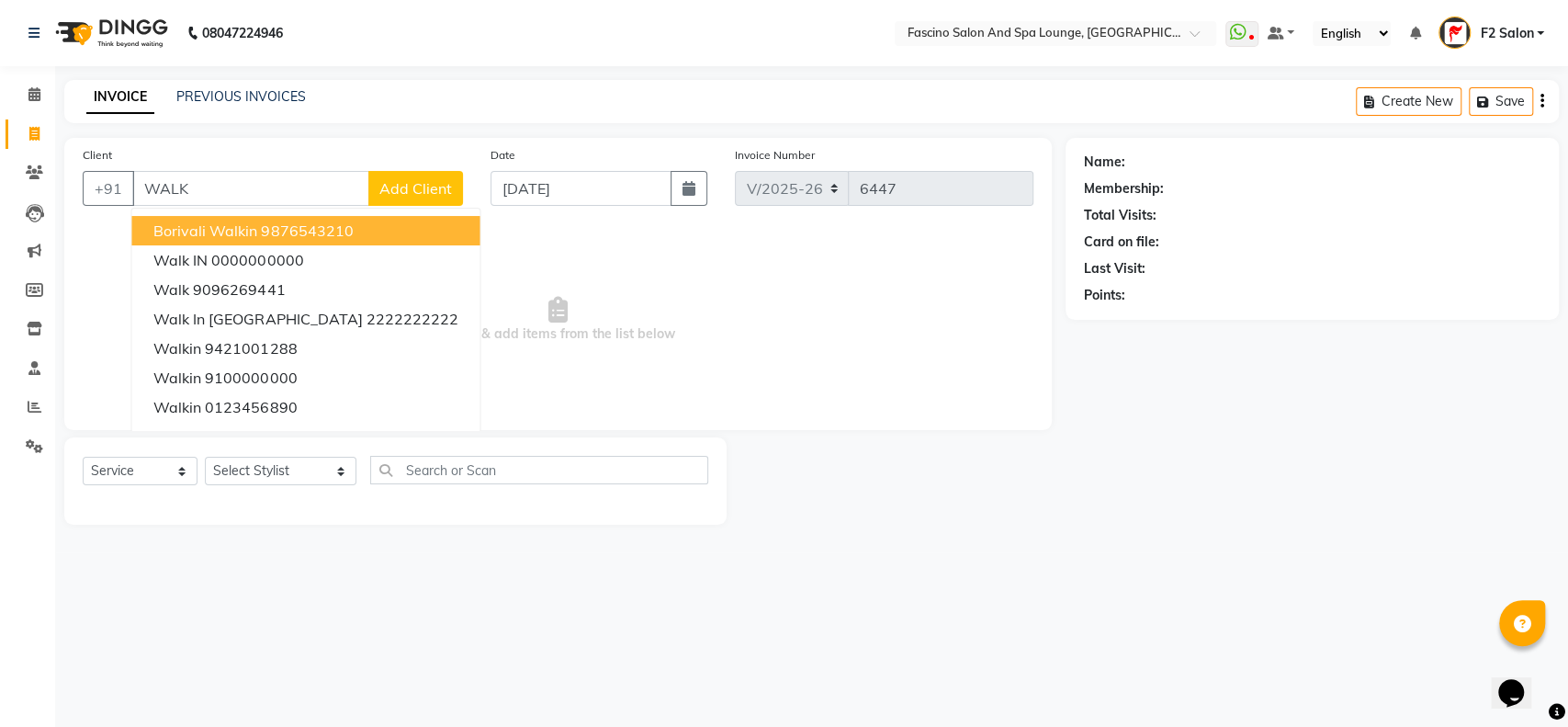
click at [199, 226] on span "Borivali Walkin" at bounding box center [205, 230] width 104 height 18
type input "9876543210"
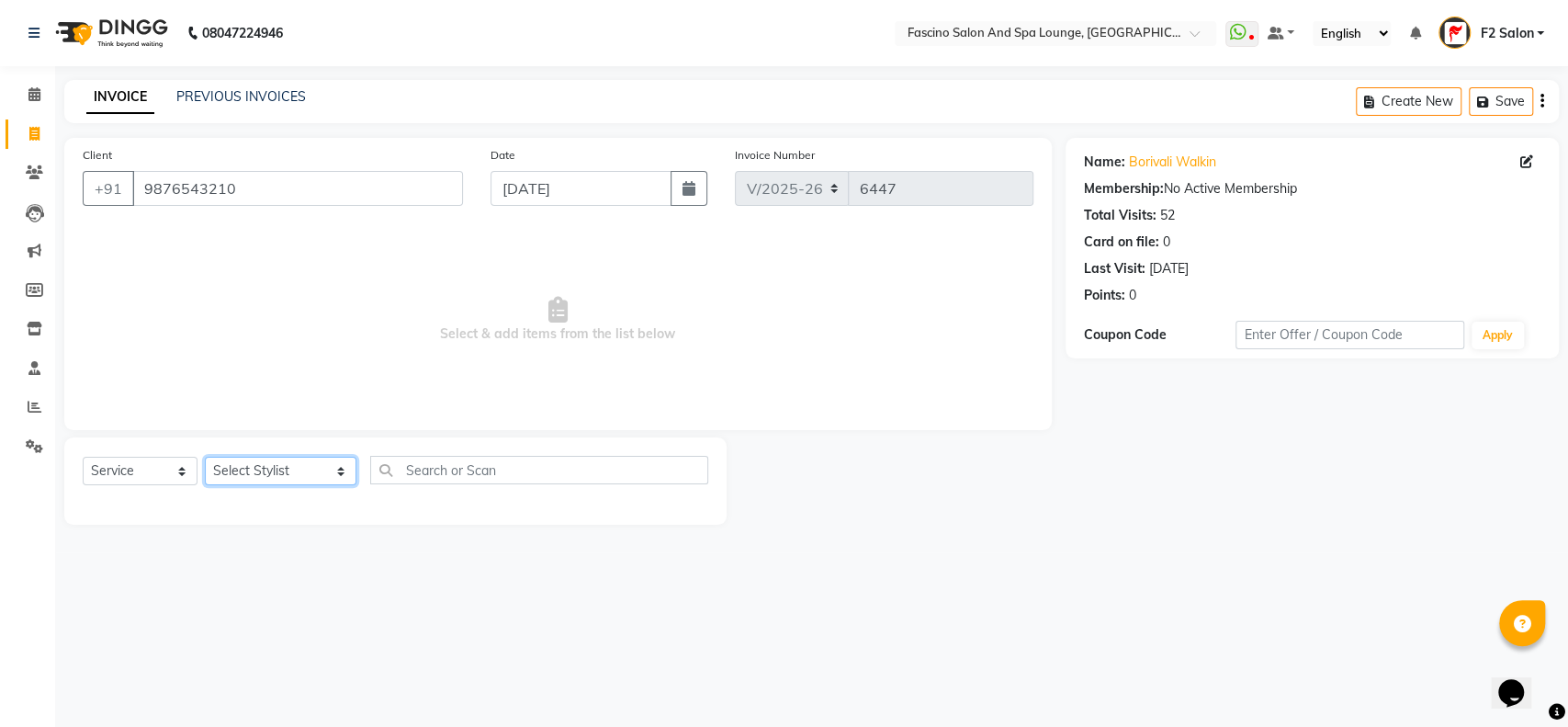
click at [262, 471] on select "Select Stylist akash F3 [PERSON_NAME] [PERSON_NAME] Bhushan [PERSON_NAME] Mam […" at bounding box center [281, 471] width 152 height 28
select select "74515"
click at [205, 457] on select "Select Stylist akash F3 [PERSON_NAME] [PERSON_NAME] Bhushan [PERSON_NAME] Mam […" at bounding box center [281, 471] width 152 height 28
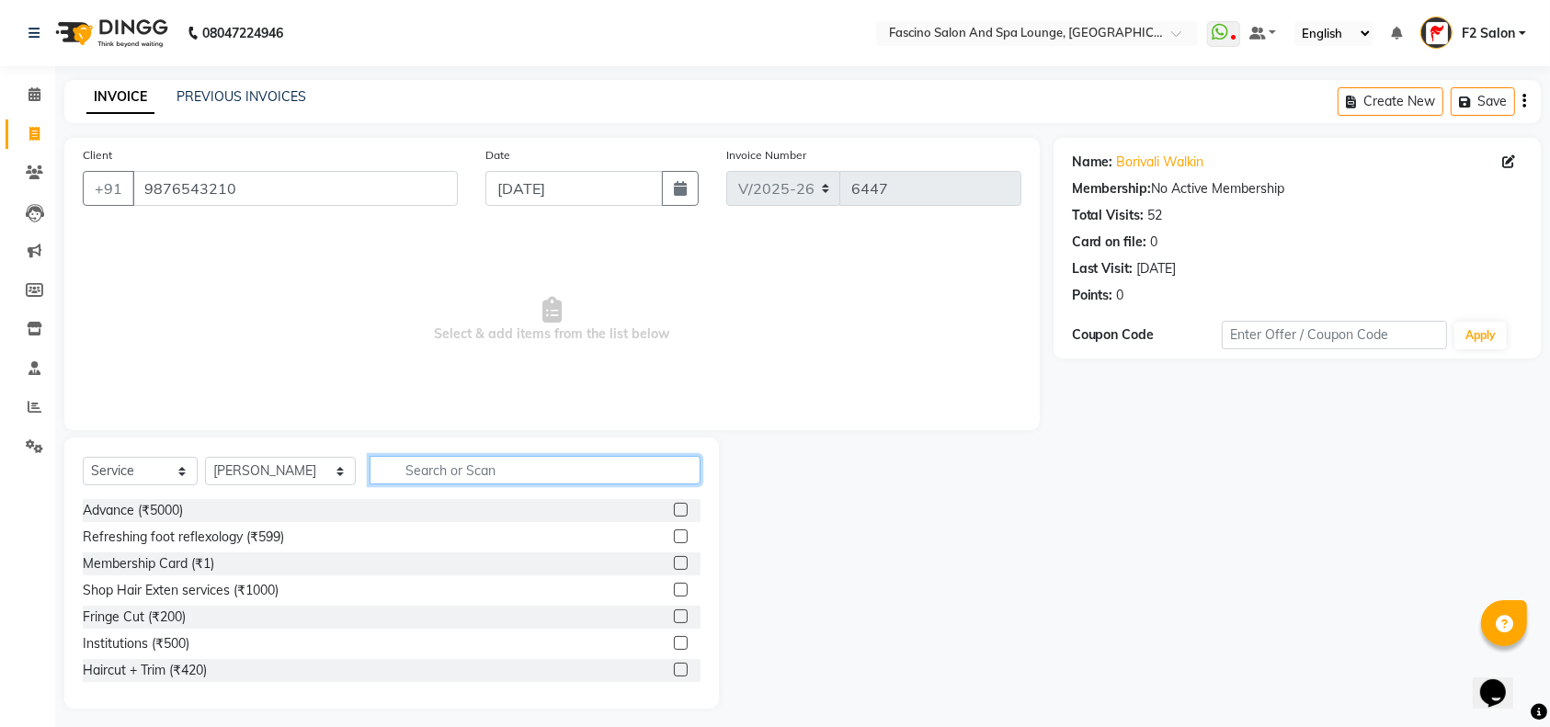
click at [377, 471] on input "text" at bounding box center [534, 470] width 331 height 28
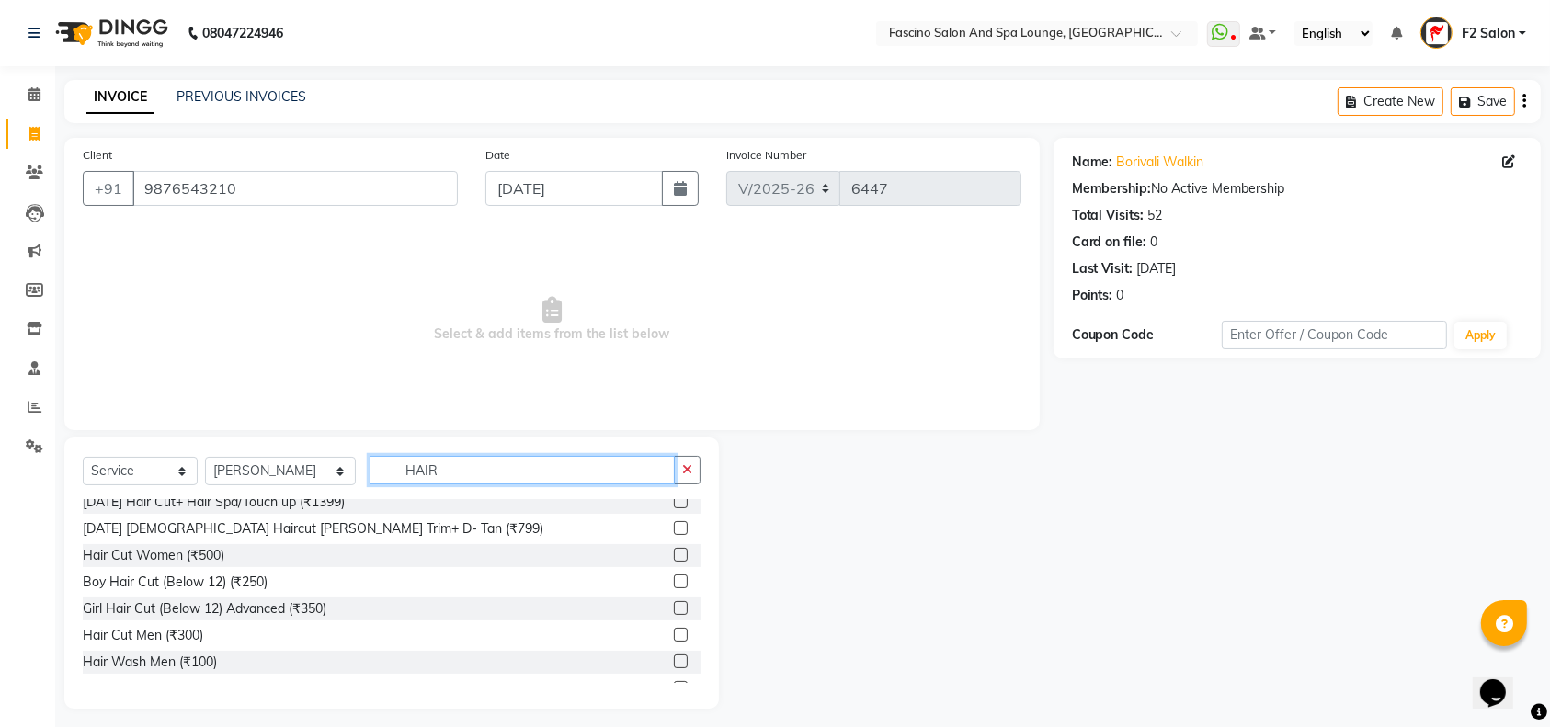
scroll to position [163, 0]
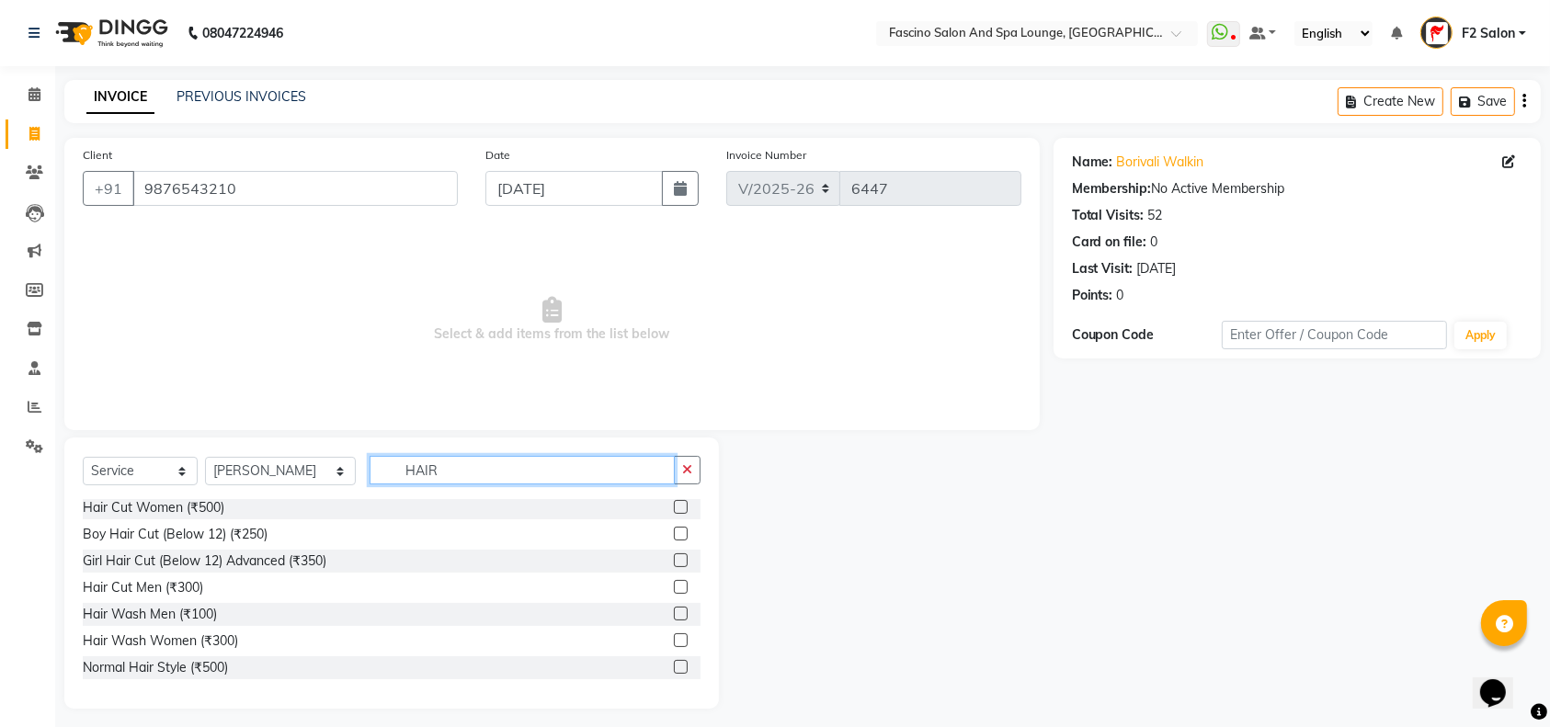
type input "HAIR"
click at [674, 585] on label at bounding box center [681, 587] width 14 height 14
click at [674, 585] on input "checkbox" at bounding box center [680, 588] width 12 height 12
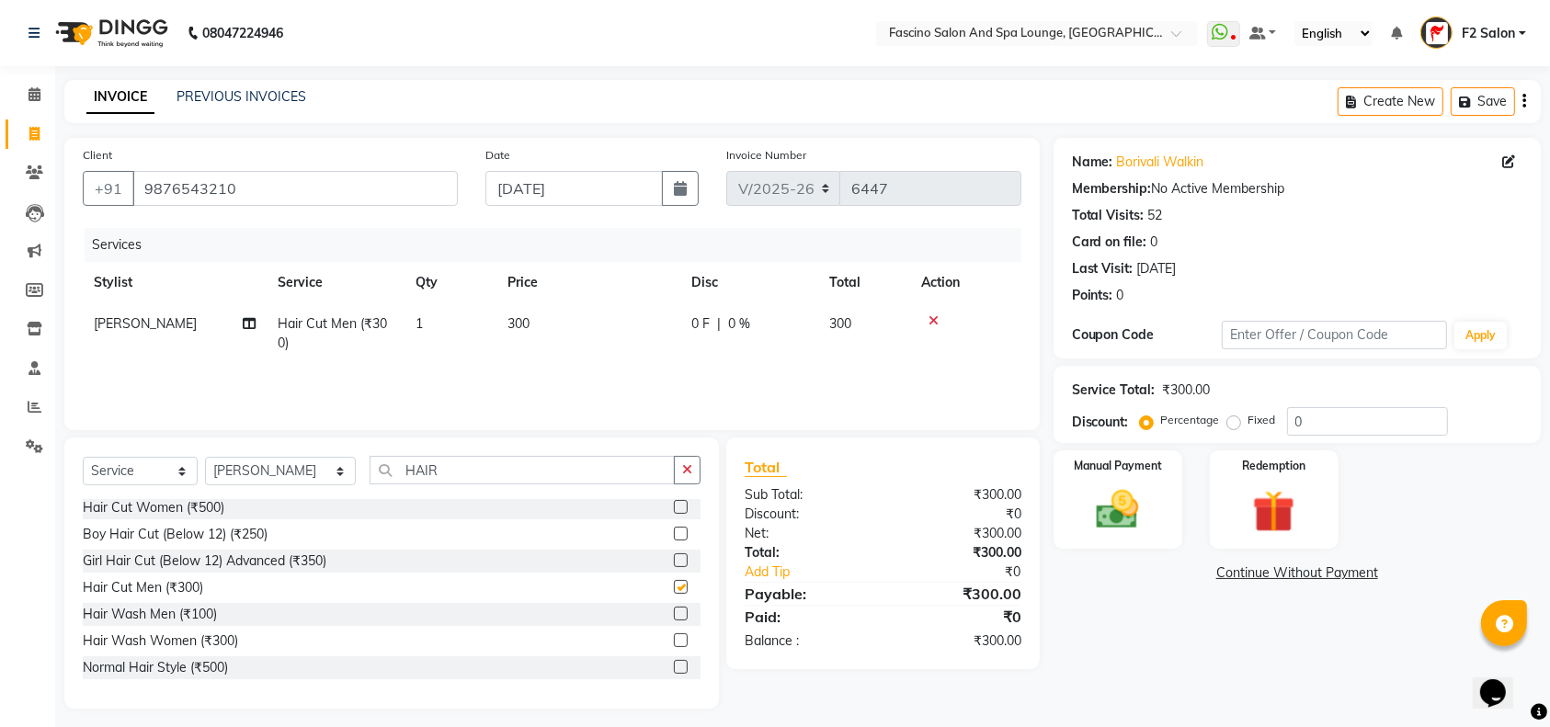
checkbox input "false"
click at [519, 320] on span "300" at bounding box center [518, 323] width 22 height 17
select select "74515"
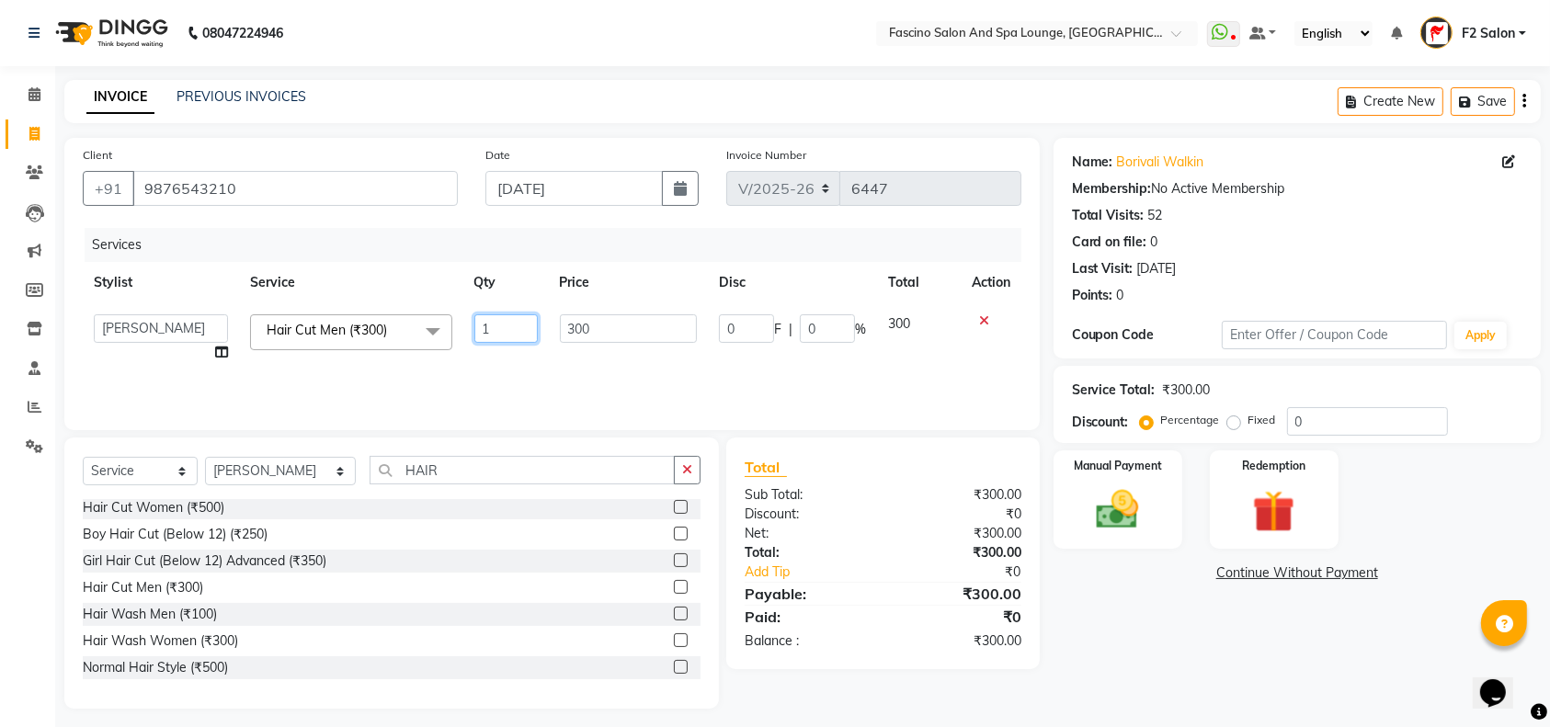
click at [519, 320] on input "1" at bounding box center [505, 328] width 63 height 28
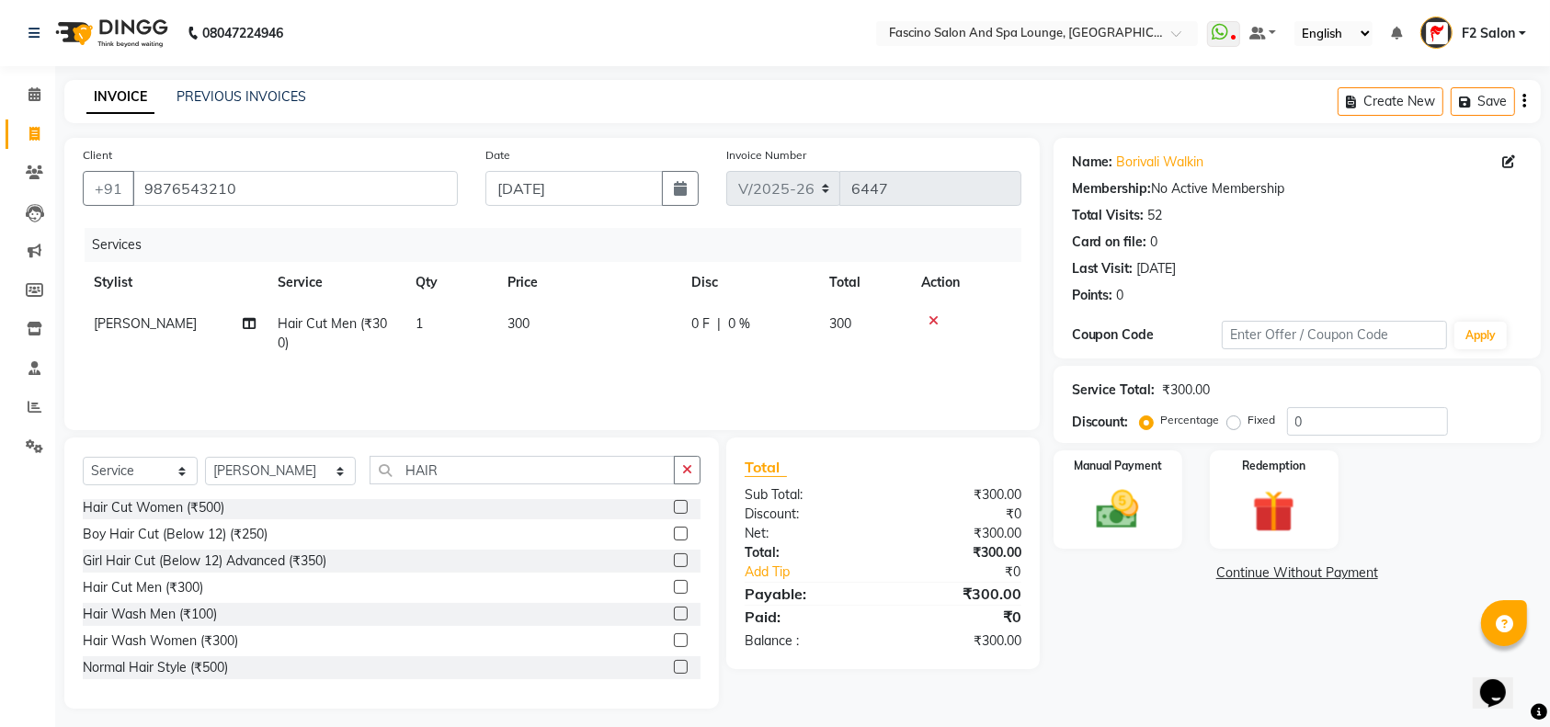
click at [573, 325] on td "300" at bounding box center [588, 333] width 184 height 61
select select "74515"
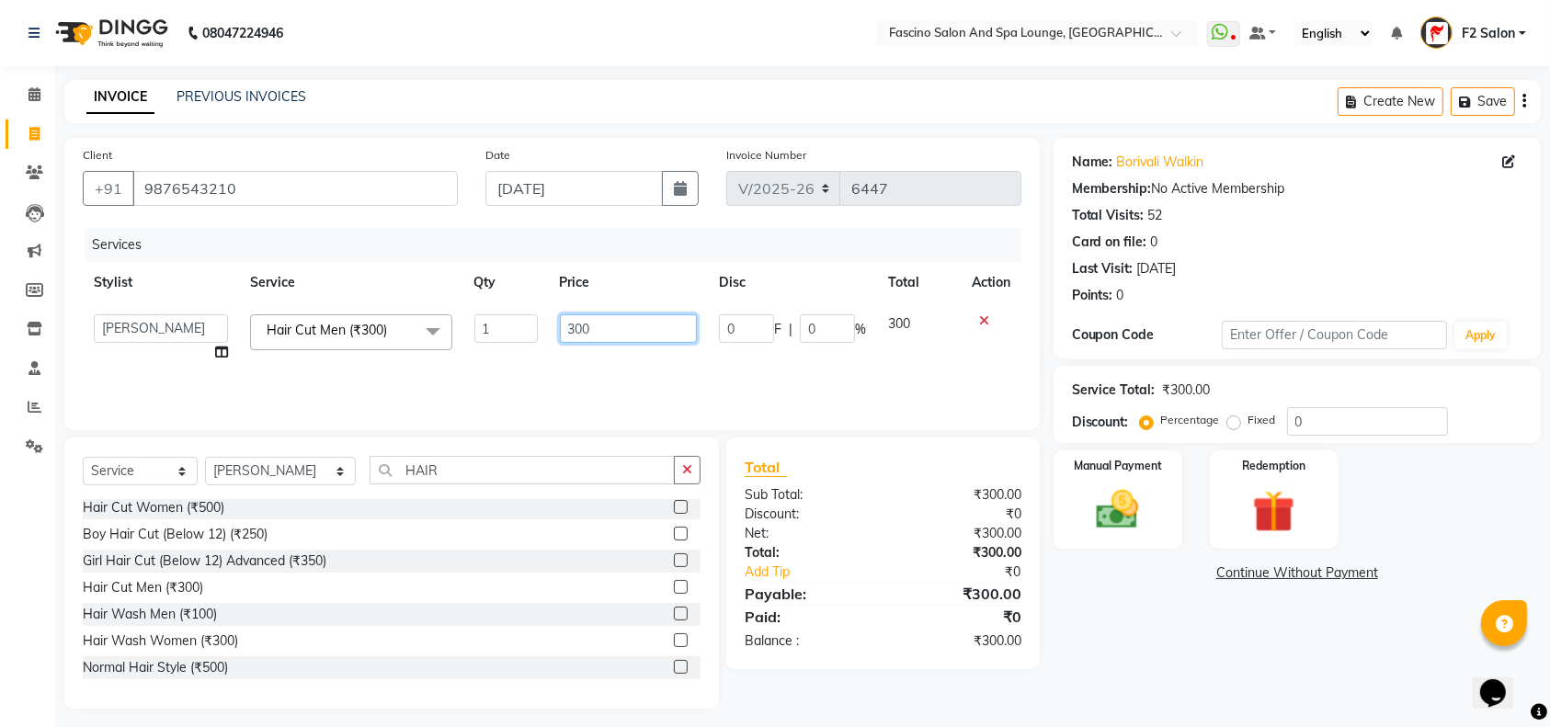
click at [573, 325] on input "300" at bounding box center [629, 328] width 138 height 28
type input "250"
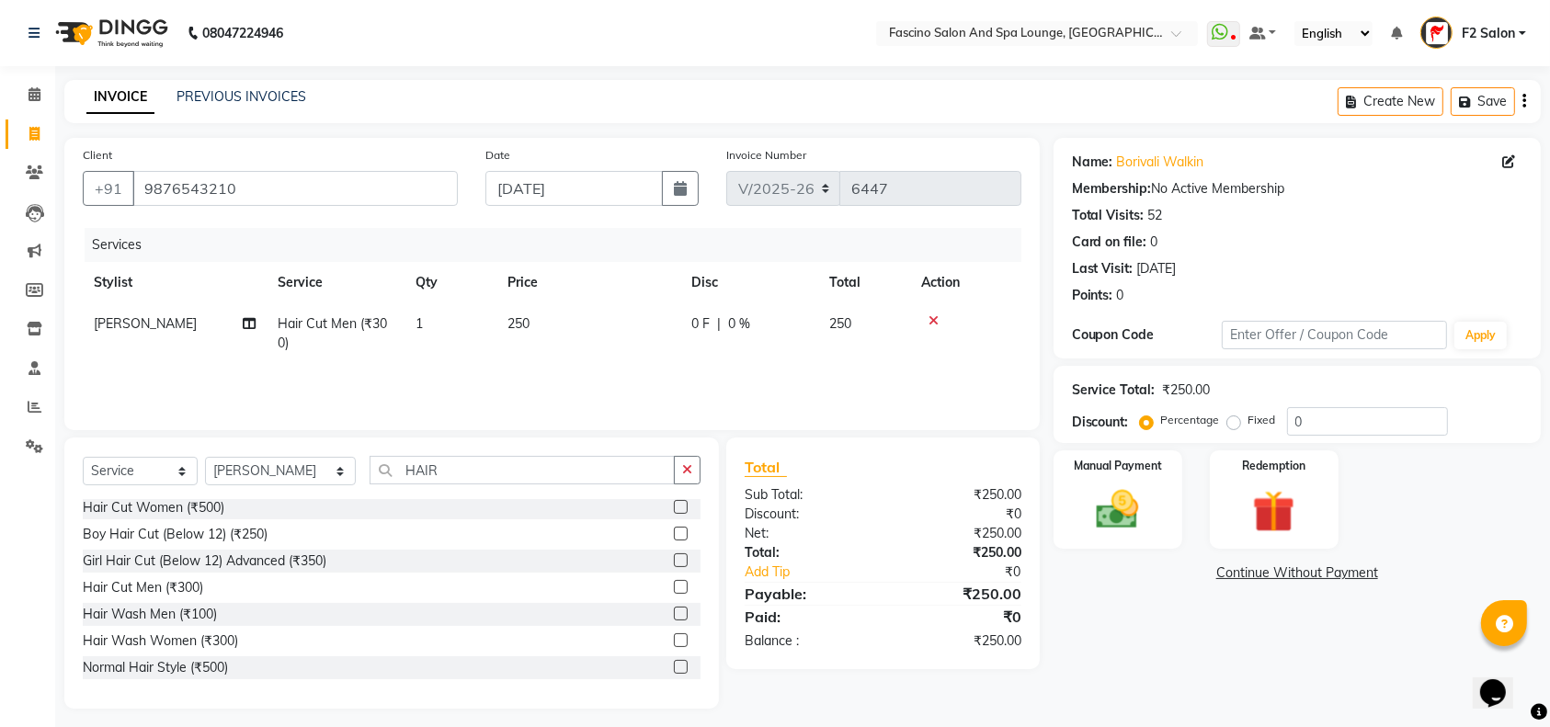
click at [583, 377] on div "Services Stylist Service Qty Price Disc Total Action [PERSON_NAME] Hair Cut Men…" at bounding box center [552, 320] width 938 height 184
click at [1154, 513] on div "Manual Payment" at bounding box center [1117, 499] width 134 height 103
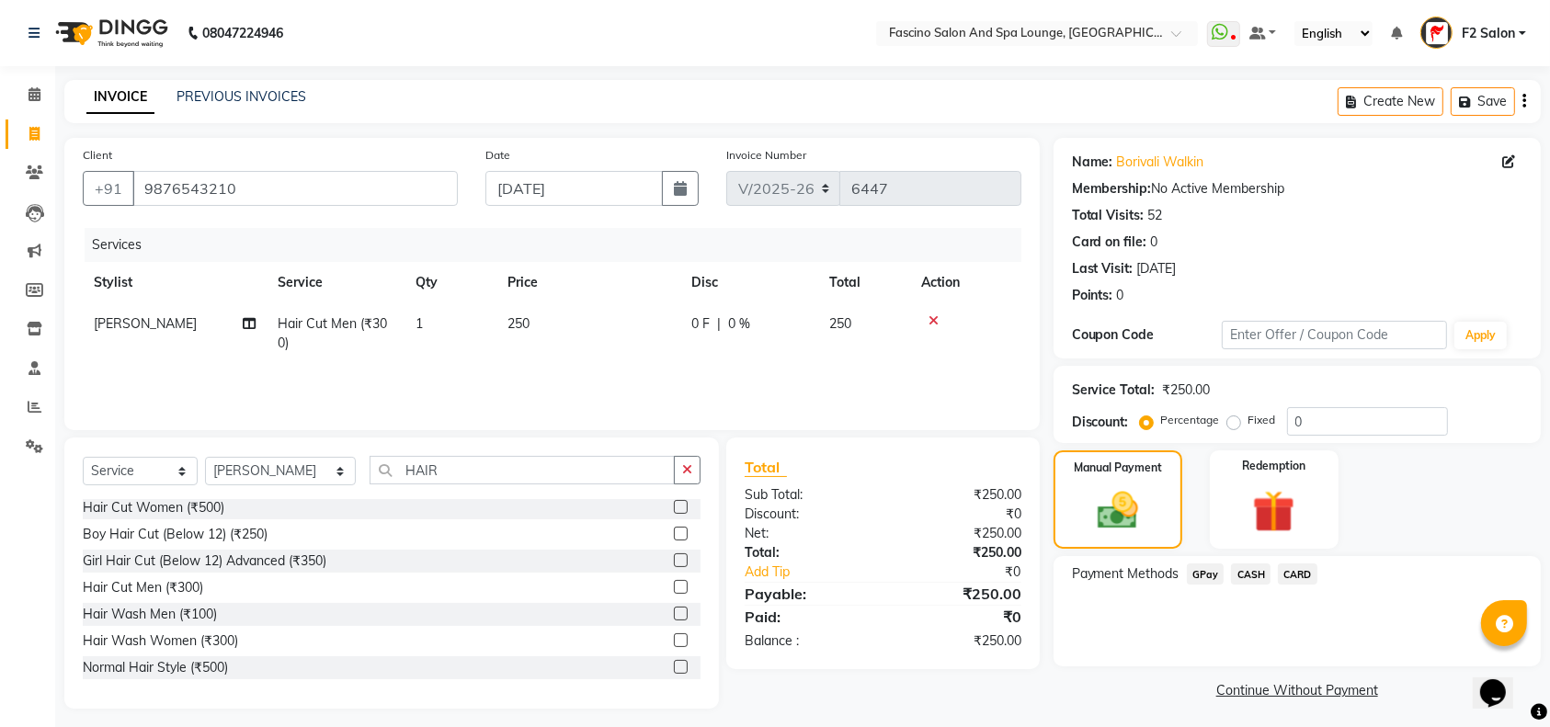
click at [1257, 573] on span "CASH" at bounding box center [1251, 573] width 40 height 21
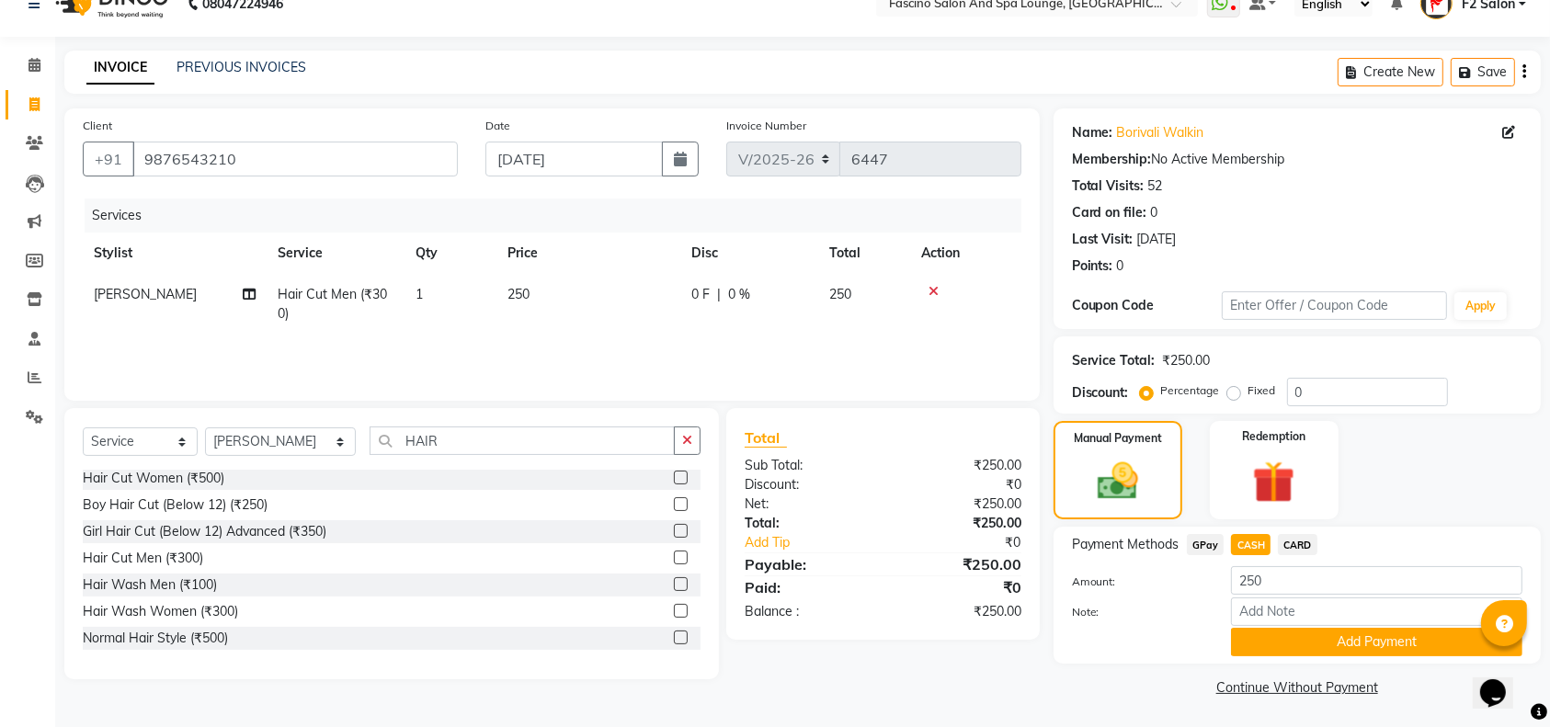
scroll to position [30, 0]
click at [1259, 634] on button "Add Payment" at bounding box center [1376, 641] width 291 height 28
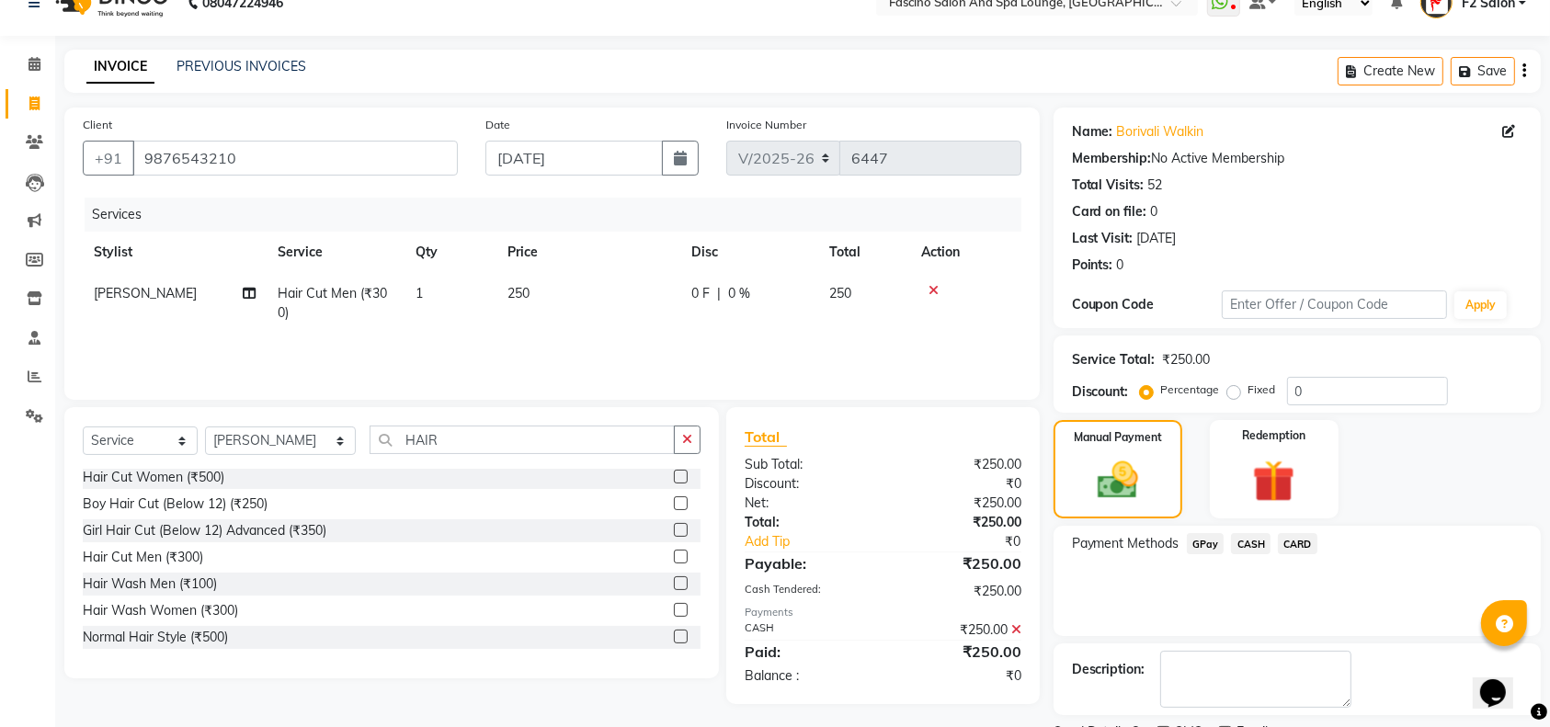
scroll to position [108, 0]
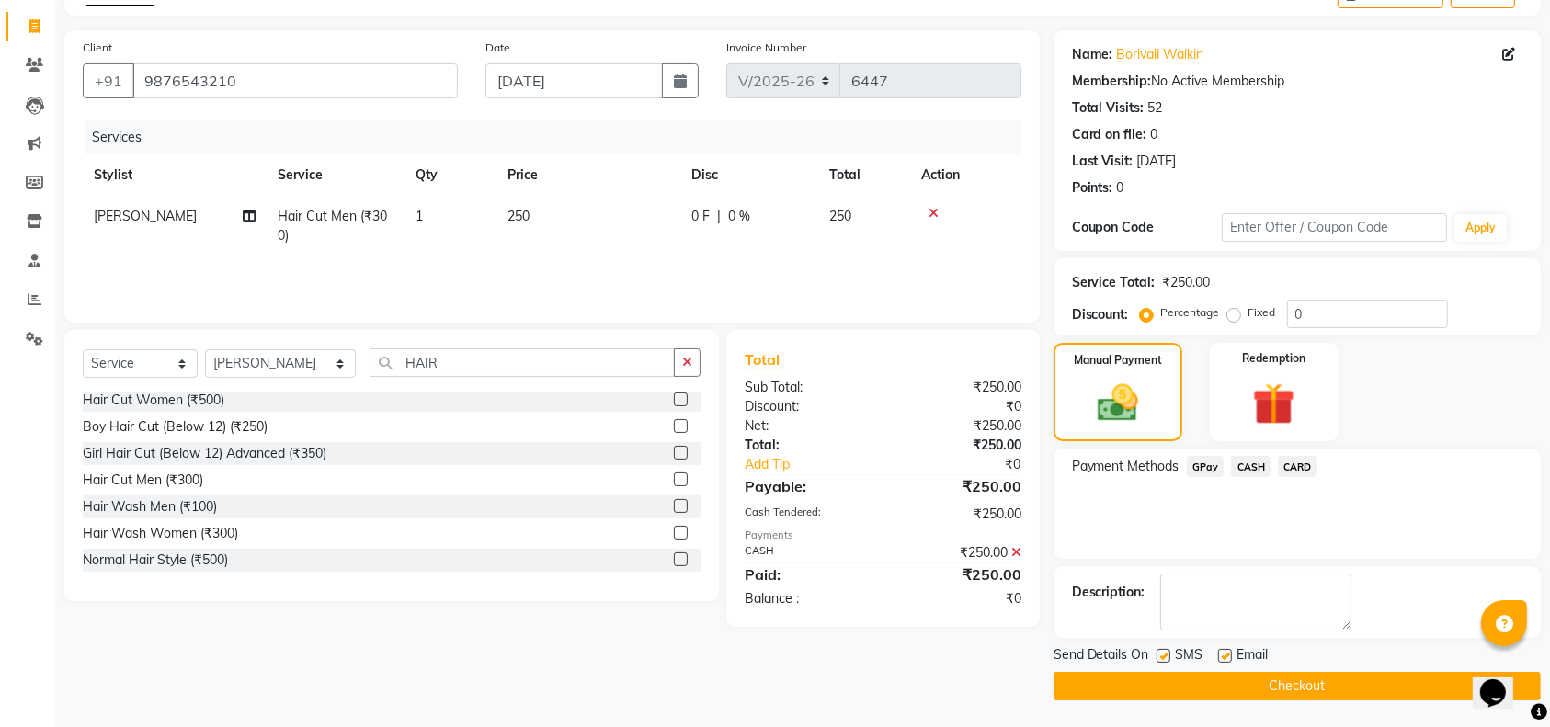
click at [1270, 688] on button "Checkout" at bounding box center [1296, 686] width 487 height 28
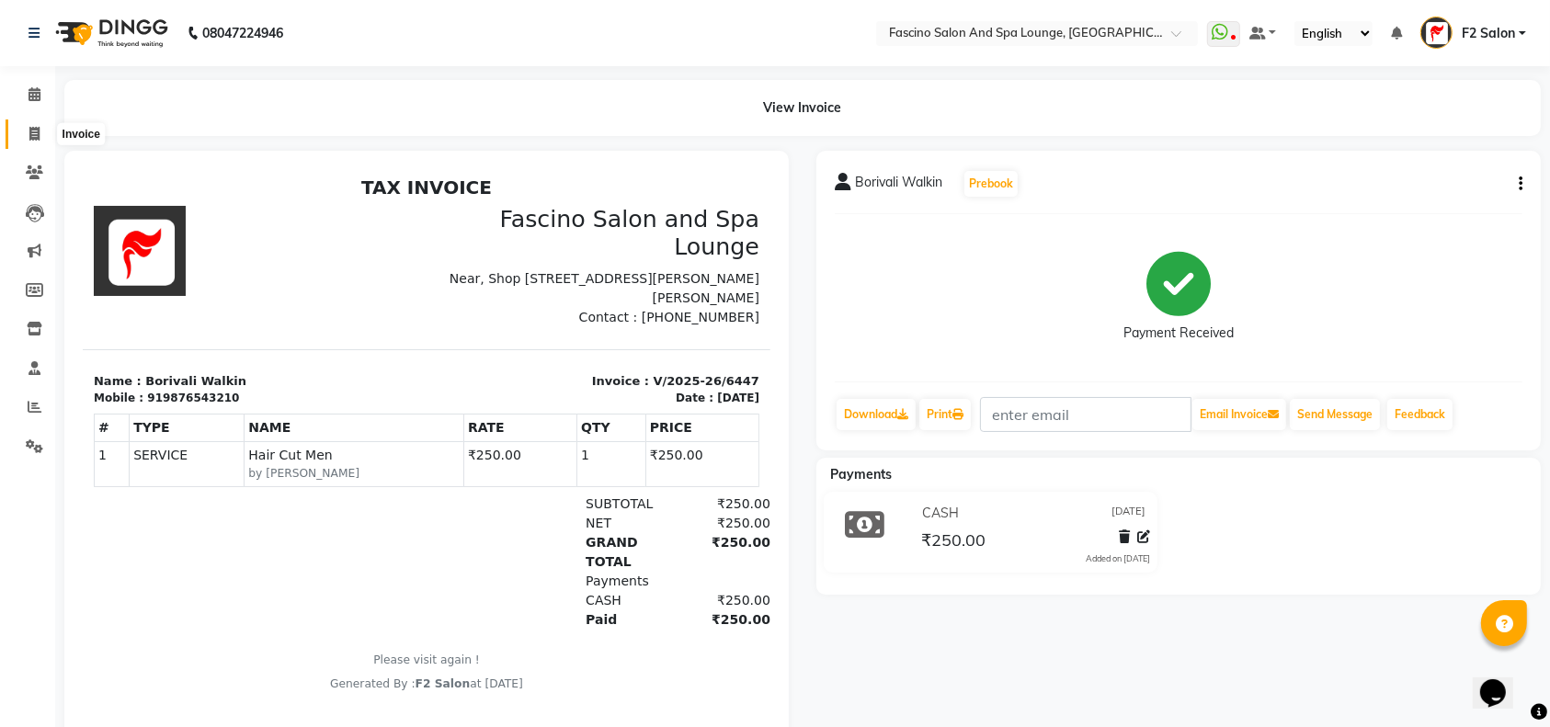
click at [35, 136] on icon at bounding box center [34, 134] width 10 height 14
select select "service"
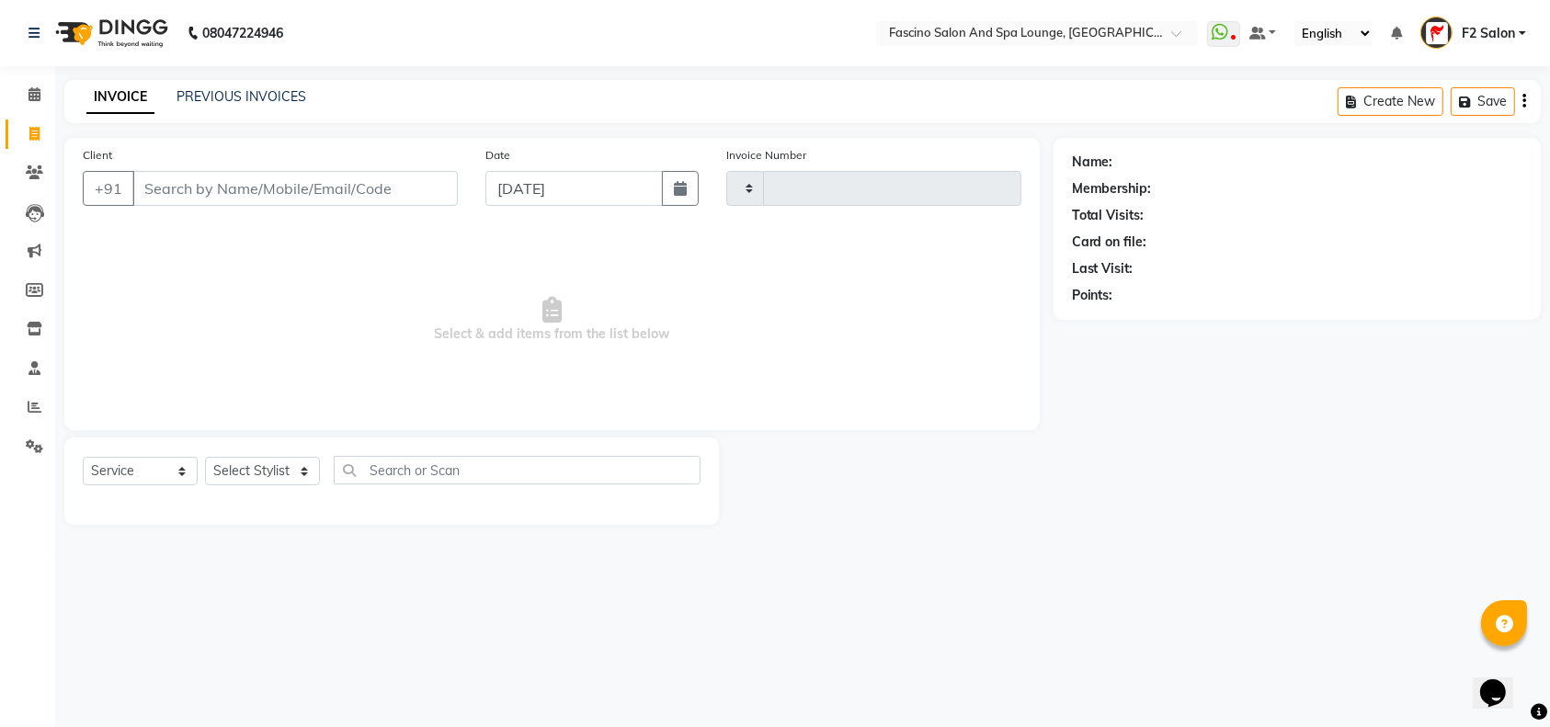
type input "6448"
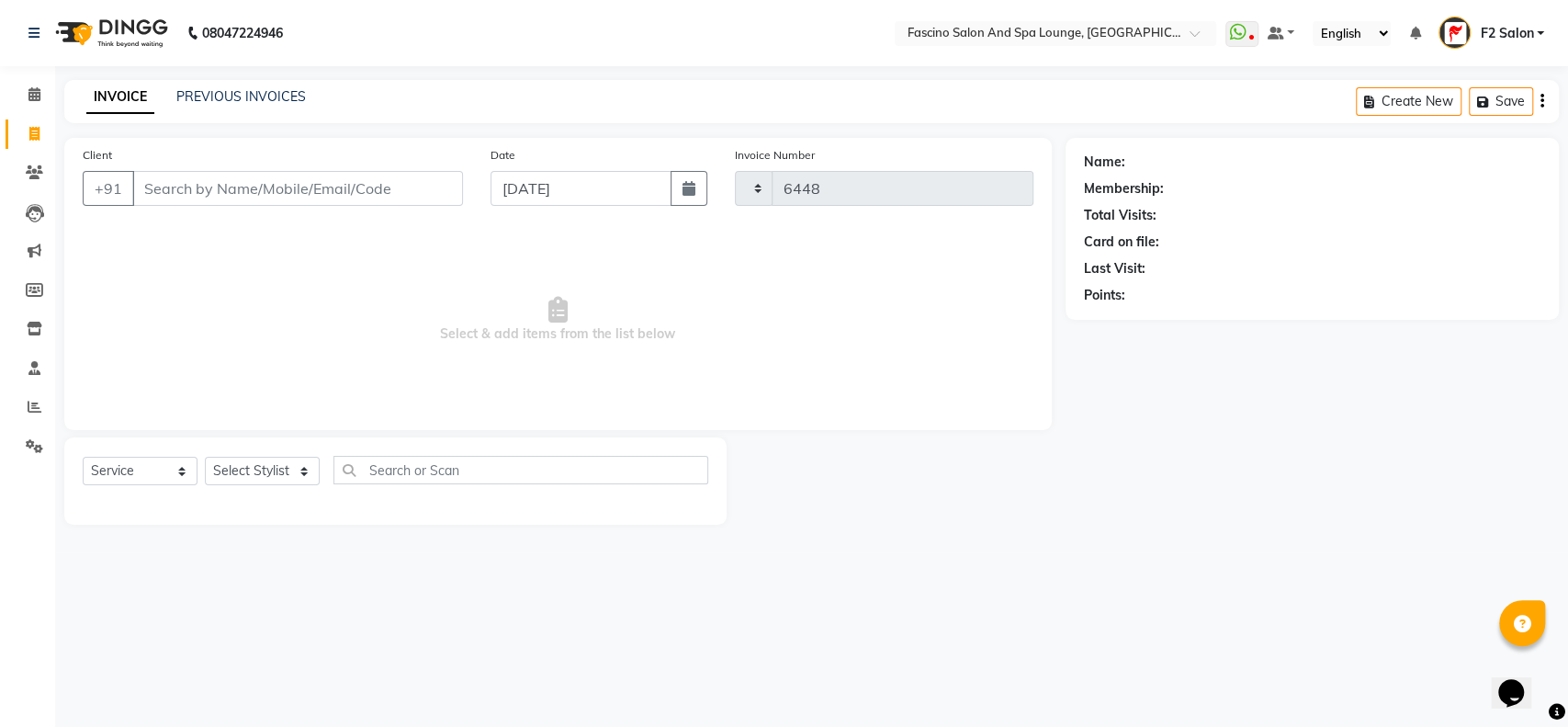
select select "129"
click at [257, 94] on link "PREVIOUS INVOICES" at bounding box center [241, 96] width 130 height 17
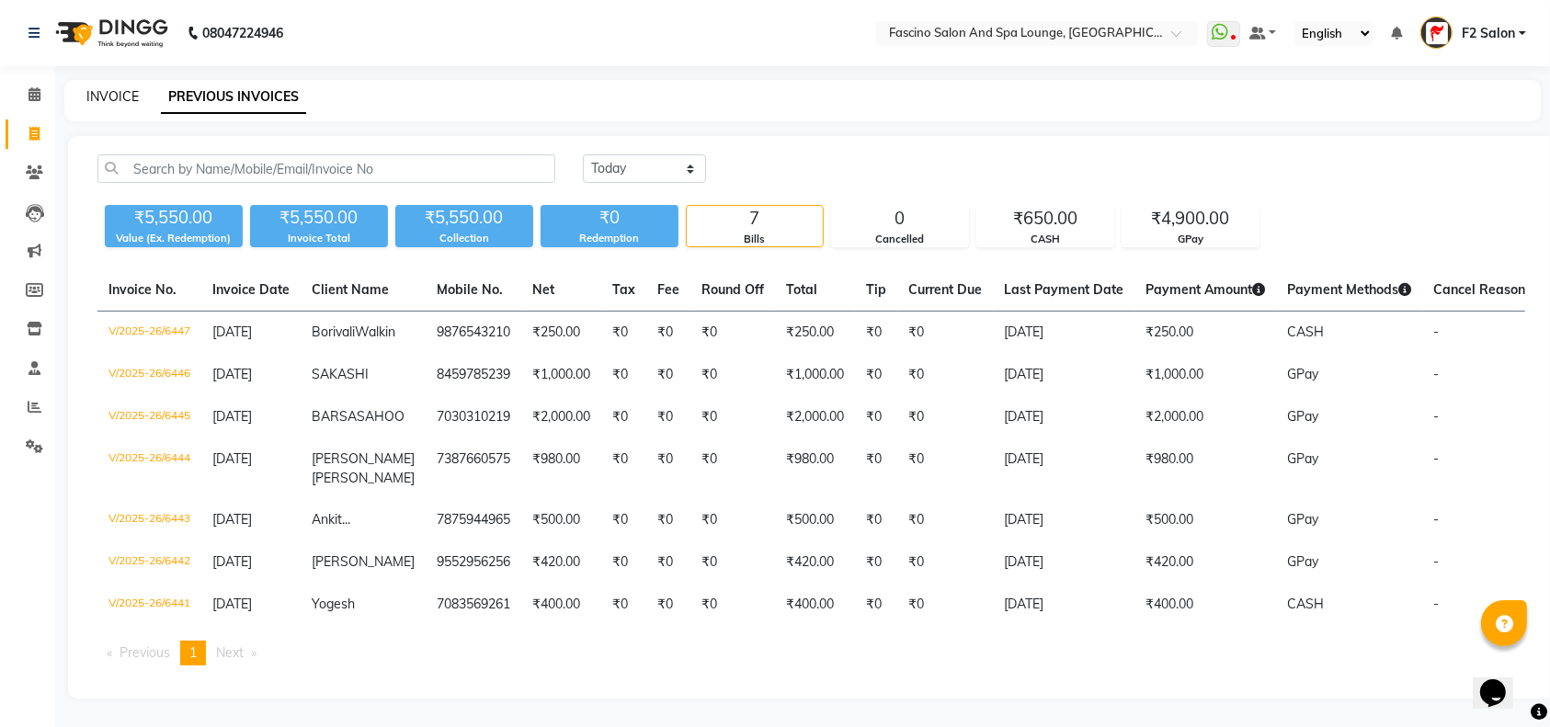
click at [89, 97] on link "INVOICE" at bounding box center [112, 96] width 52 height 17
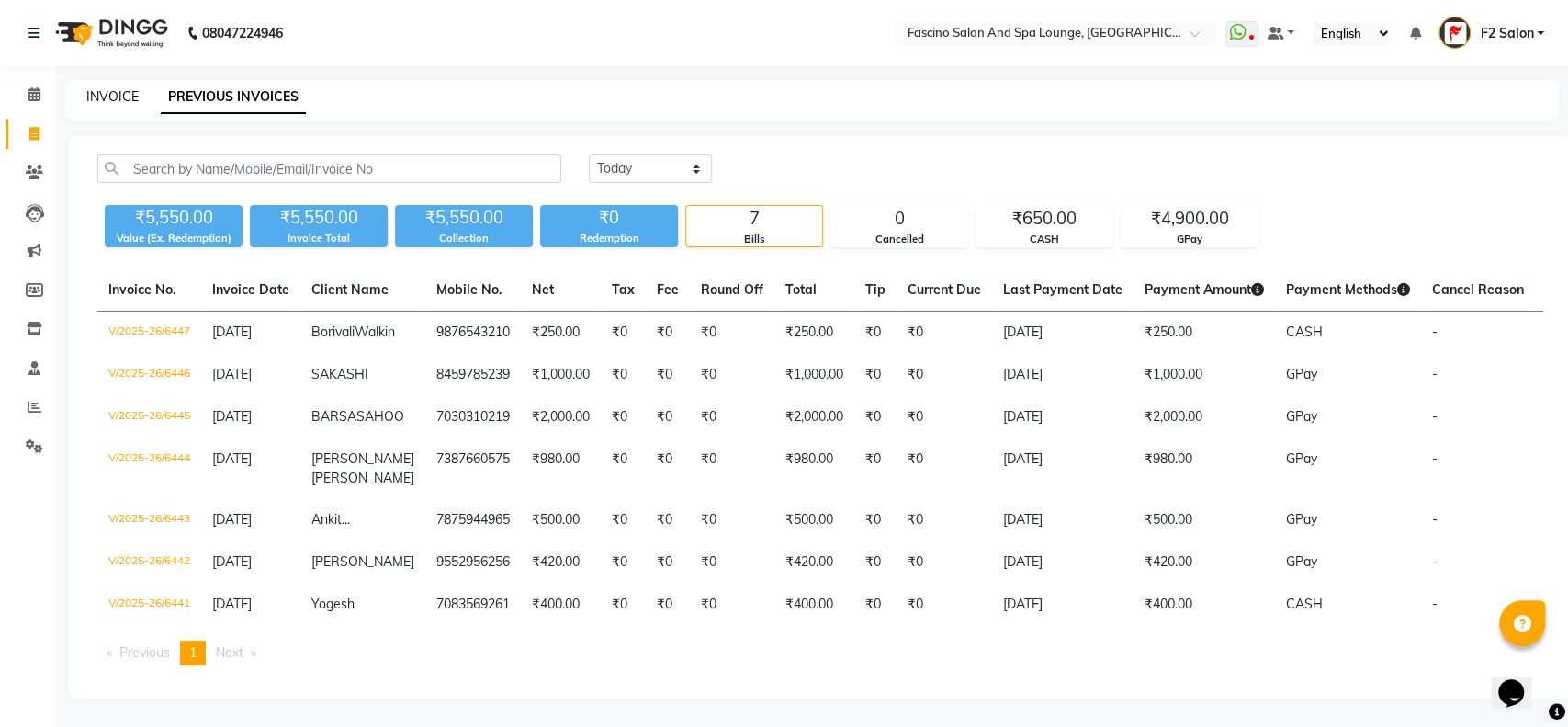
select select "129"
select select "service"
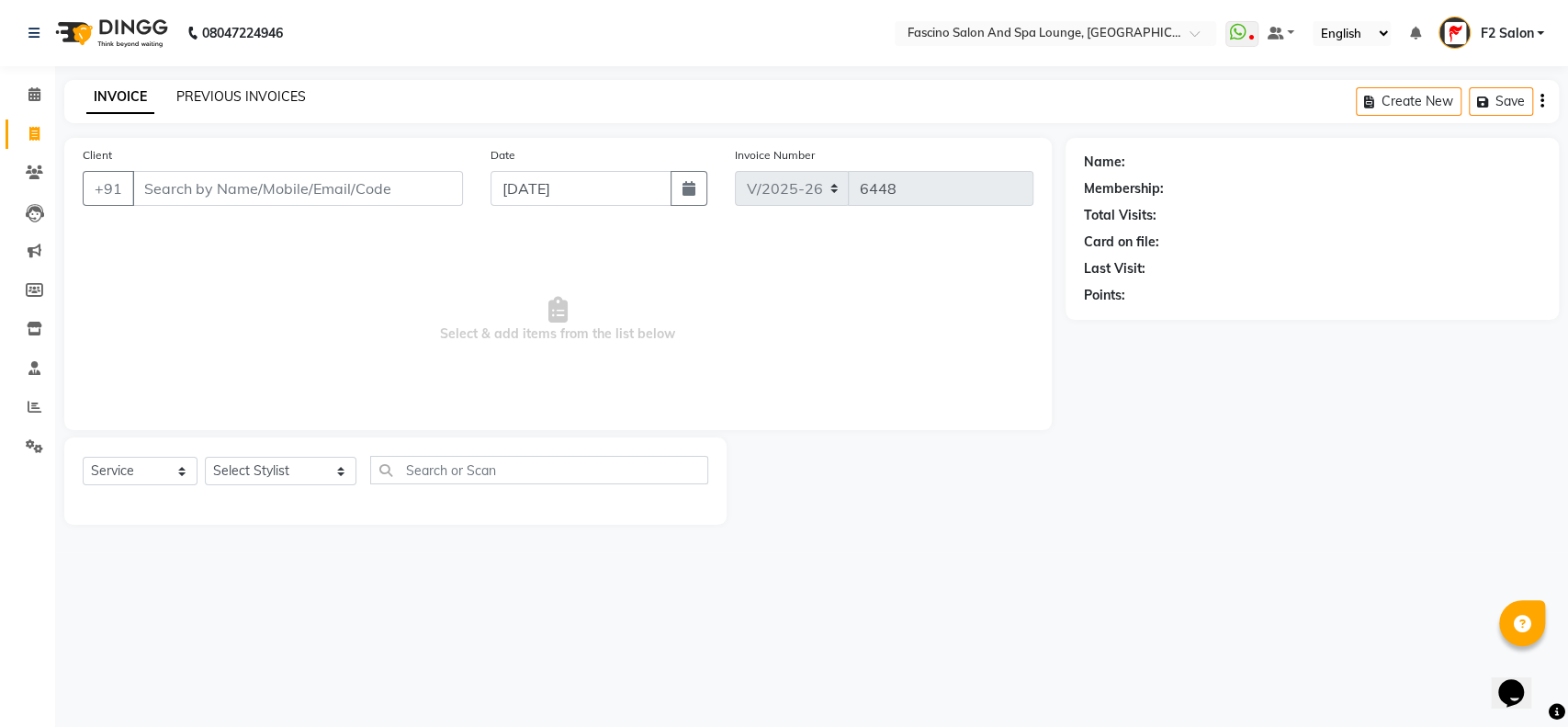
click at [227, 96] on link "PREVIOUS INVOICES" at bounding box center [241, 96] width 130 height 17
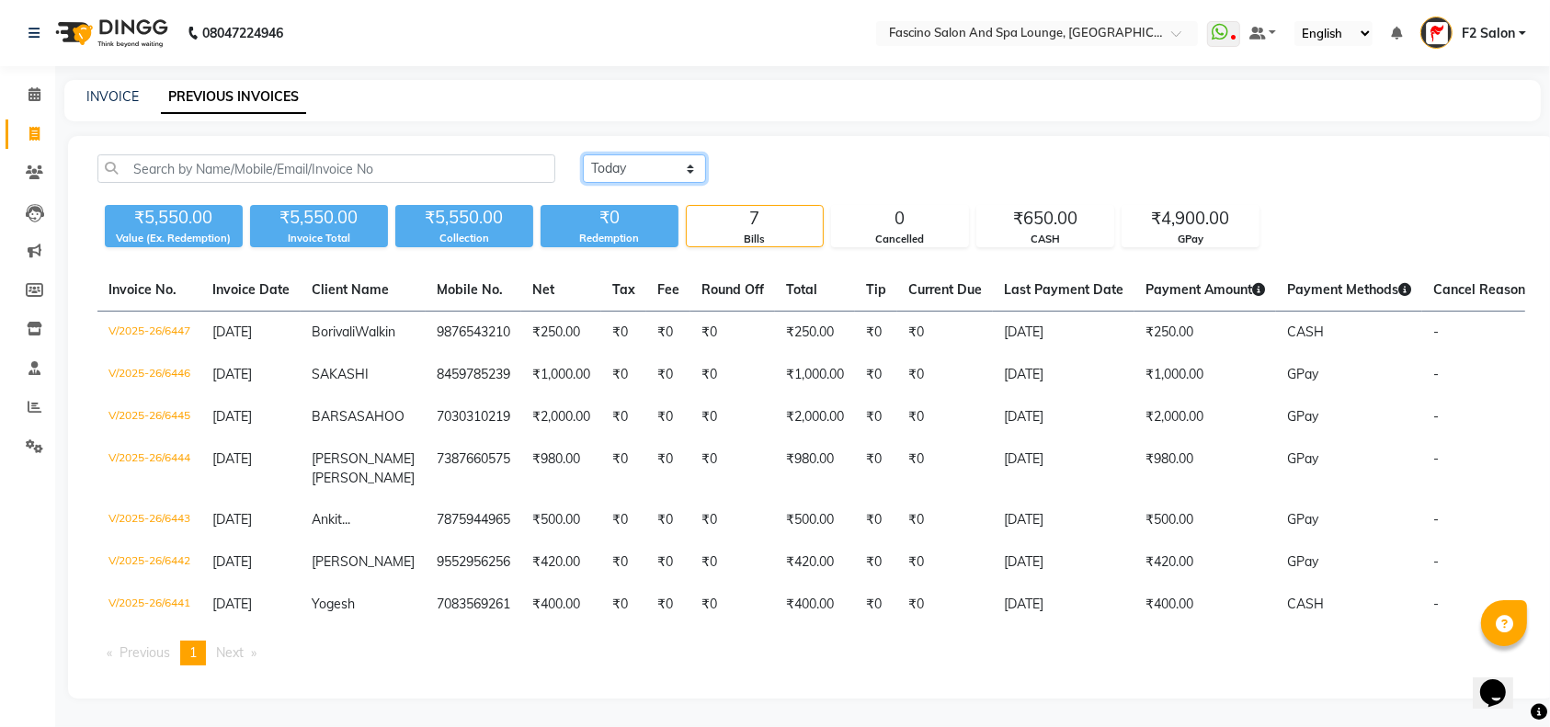
click at [596, 167] on select "[DATE] [DATE] Custom Range" at bounding box center [644, 168] width 123 height 28
select select "range"
click at [583, 154] on select "[DATE] [DATE] Custom Range" at bounding box center [644, 168] width 123 height 28
click at [829, 165] on input "[DATE]" at bounding box center [794, 169] width 129 height 26
select select "9"
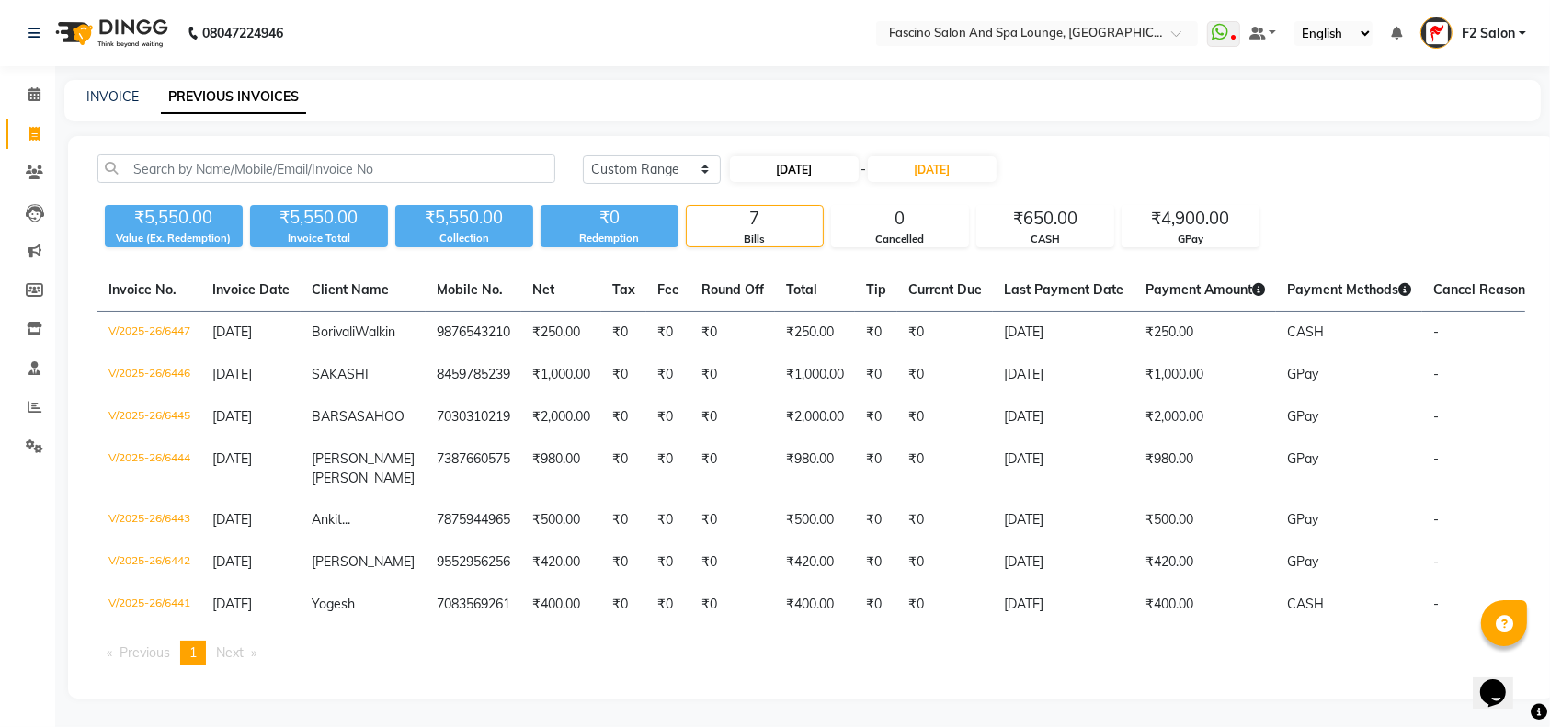
select select "2025"
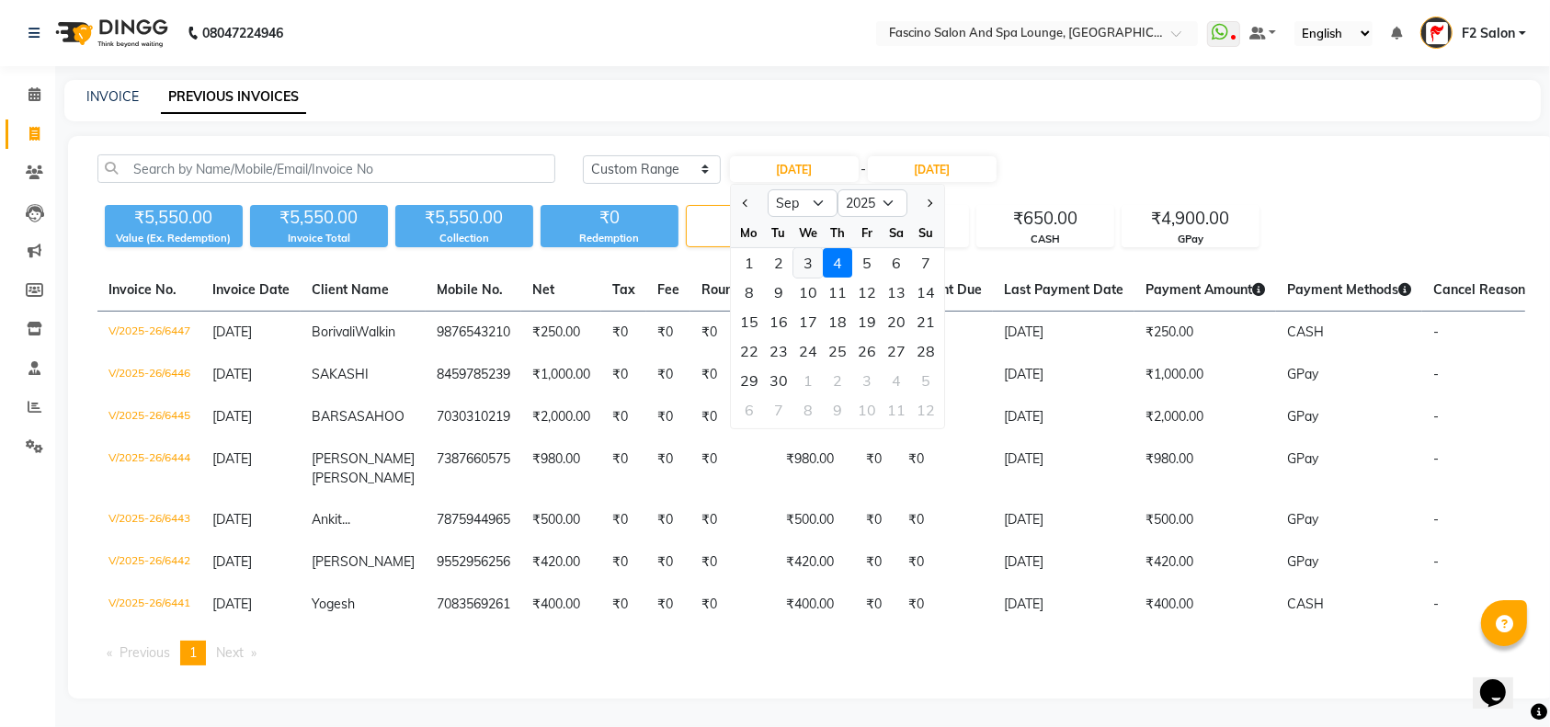
click at [813, 265] on div "3" at bounding box center [807, 262] width 29 height 29
type input "[DATE]"
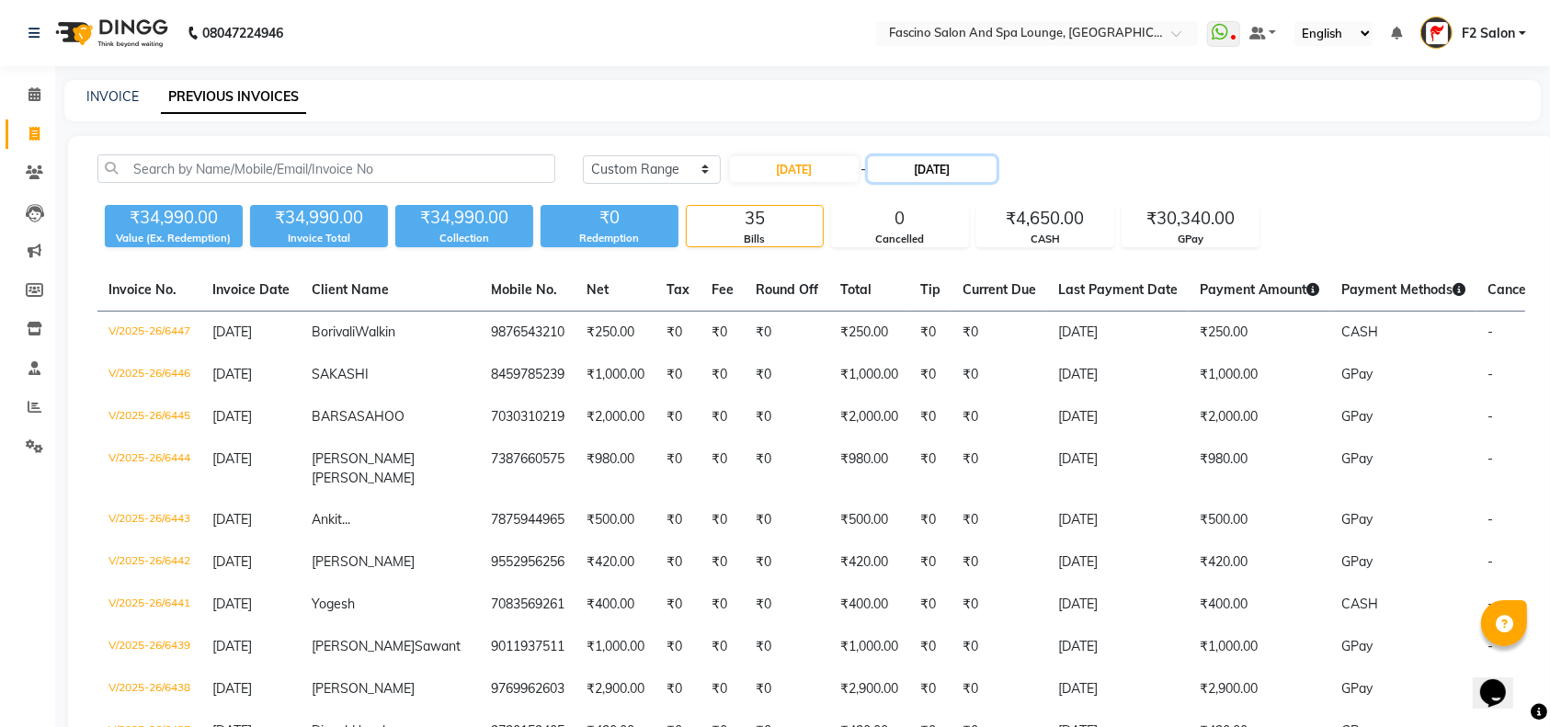
click at [942, 162] on input "[DATE]" at bounding box center [932, 169] width 129 height 26
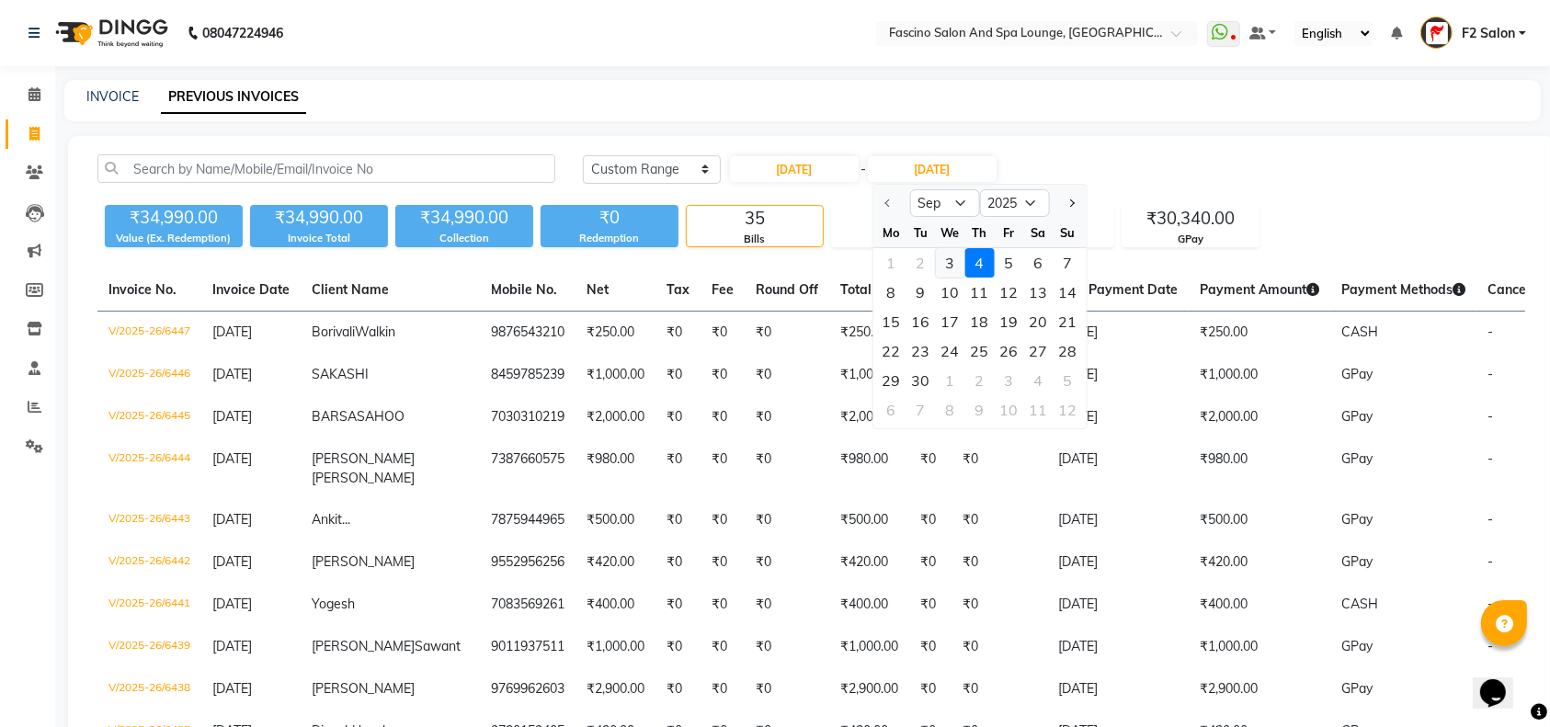
click at [941, 259] on div "3" at bounding box center [949, 262] width 29 height 29
type input "[DATE]"
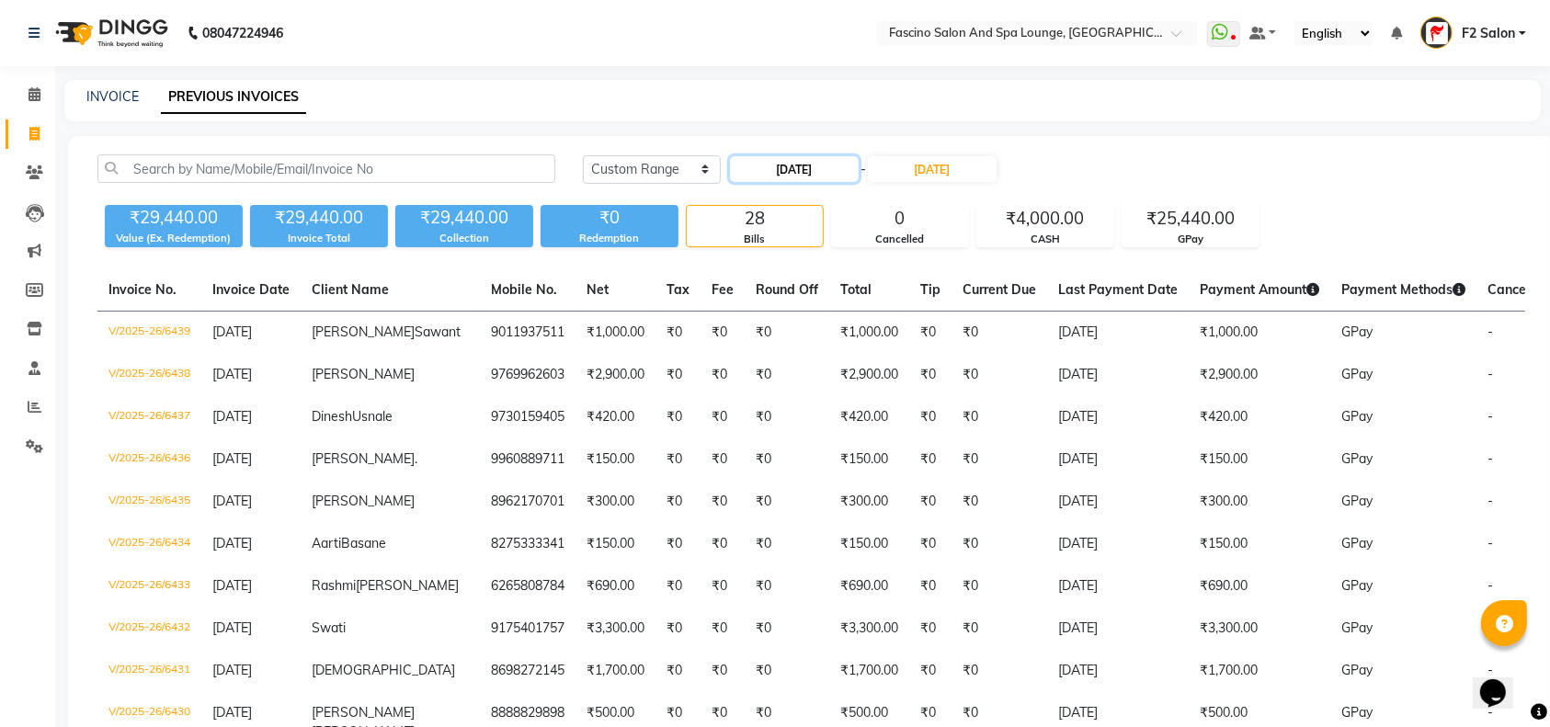
click at [807, 169] on input "[DATE]" at bounding box center [794, 169] width 129 height 26
select select "9"
select select "2025"
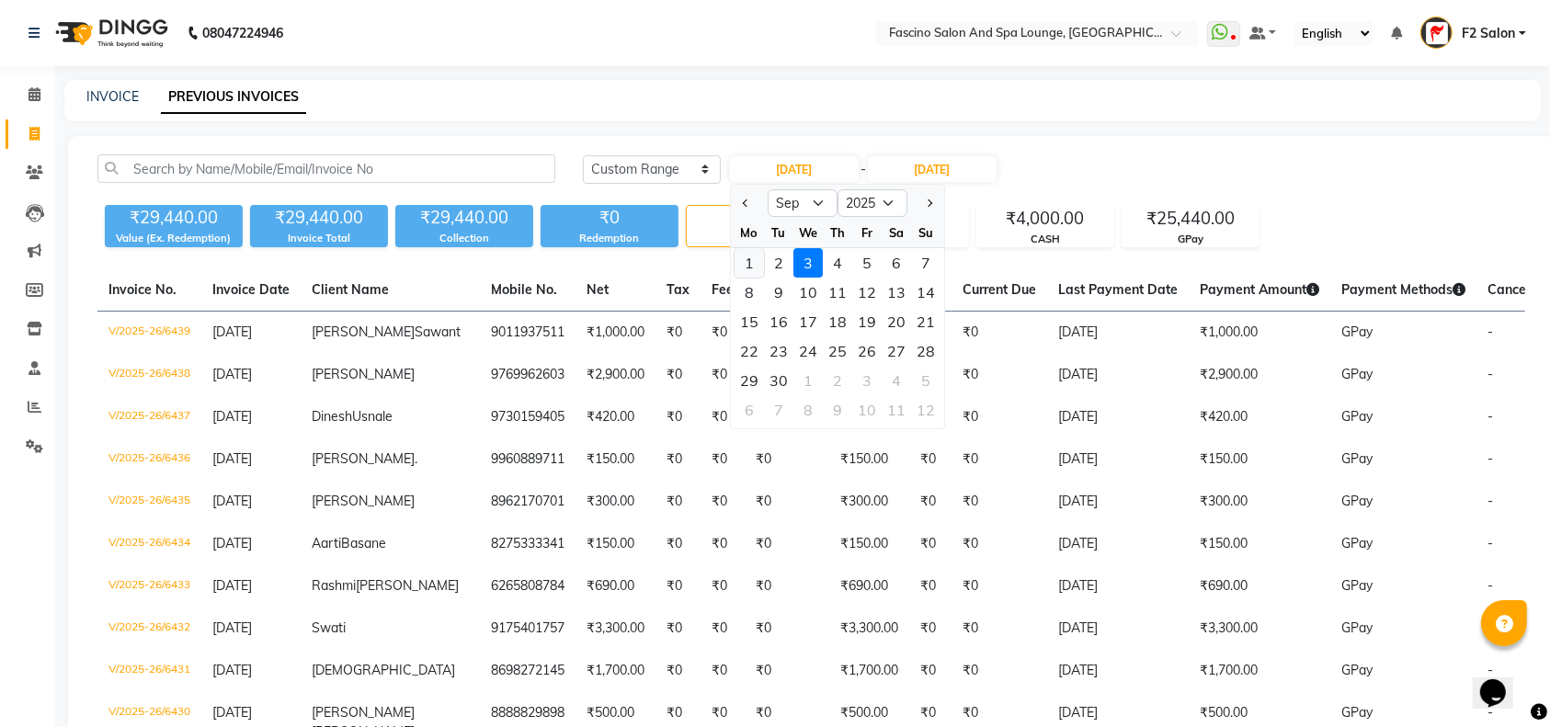
click at [750, 256] on div "1" at bounding box center [748, 262] width 29 height 29
type input "[DATE]"
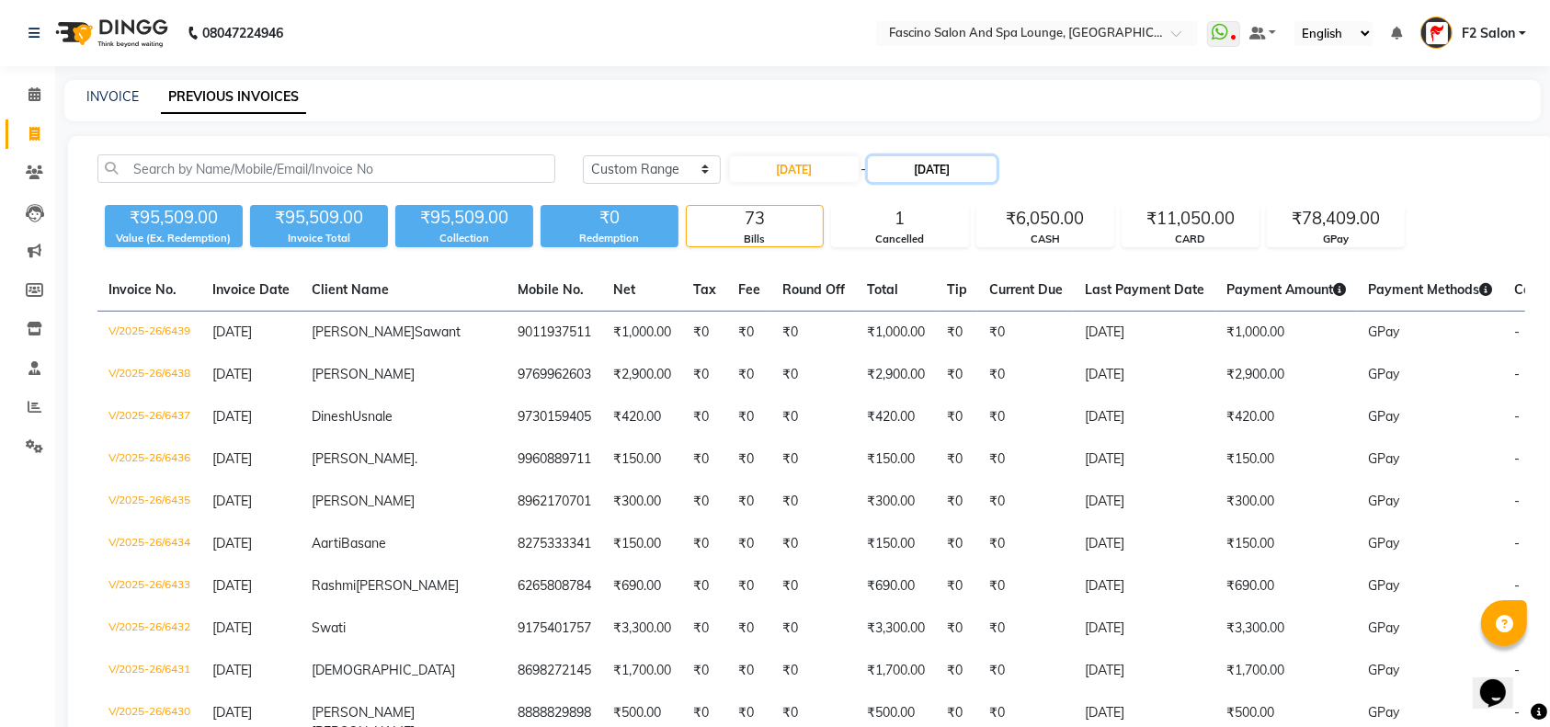
click at [907, 169] on input "[DATE]" at bounding box center [932, 169] width 129 height 26
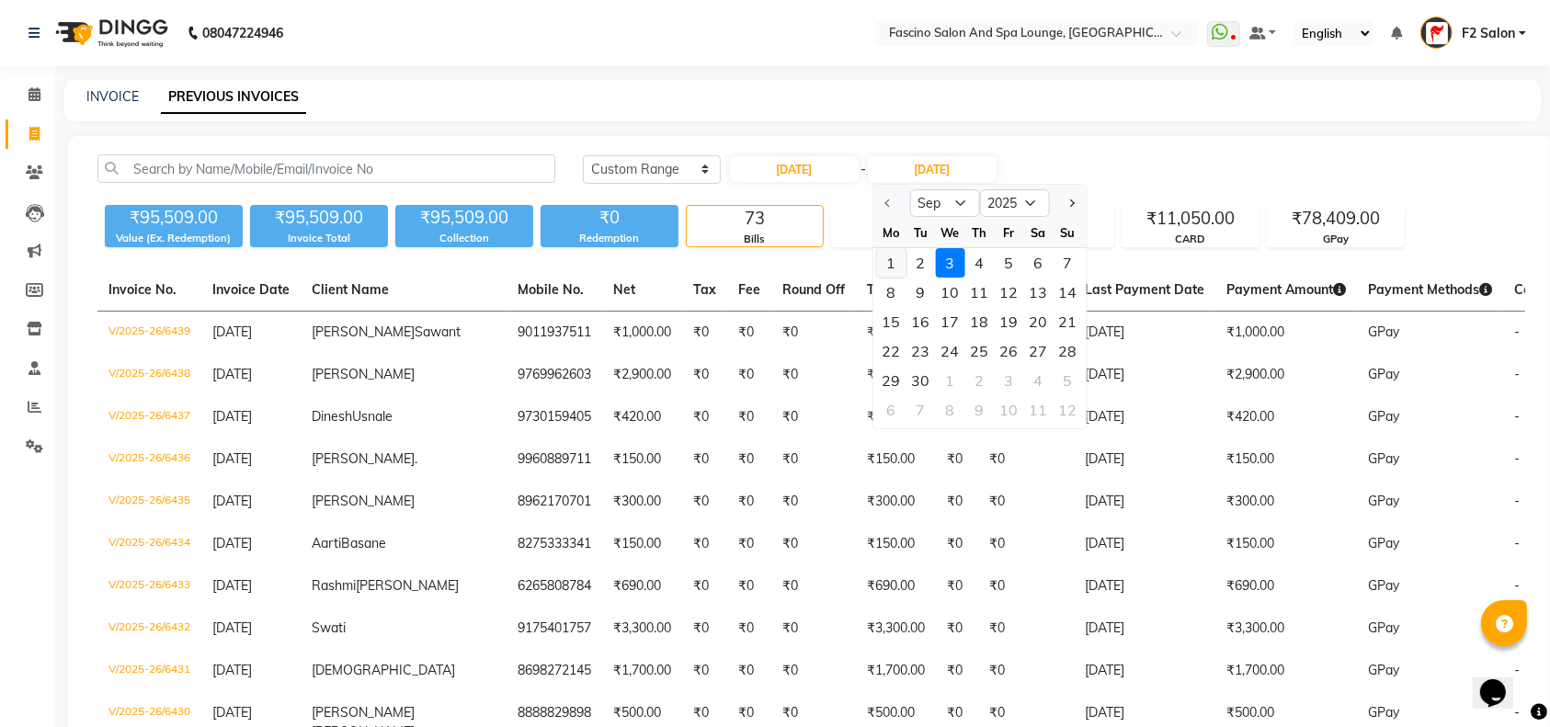
click at [890, 257] on div "1" at bounding box center [890, 262] width 29 height 29
type input "[DATE]"
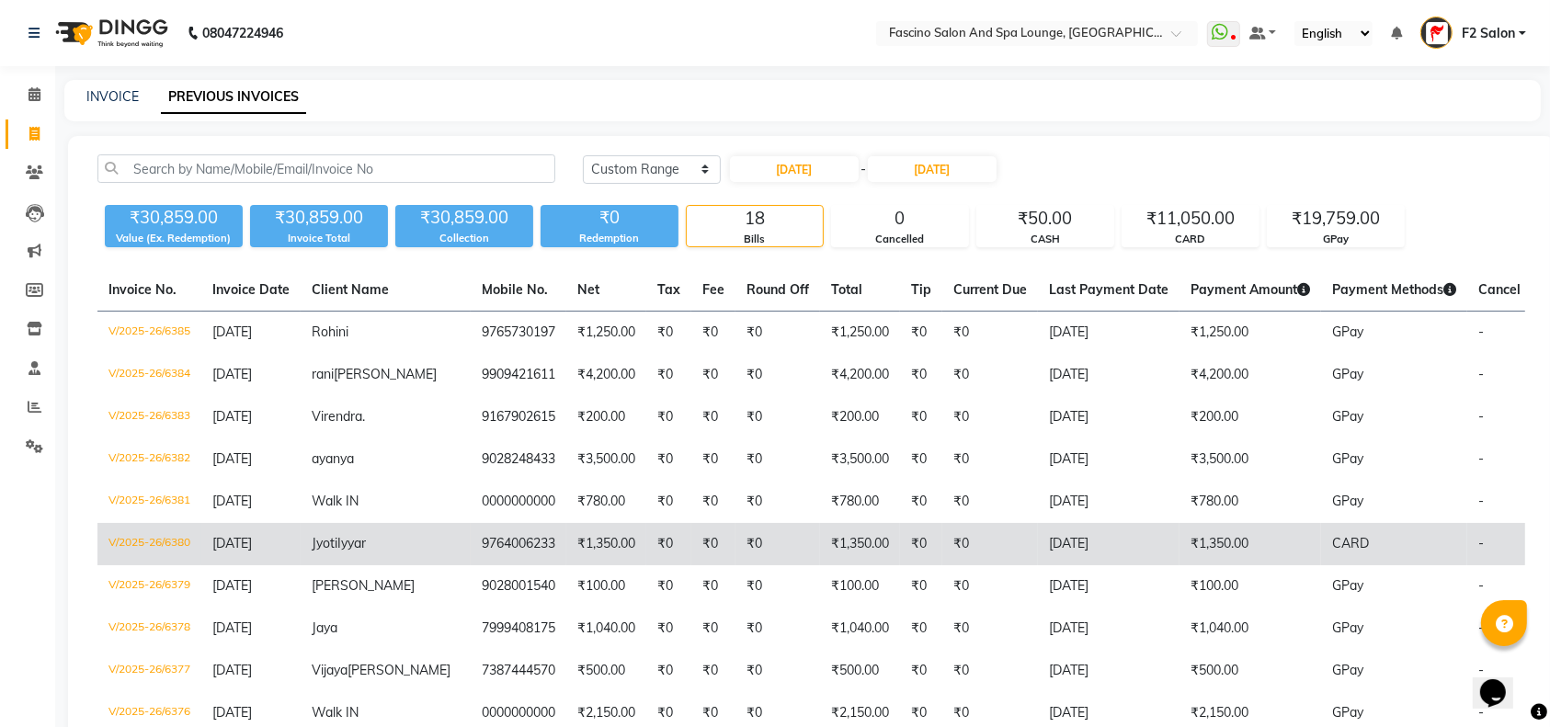
click at [691, 548] on td "₹0" at bounding box center [713, 544] width 44 height 42
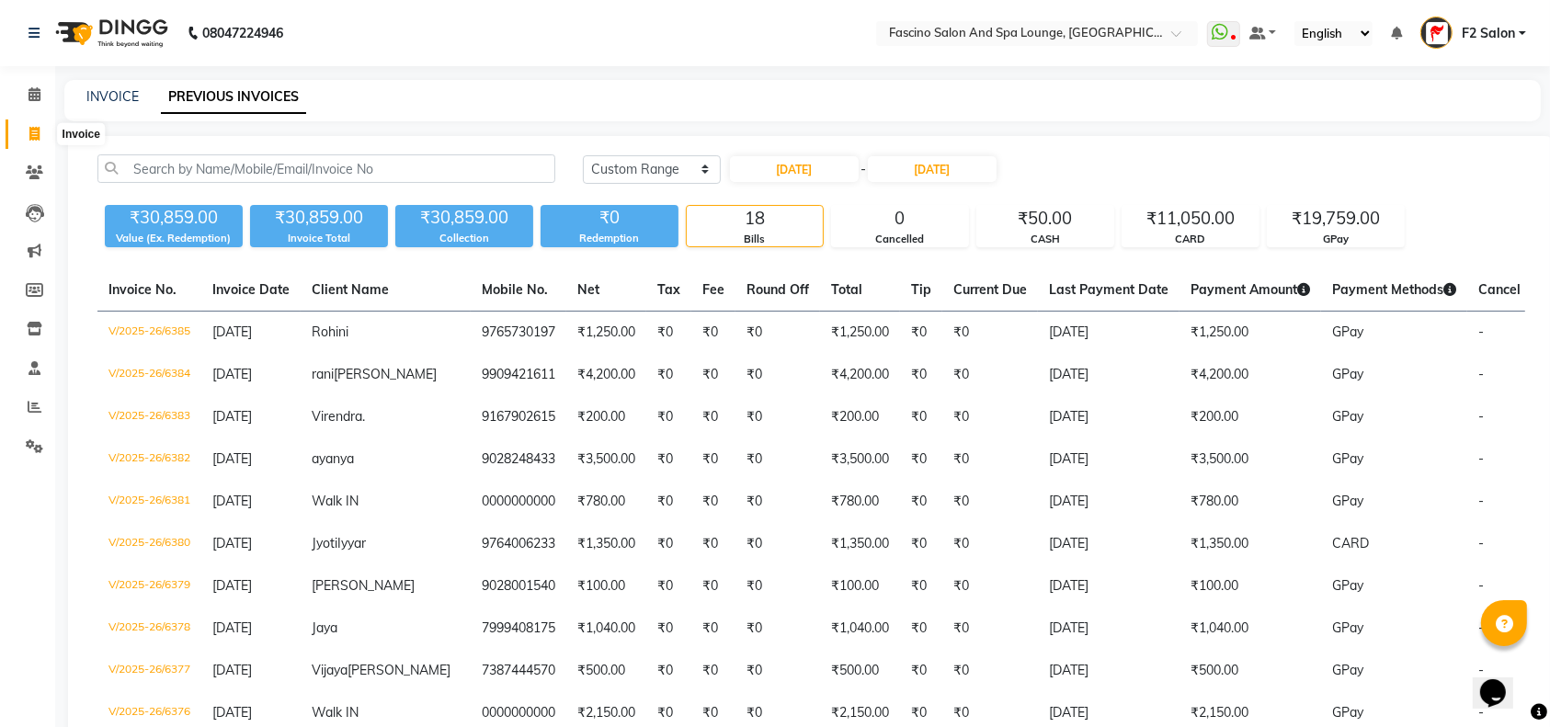
click at [37, 131] on icon at bounding box center [34, 134] width 10 height 14
select select "129"
select select "service"
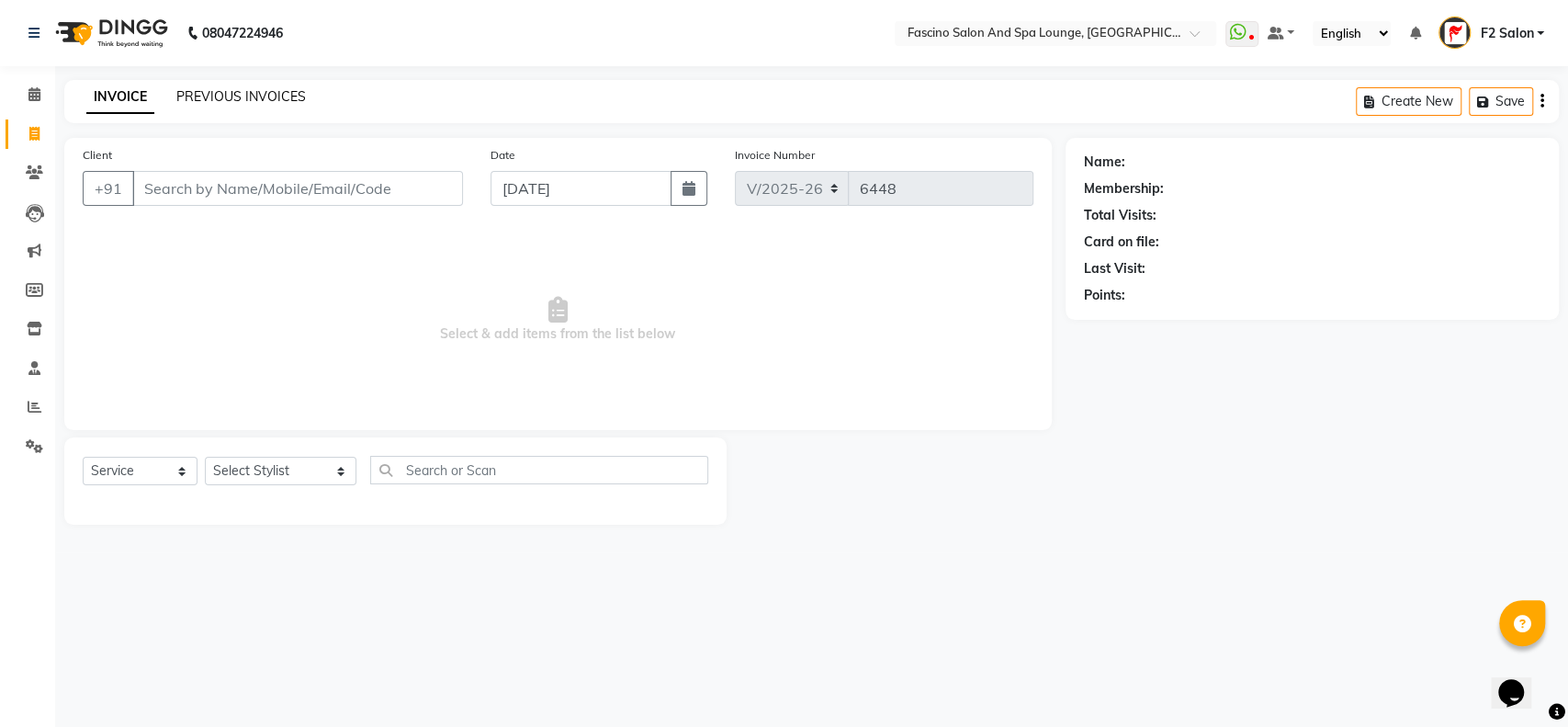
click at [209, 90] on link "PREVIOUS INVOICES" at bounding box center [241, 96] width 130 height 17
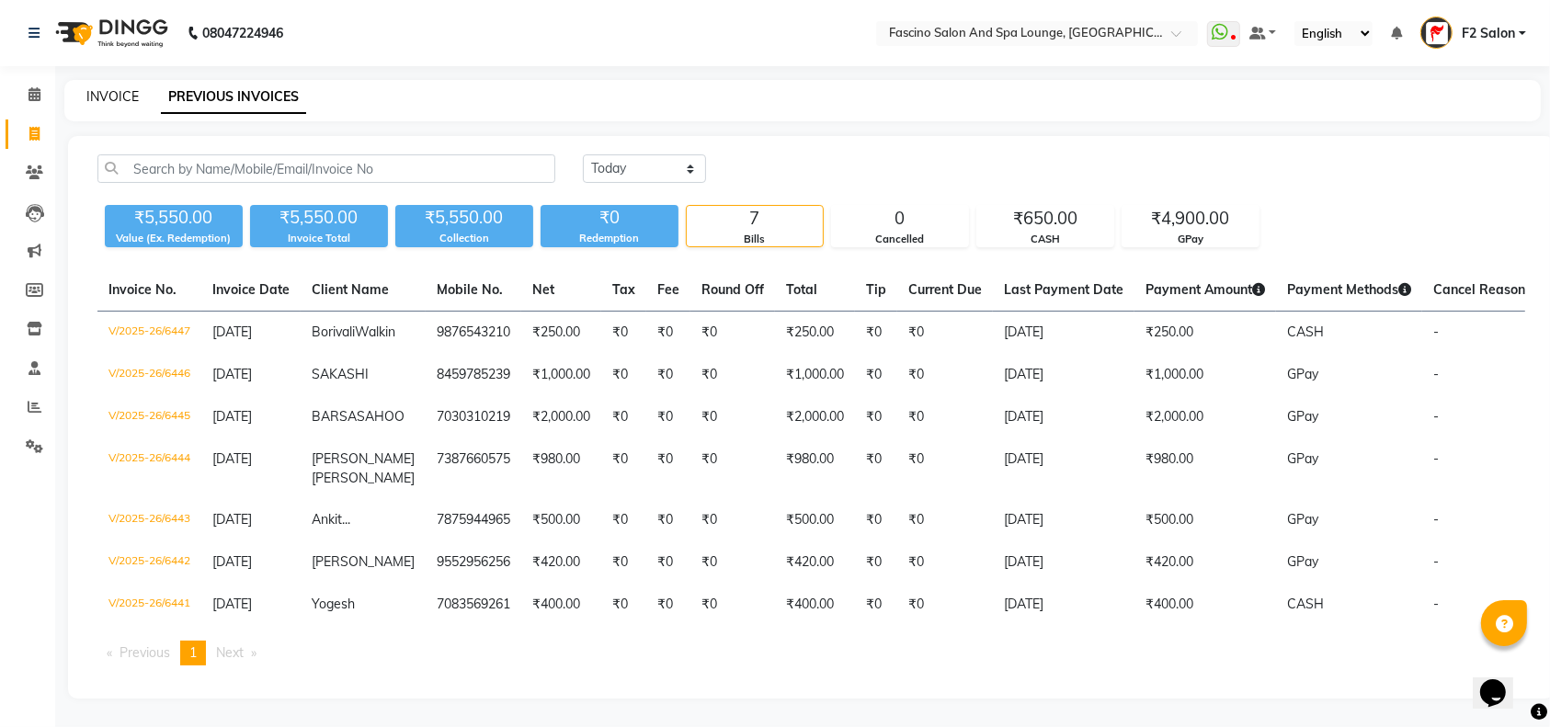
click at [119, 92] on link "INVOICE" at bounding box center [112, 96] width 52 height 17
select select "service"
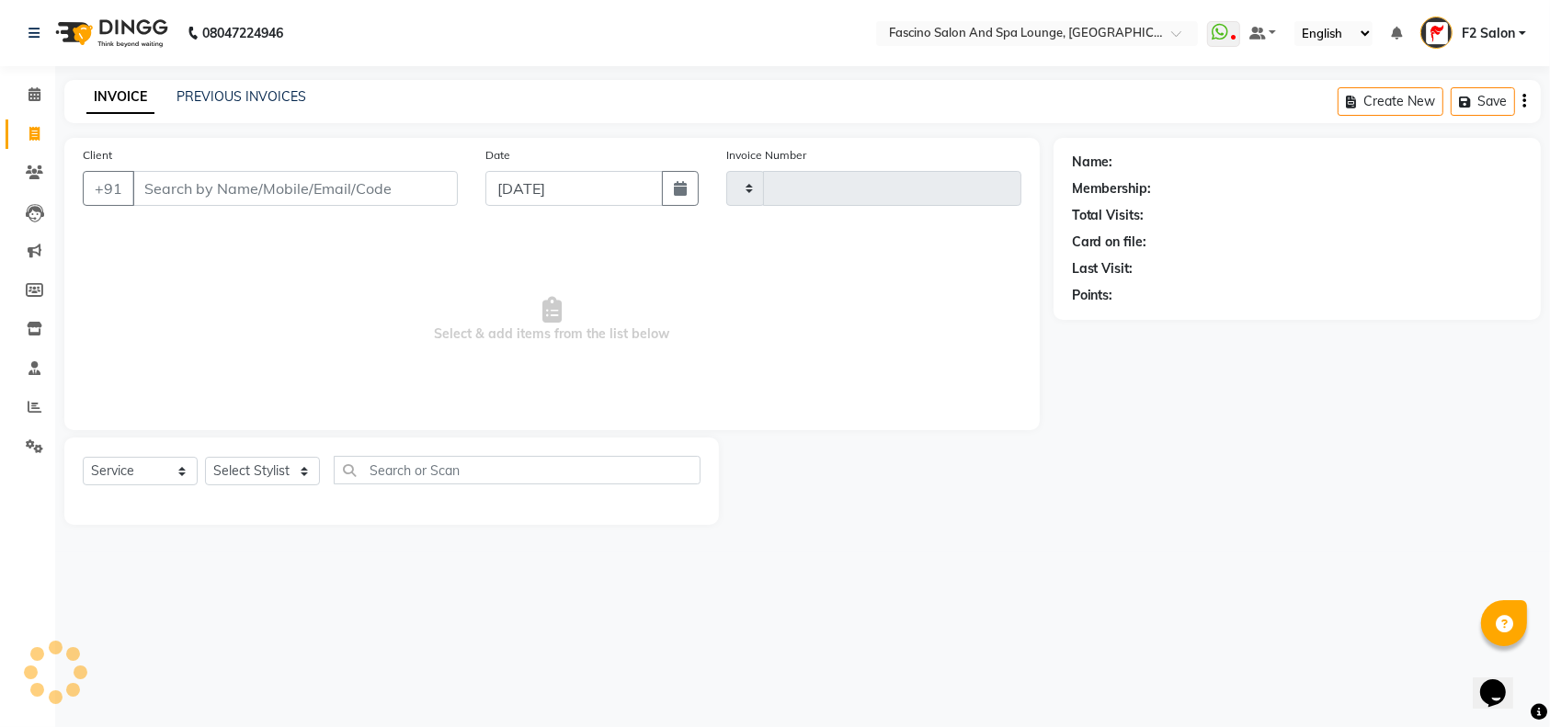
type input "6448"
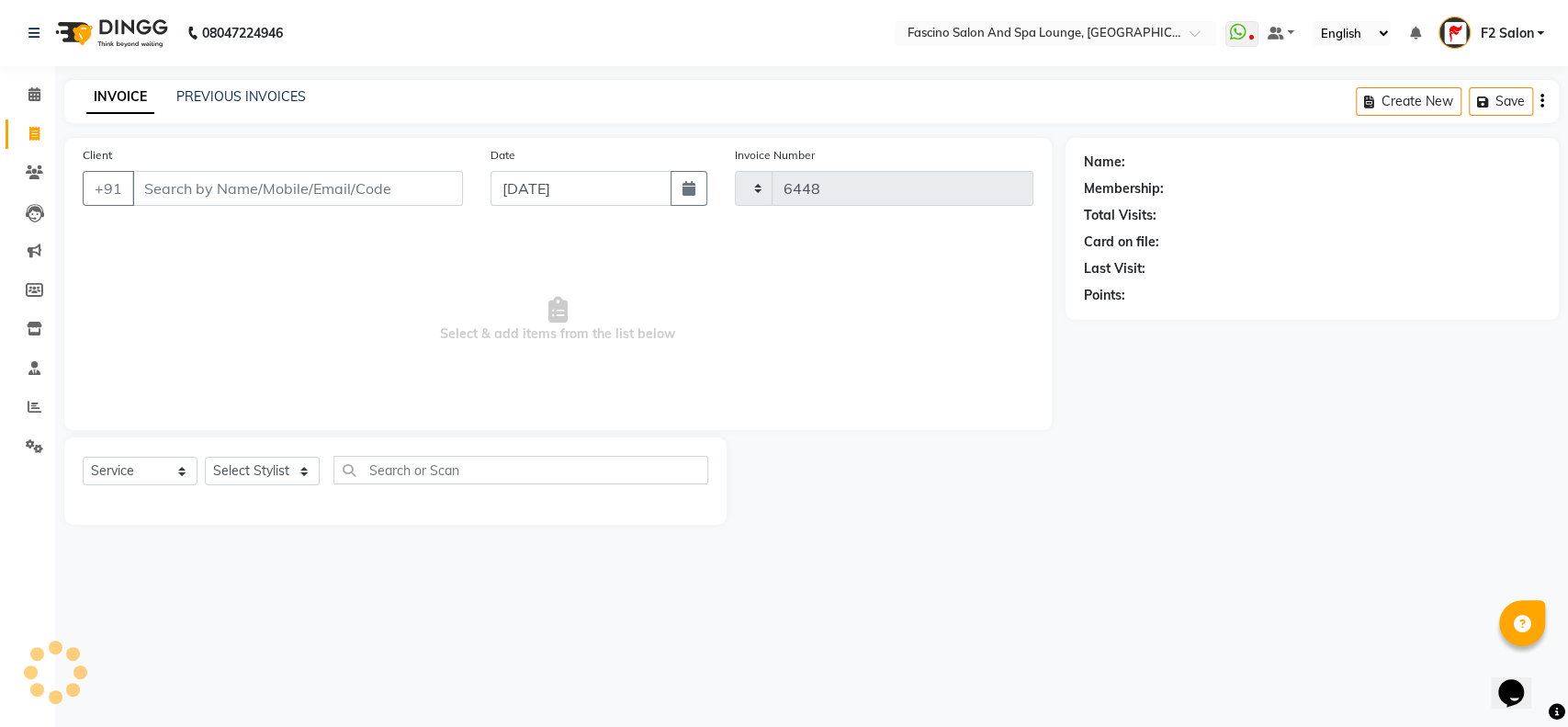
select select "129"
click at [221, 98] on link "PREVIOUS INVOICES" at bounding box center [241, 96] width 130 height 17
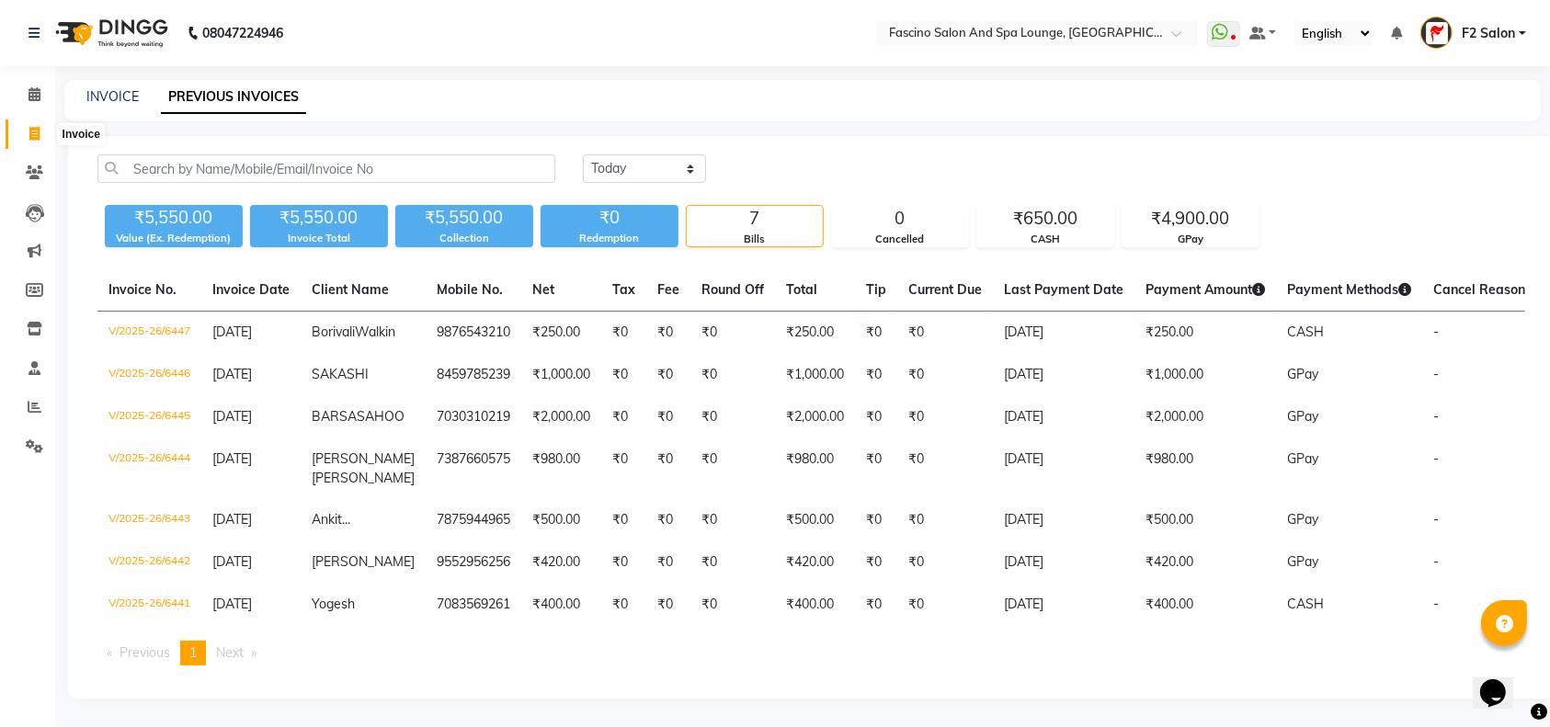
click at [33, 136] on icon at bounding box center [34, 134] width 10 height 14
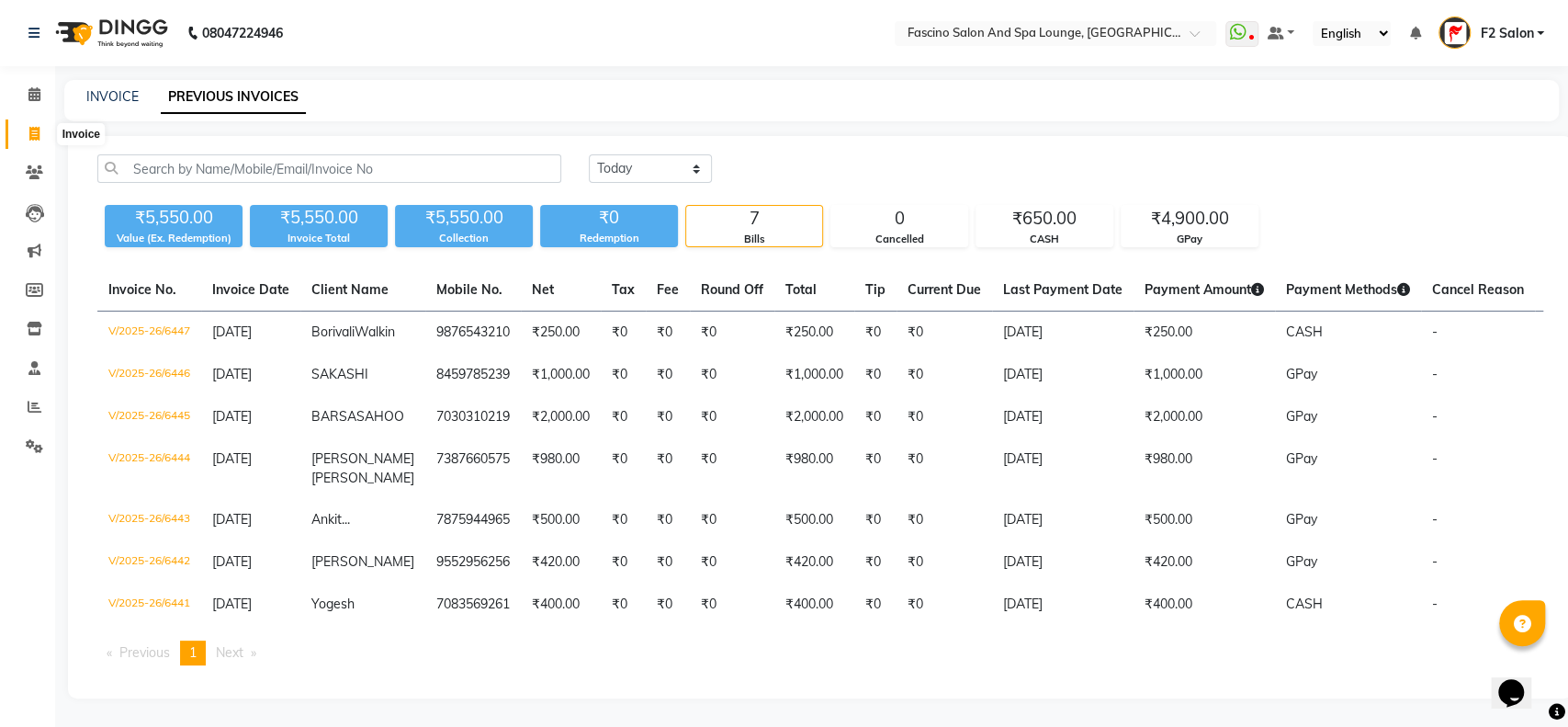
select select "129"
select select "service"
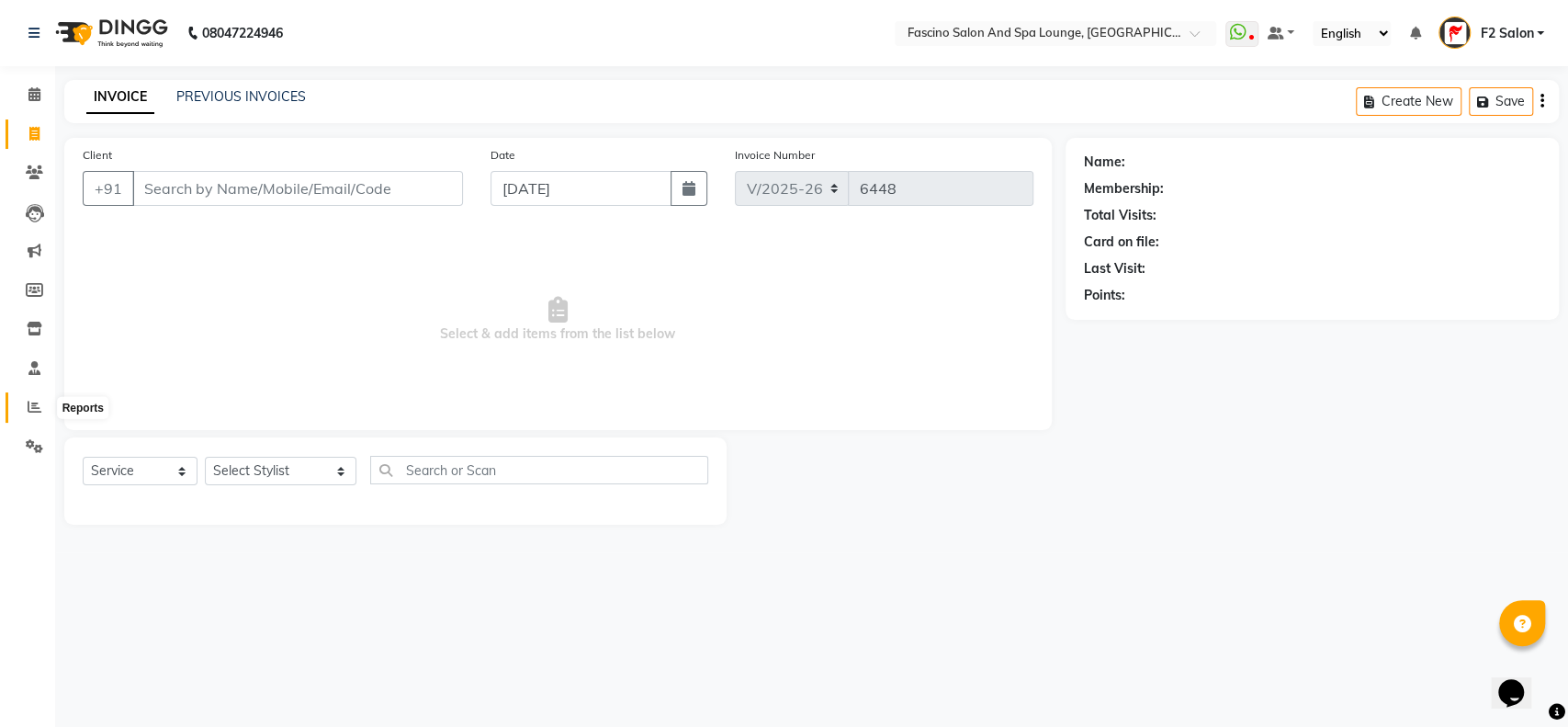
click at [28, 412] on icon at bounding box center [35, 407] width 14 height 14
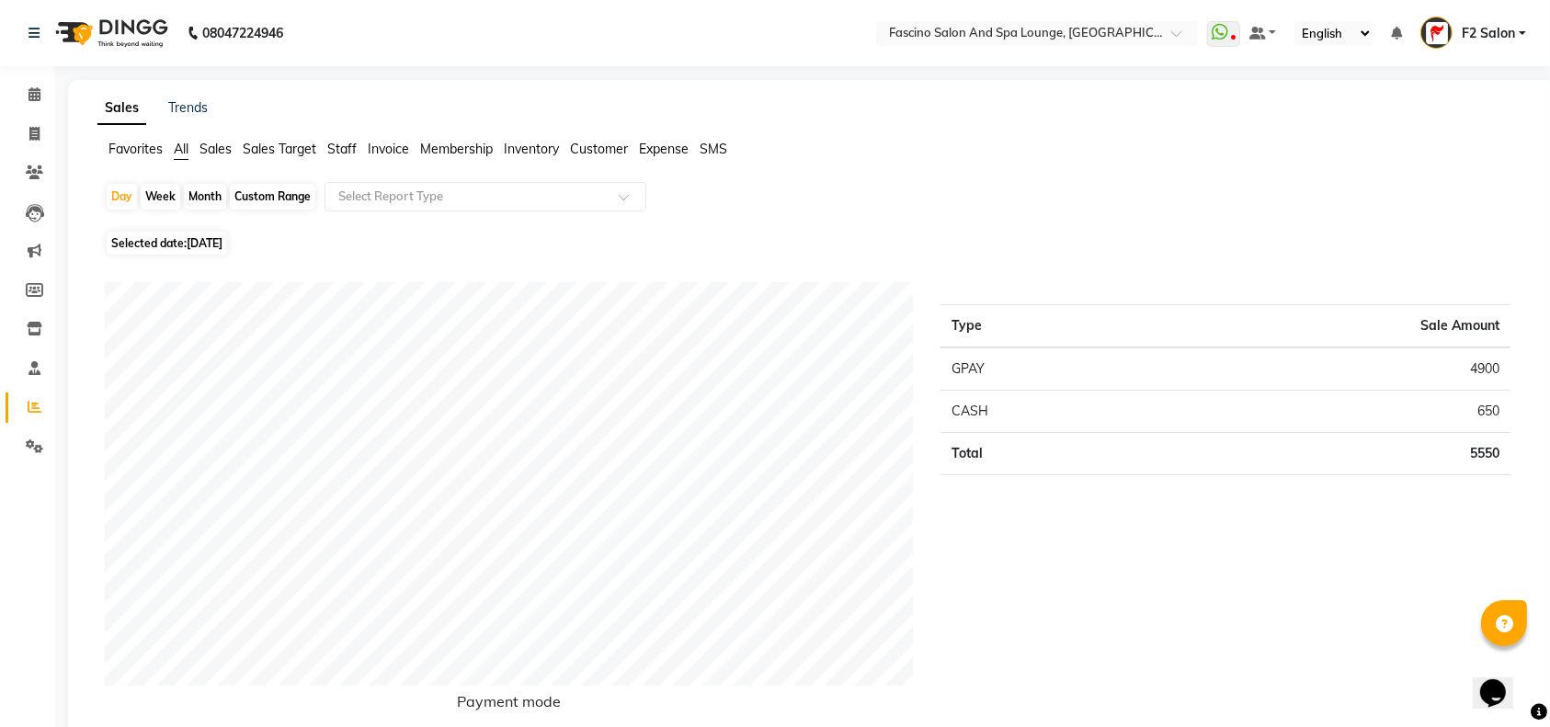
click at [326, 142] on ul "Favorites All Sales Sales Target Staff Invoice Membership Inventory Customer Ex…" at bounding box center [810, 150] width 1427 height 20
click at [339, 155] on span "Staff" at bounding box center [341, 149] width 29 height 17
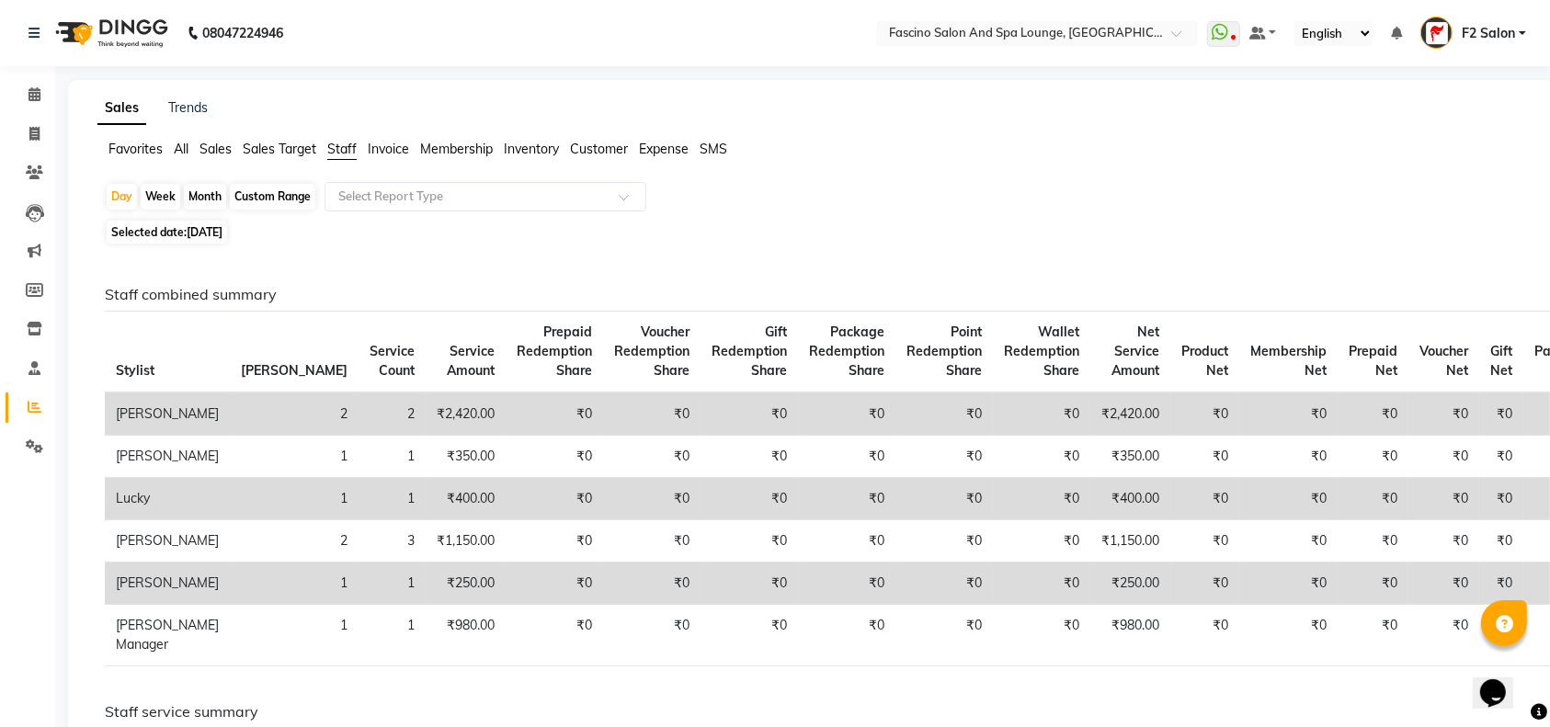
click at [199, 199] on div "Month" at bounding box center [205, 197] width 42 height 26
select select "9"
select select "2025"
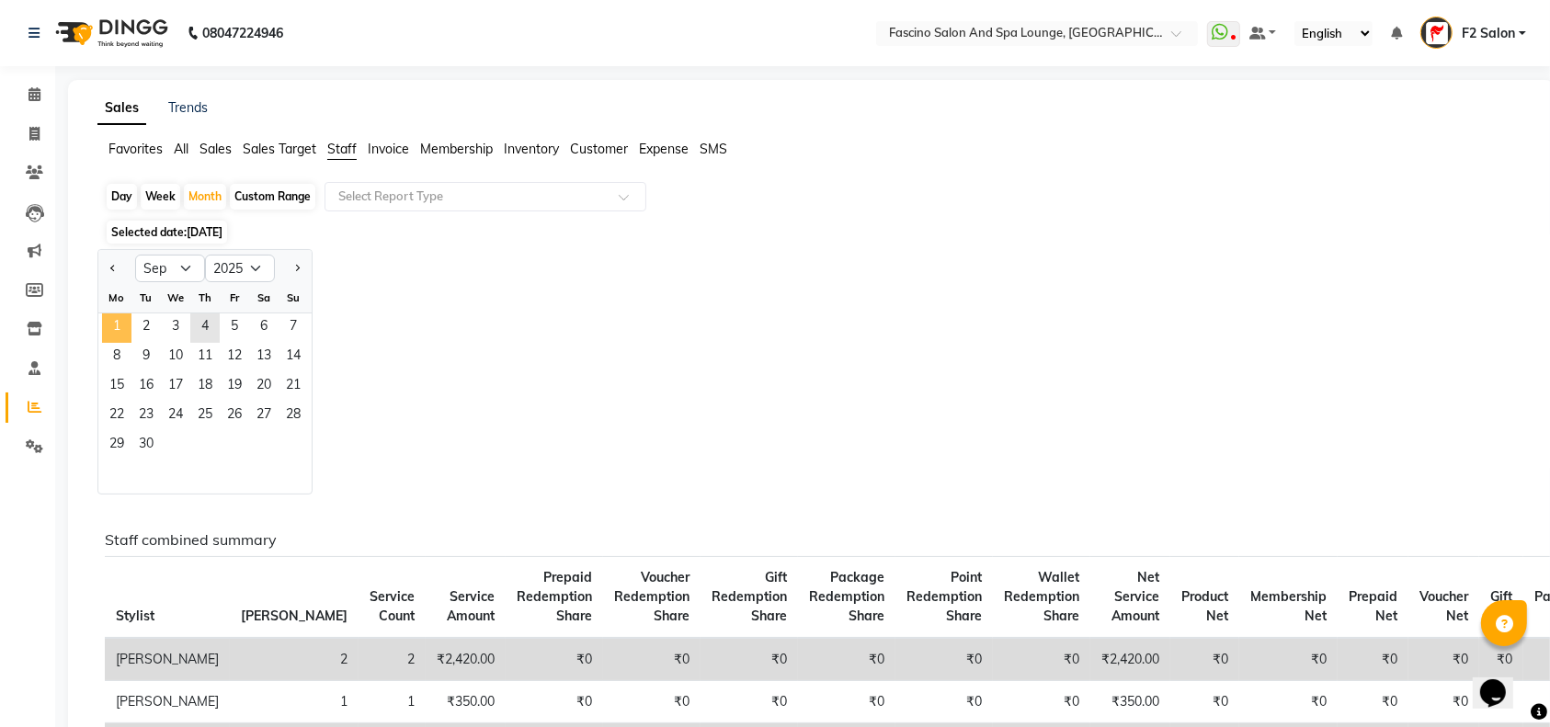
click at [123, 334] on span "1" at bounding box center [116, 327] width 29 height 29
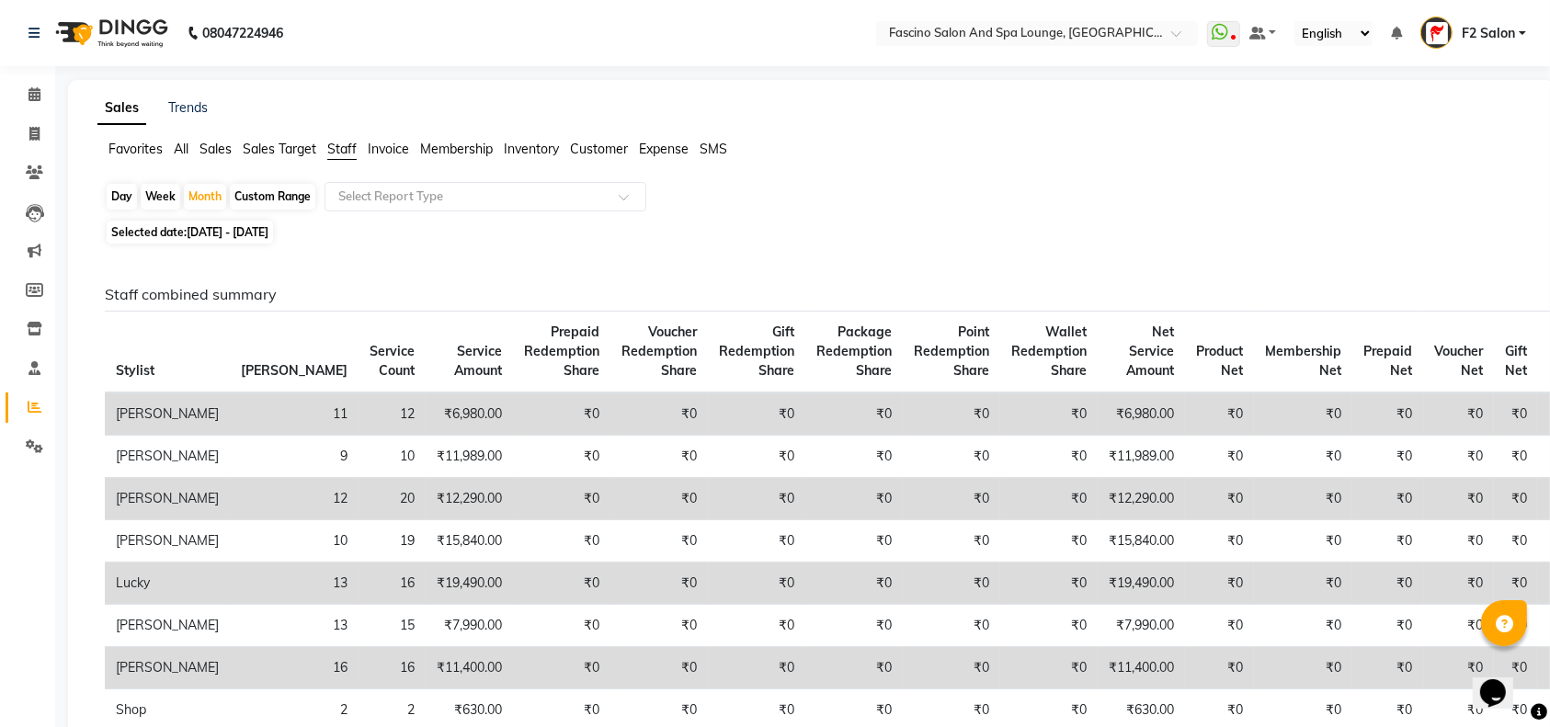
click at [110, 199] on div "Day" at bounding box center [122, 197] width 30 height 26
select select "9"
select select "2025"
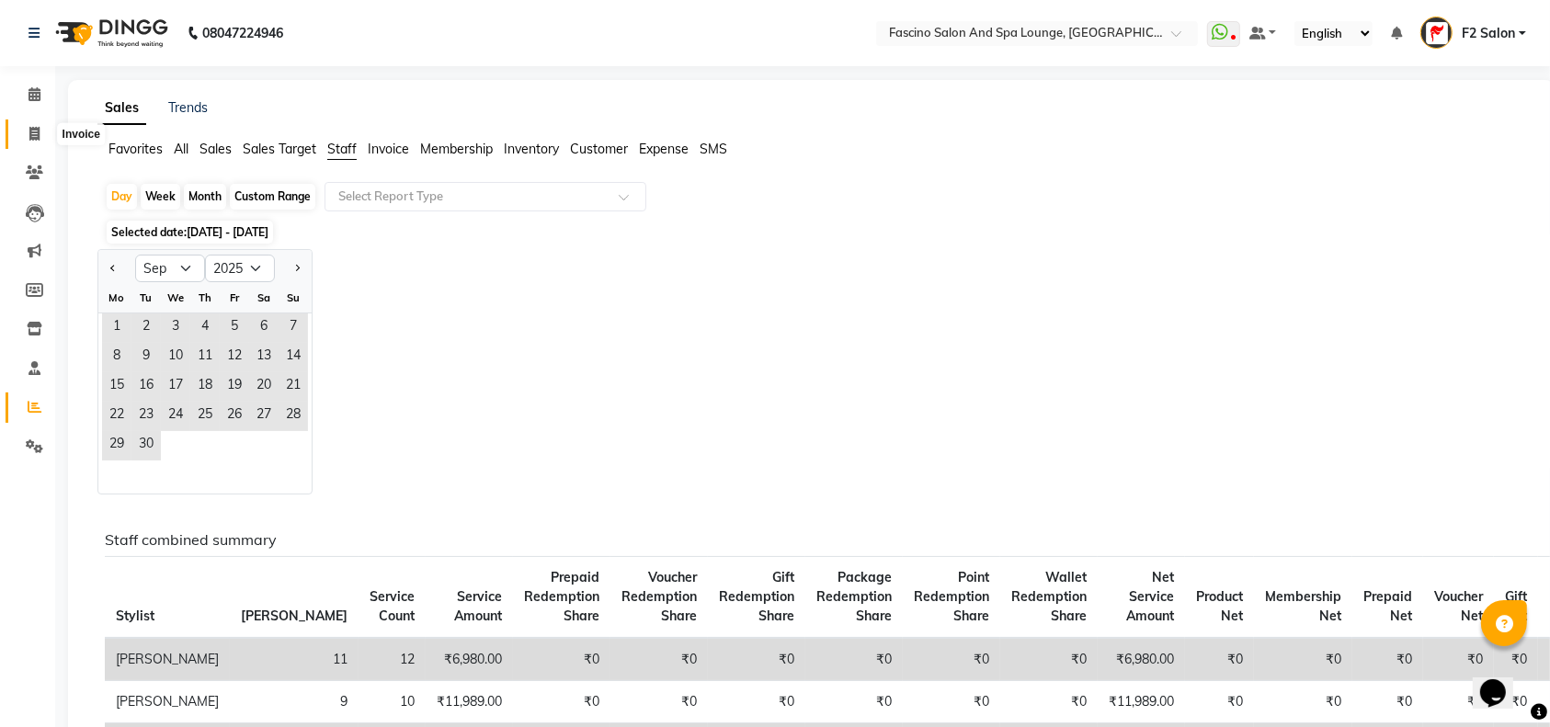
click at [32, 131] on icon at bounding box center [34, 134] width 10 height 14
select select "service"
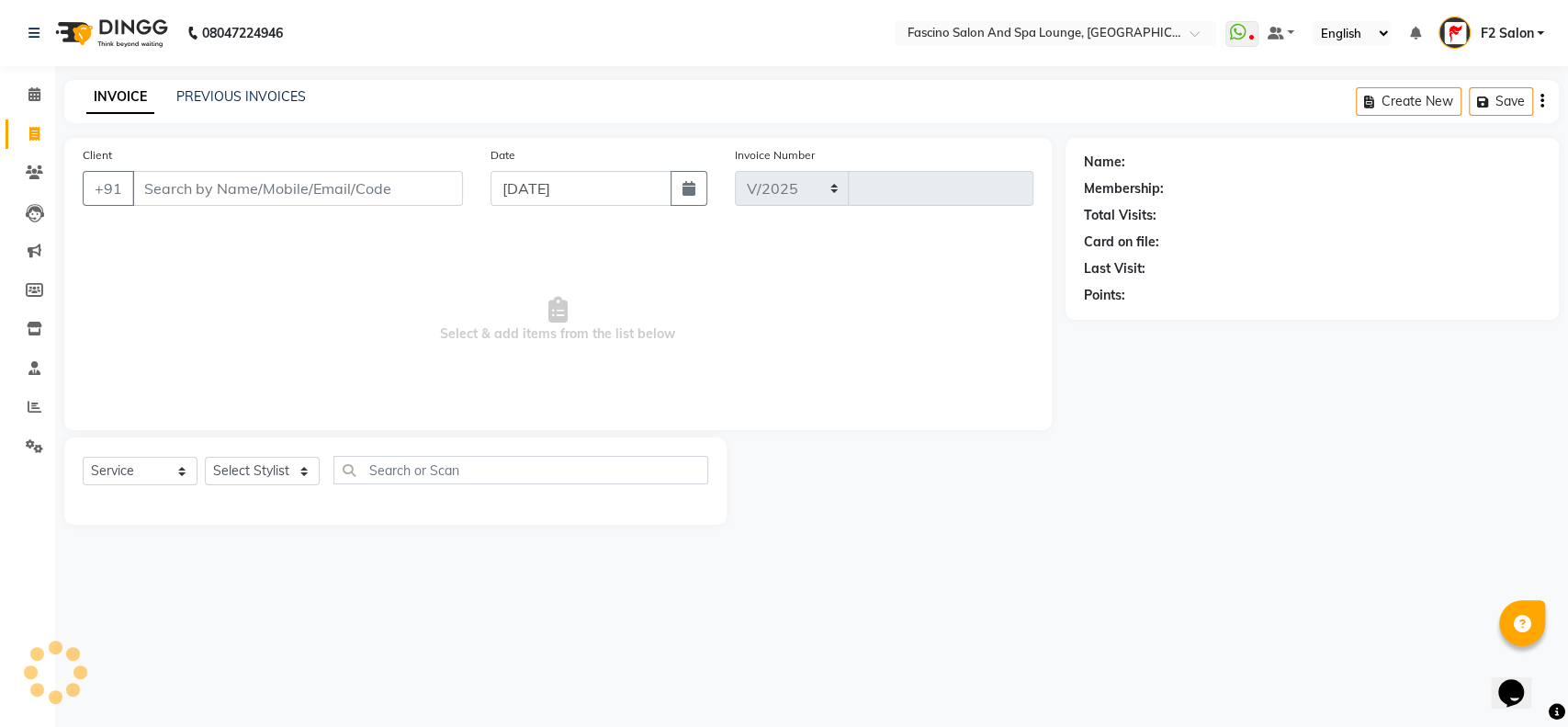
select select "129"
type input "6448"
click at [187, 93] on link "PREVIOUS INVOICES" at bounding box center [241, 96] width 130 height 17
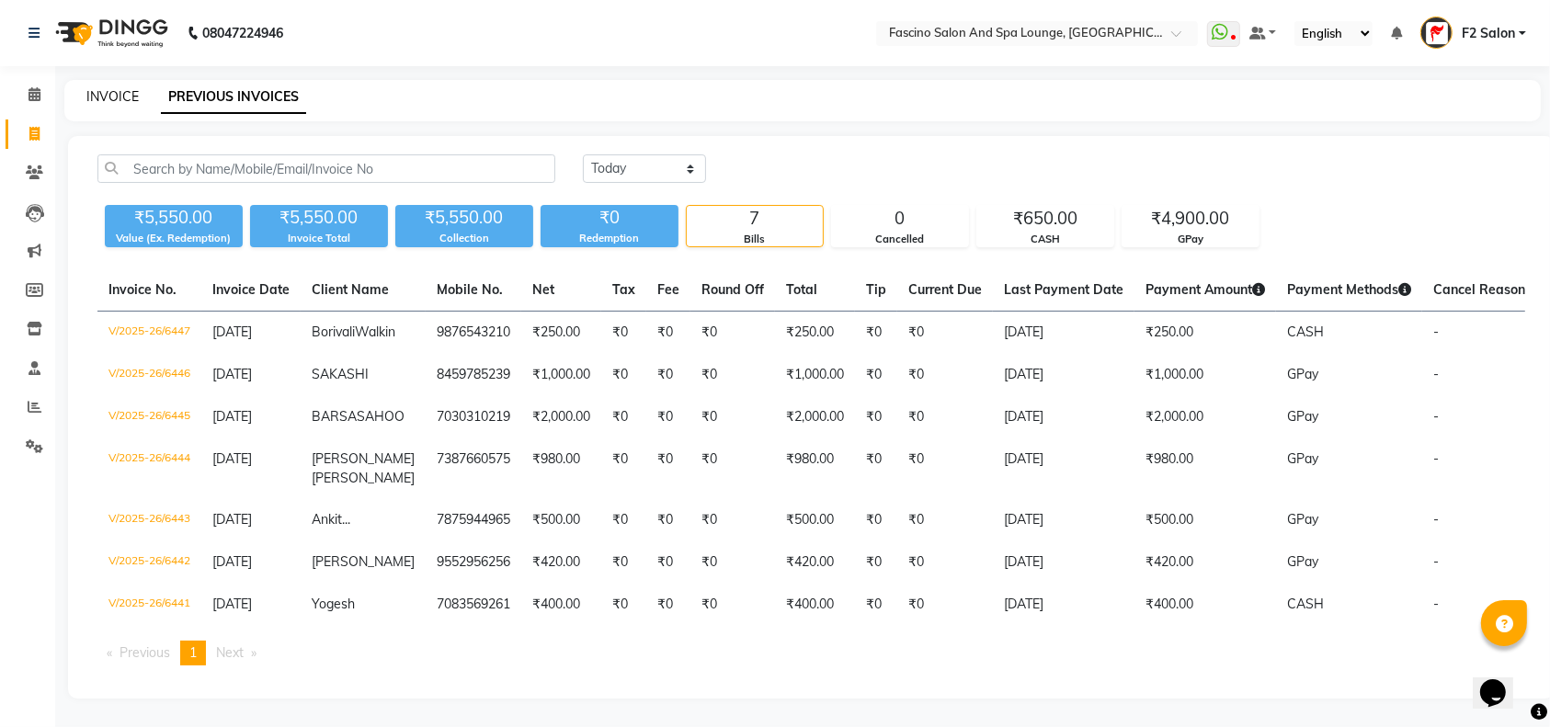
click at [125, 89] on link "INVOICE" at bounding box center [112, 96] width 52 height 17
select select "129"
select select "service"
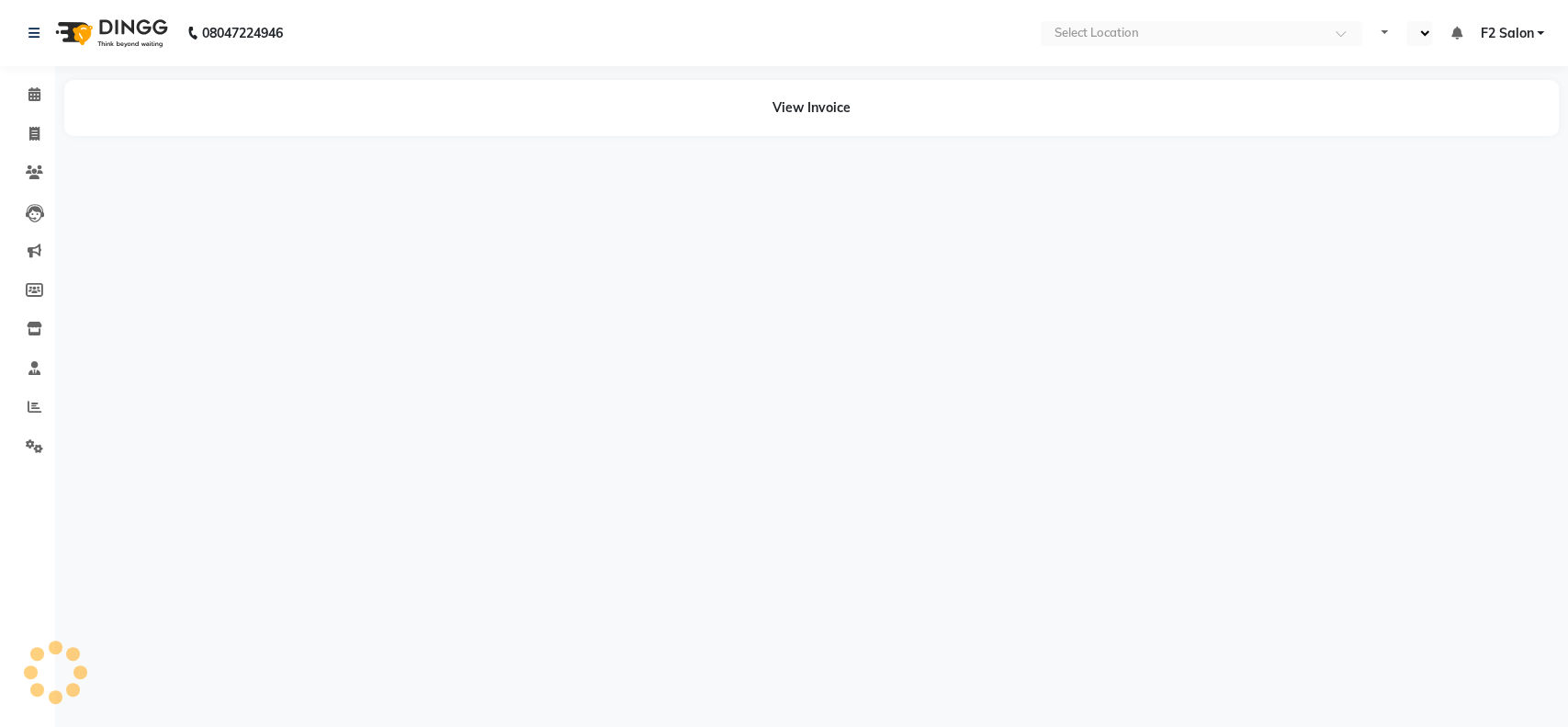
select select "en"
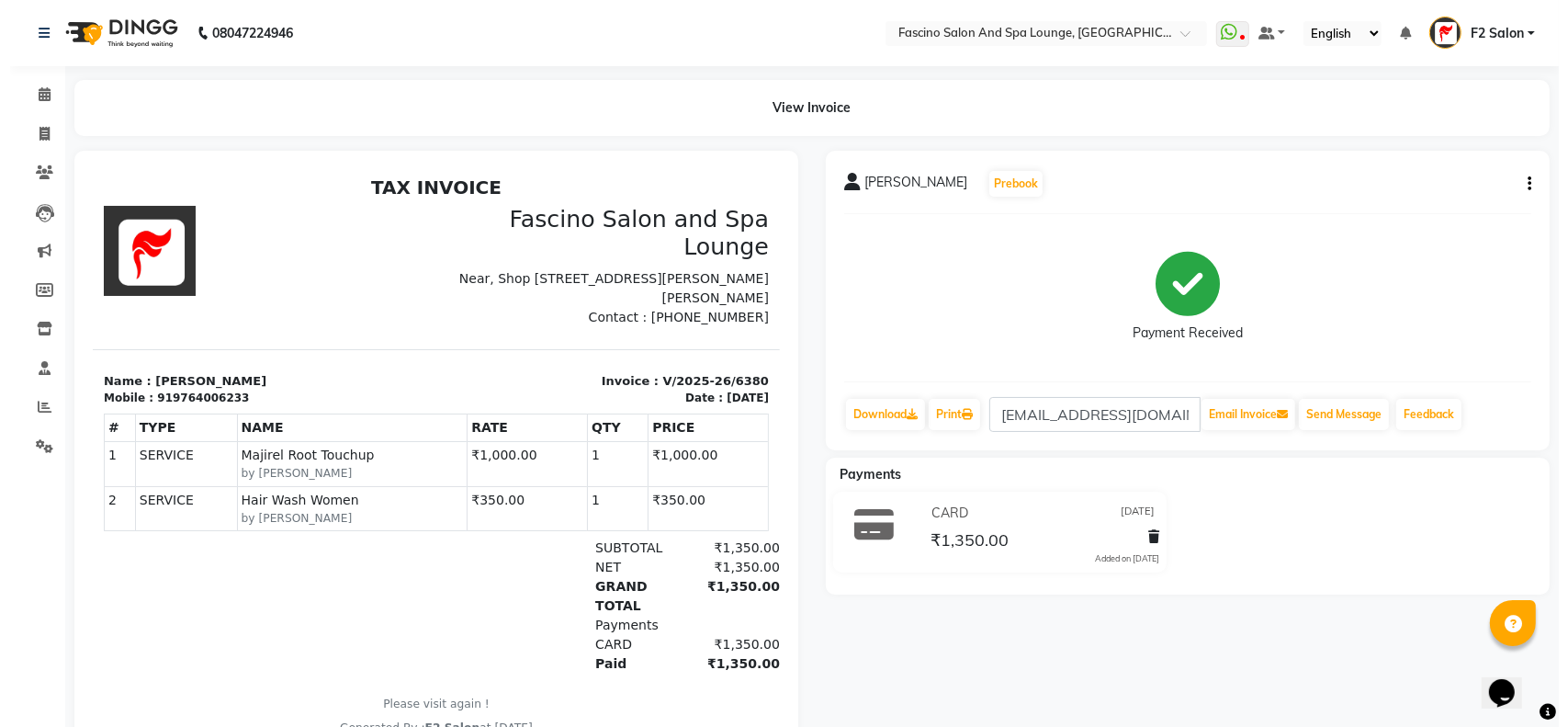
scroll to position [15, 0]
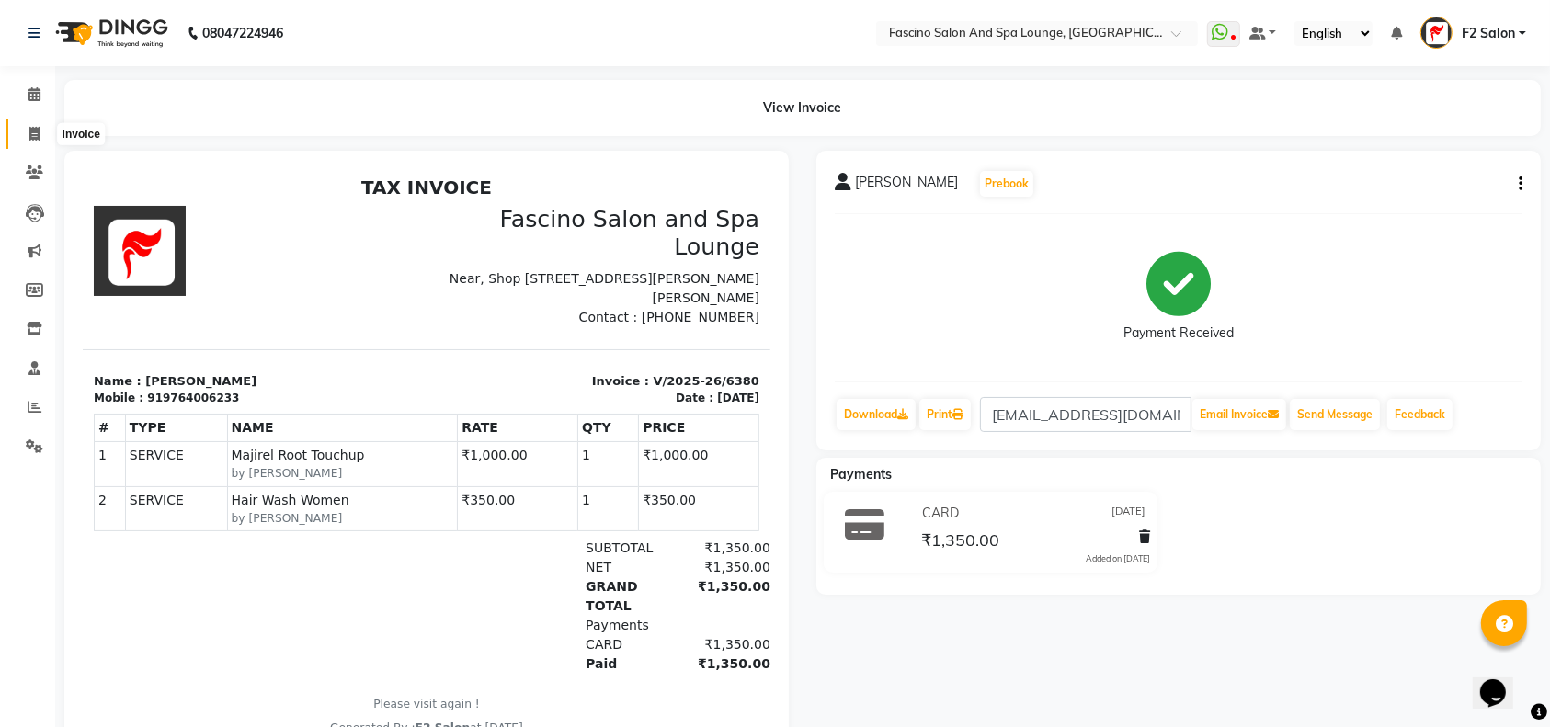
click at [39, 136] on icon at bounding box center [34, 134] width 10 height 14
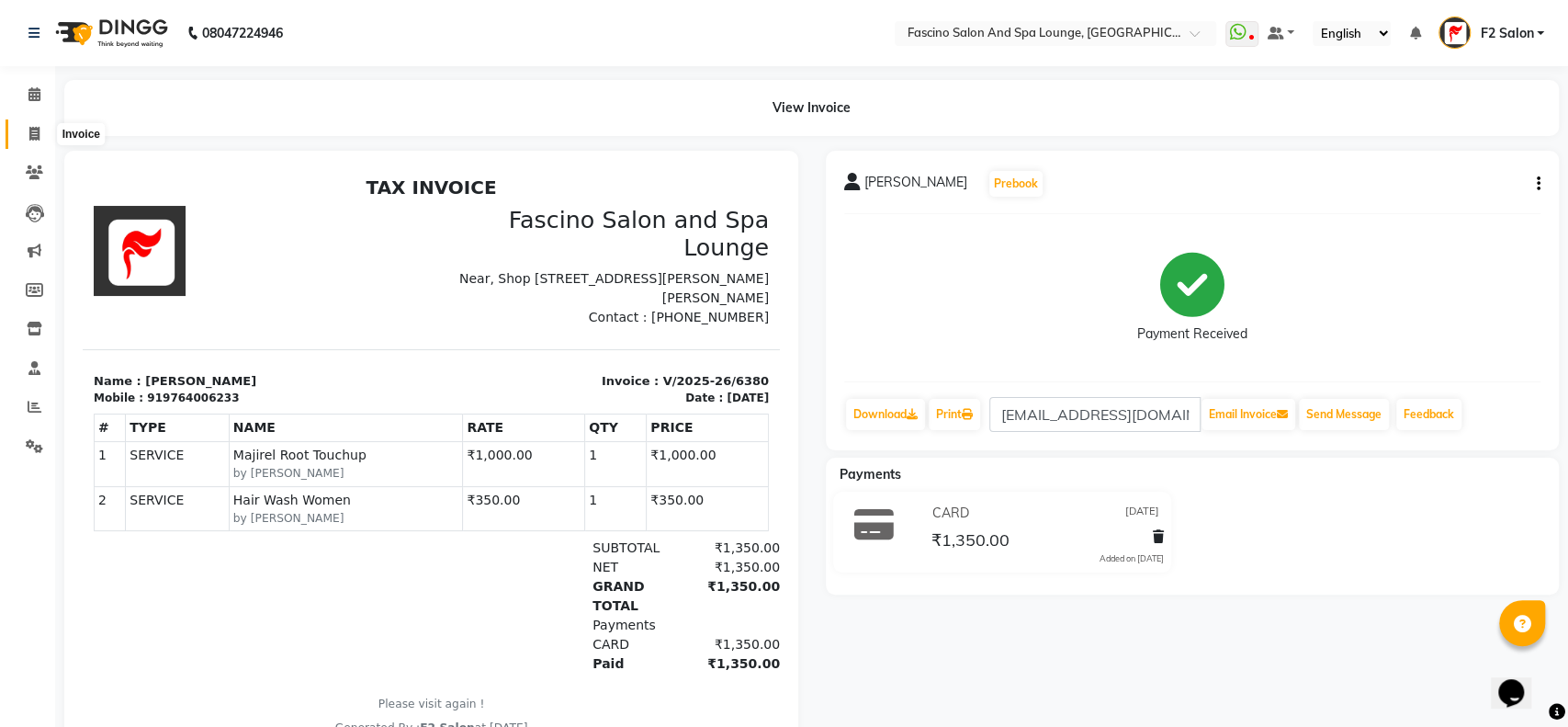
select select "service"
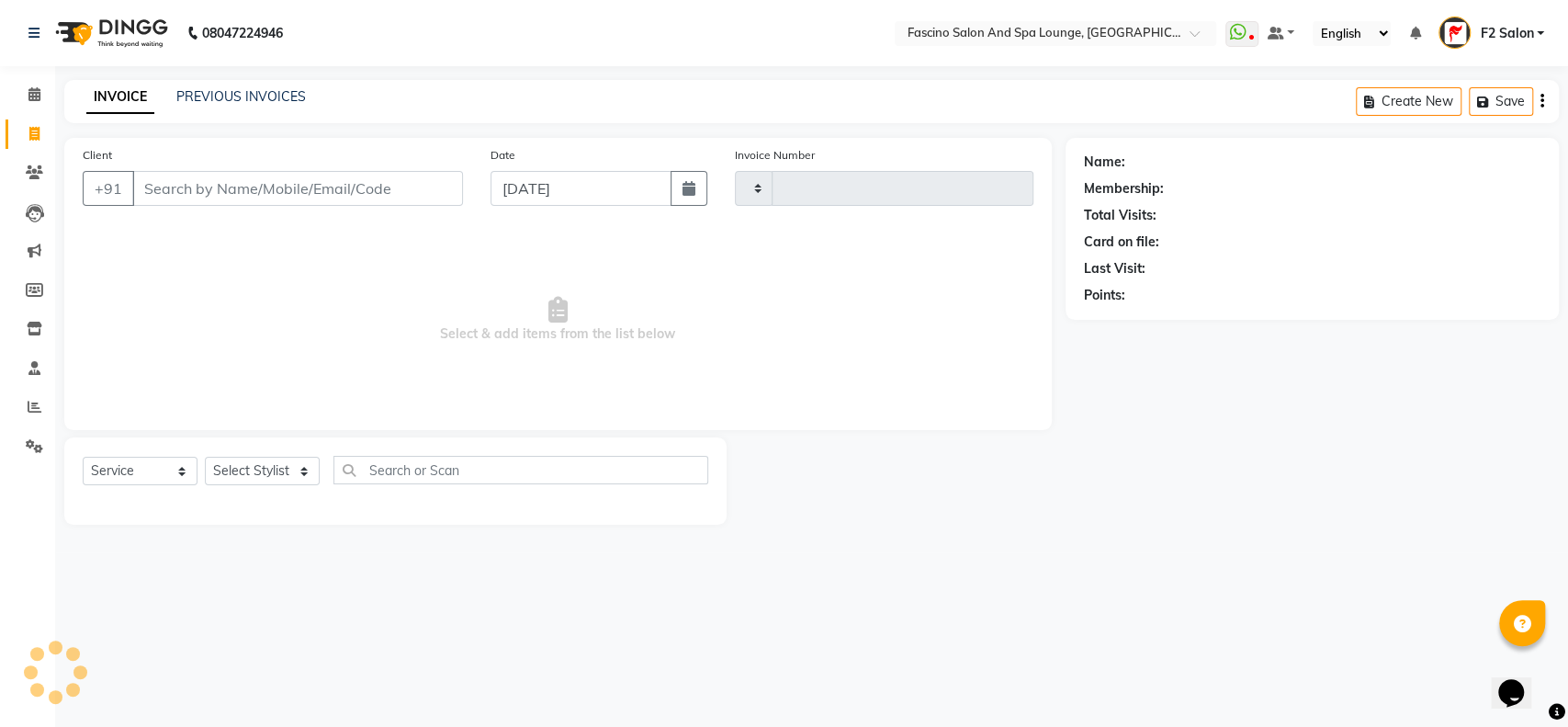
type input "6448"
select select "129"
